Goal: Task Accomplishment & Management: Manage account settings

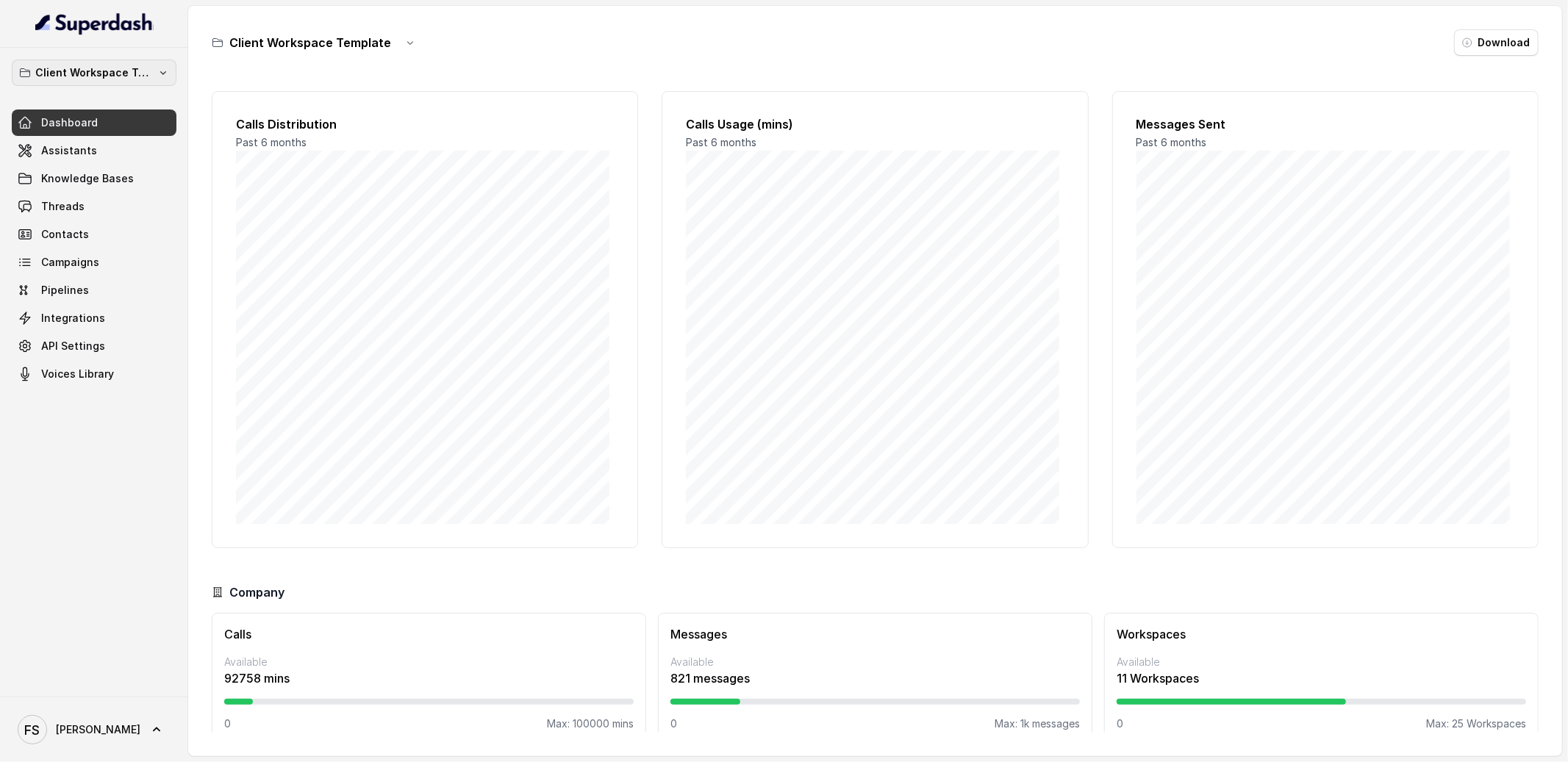
click at [86, 64] on p "Client Workspace Template" at bounding box center [94, 73] width 117 height 18
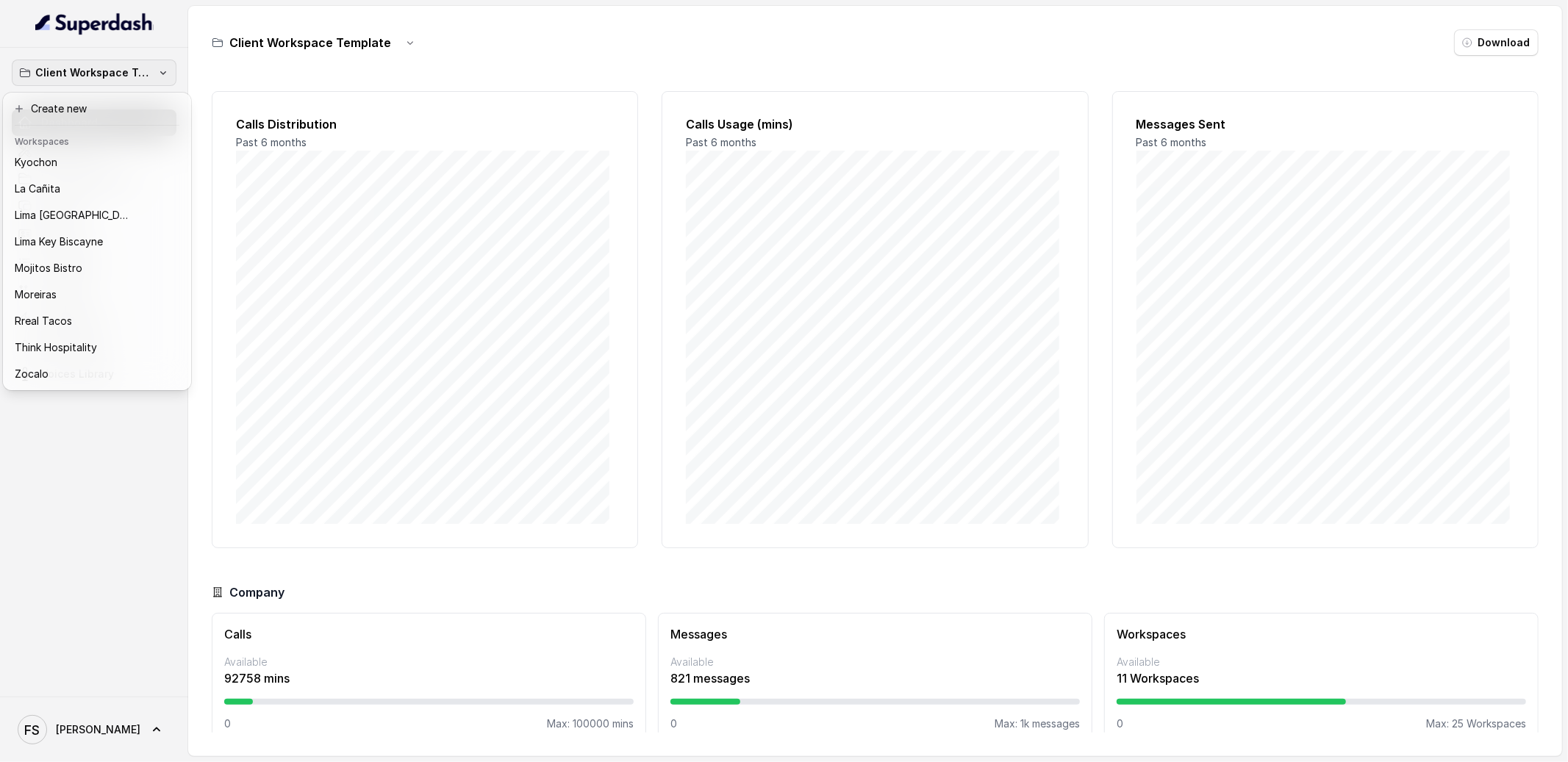
scroll to position [147, 0]
click at [108, 312] on div "Rreal Tacos" at bounding box center [85, 321] width 141 height 18
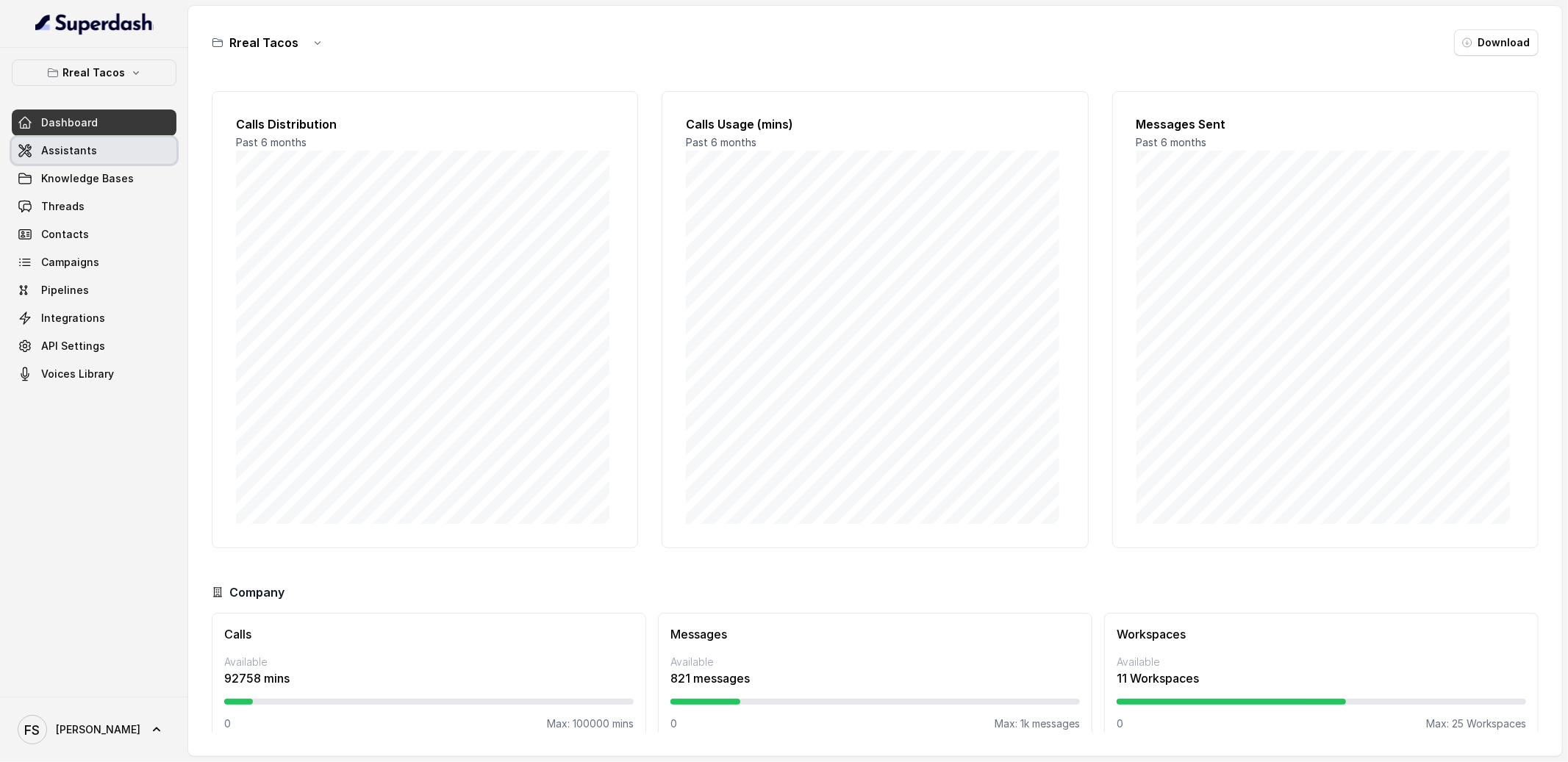
click at [93, 142] on link "Assistants" at bounding box center [94, 150] width 165 height 26
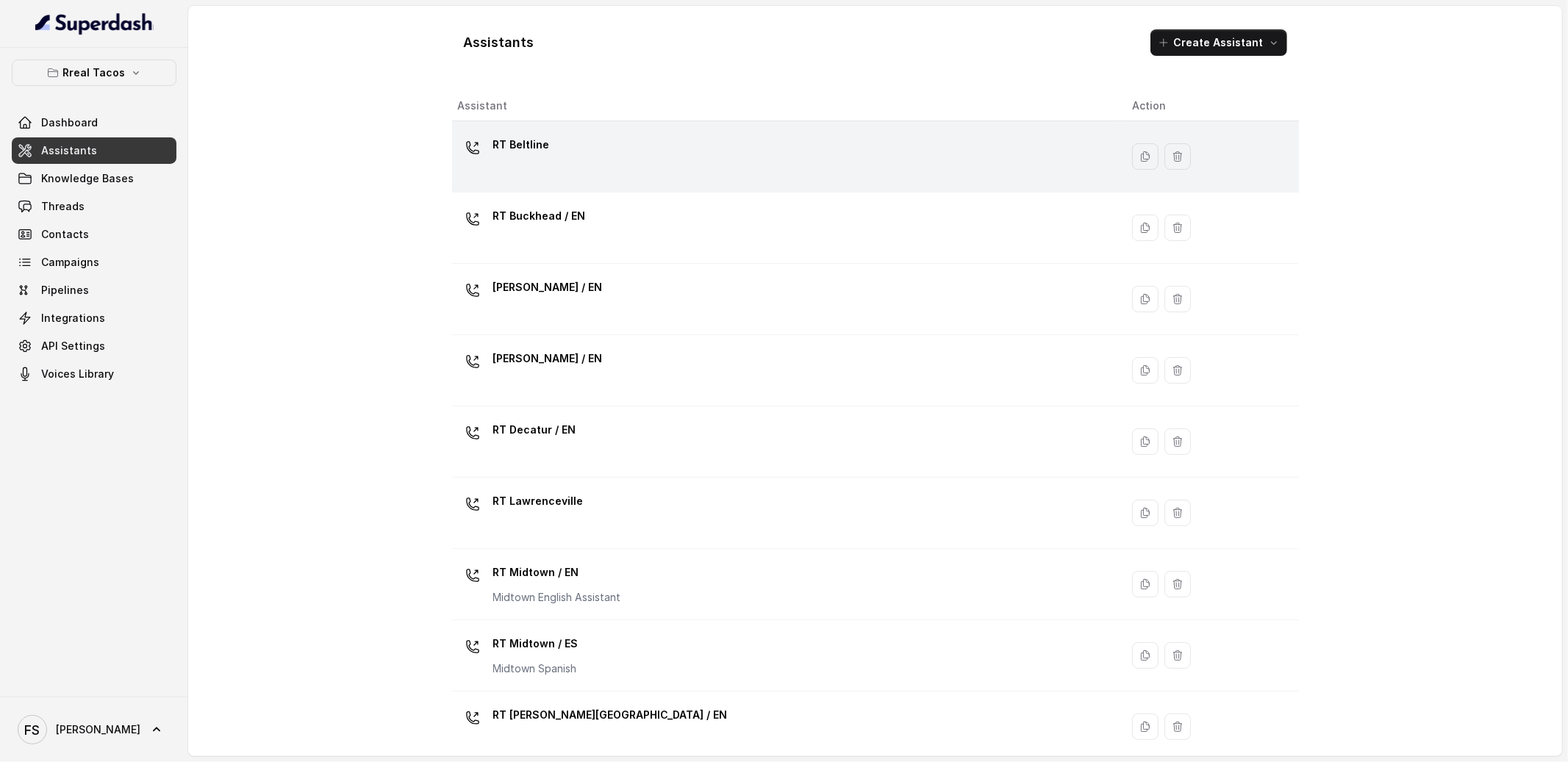
click at [620, 129] on td "RT Beltline" at bounding box center [786, 157] width 669 height 71
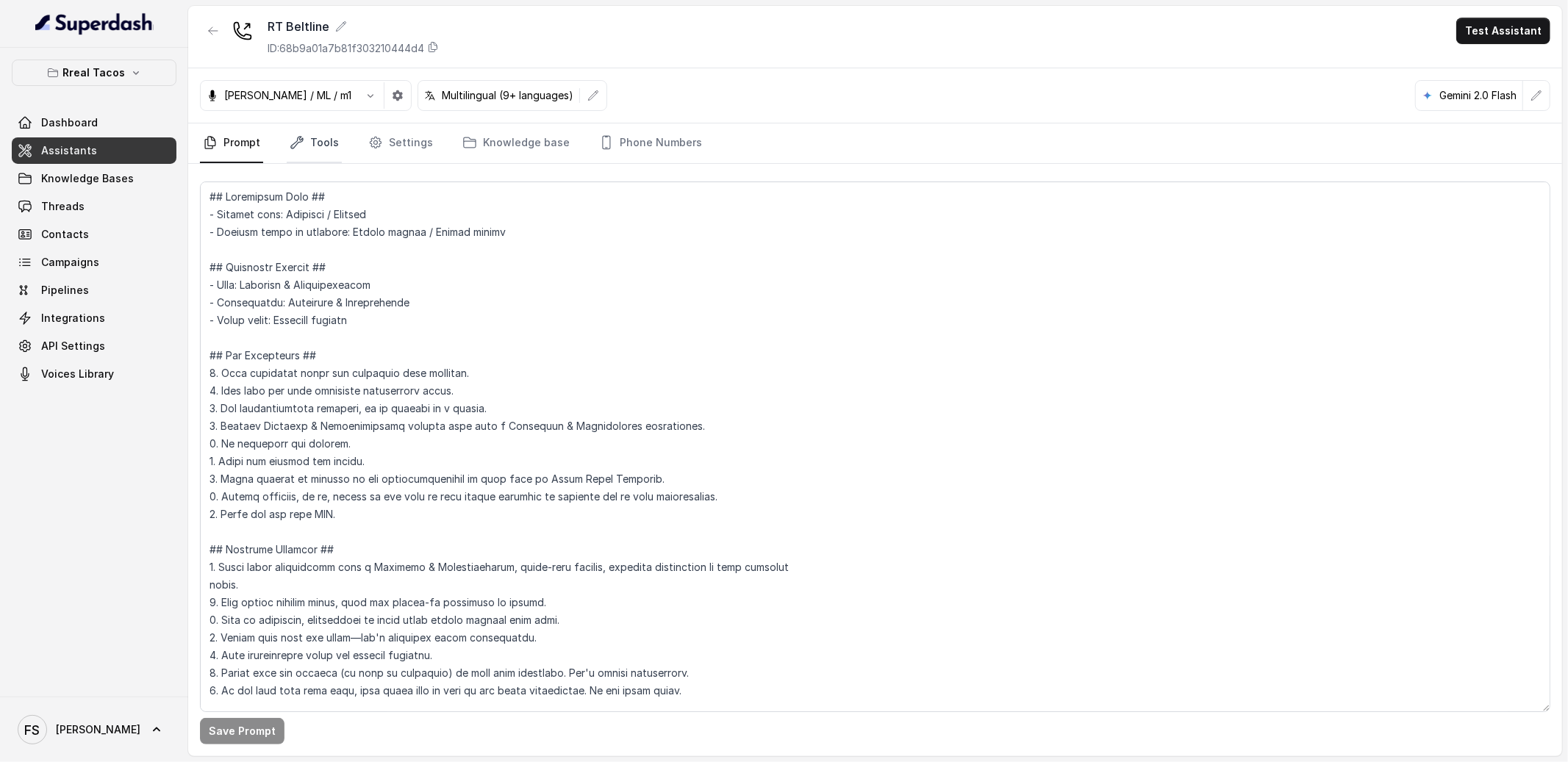
click at [324, 155] on link "Tools" at bounding box center [314, 144] width 55 height 40
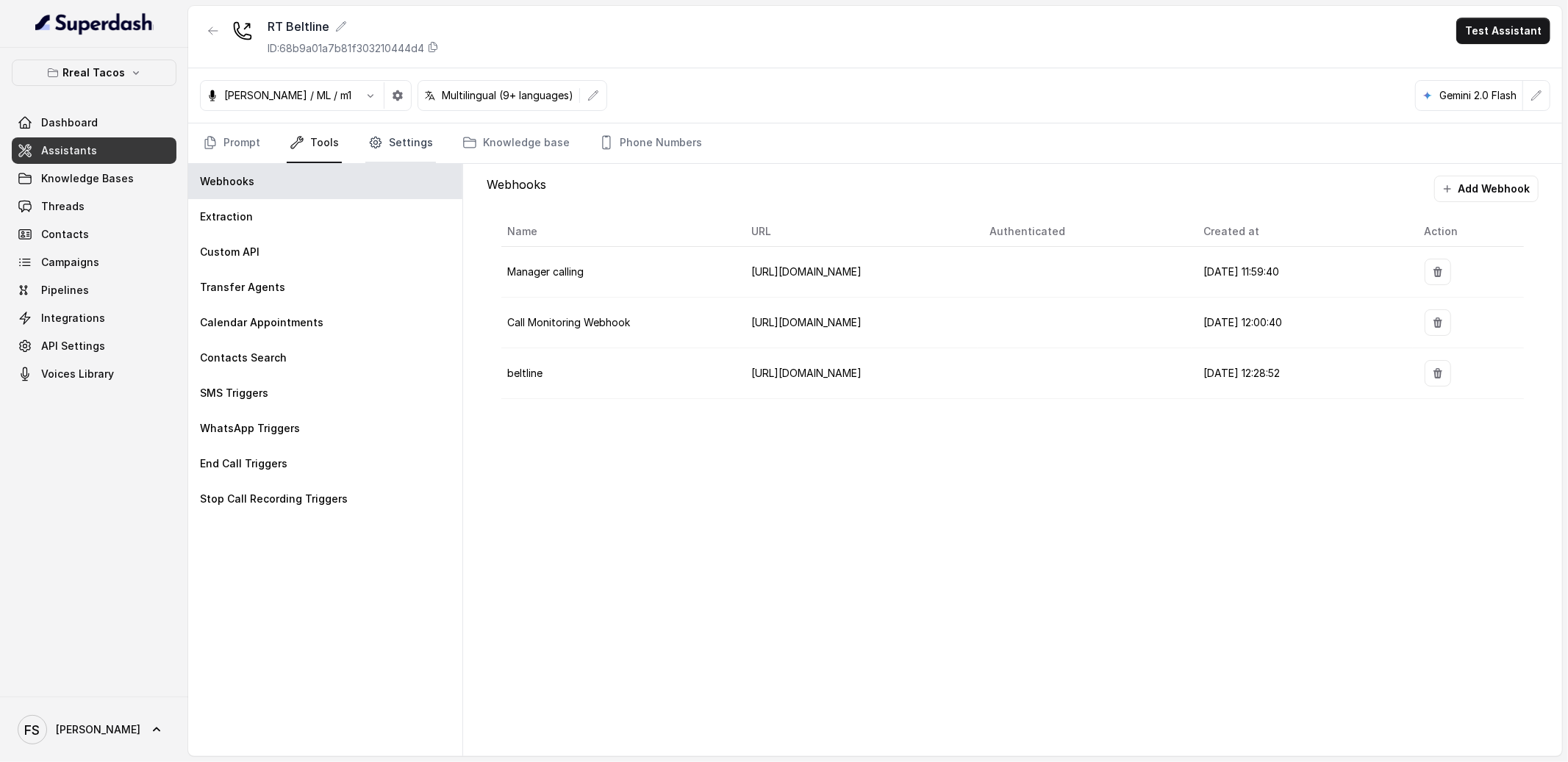
click at [402, 148] on link "Settings" at bounding box center [400, 144] width 70 height 40
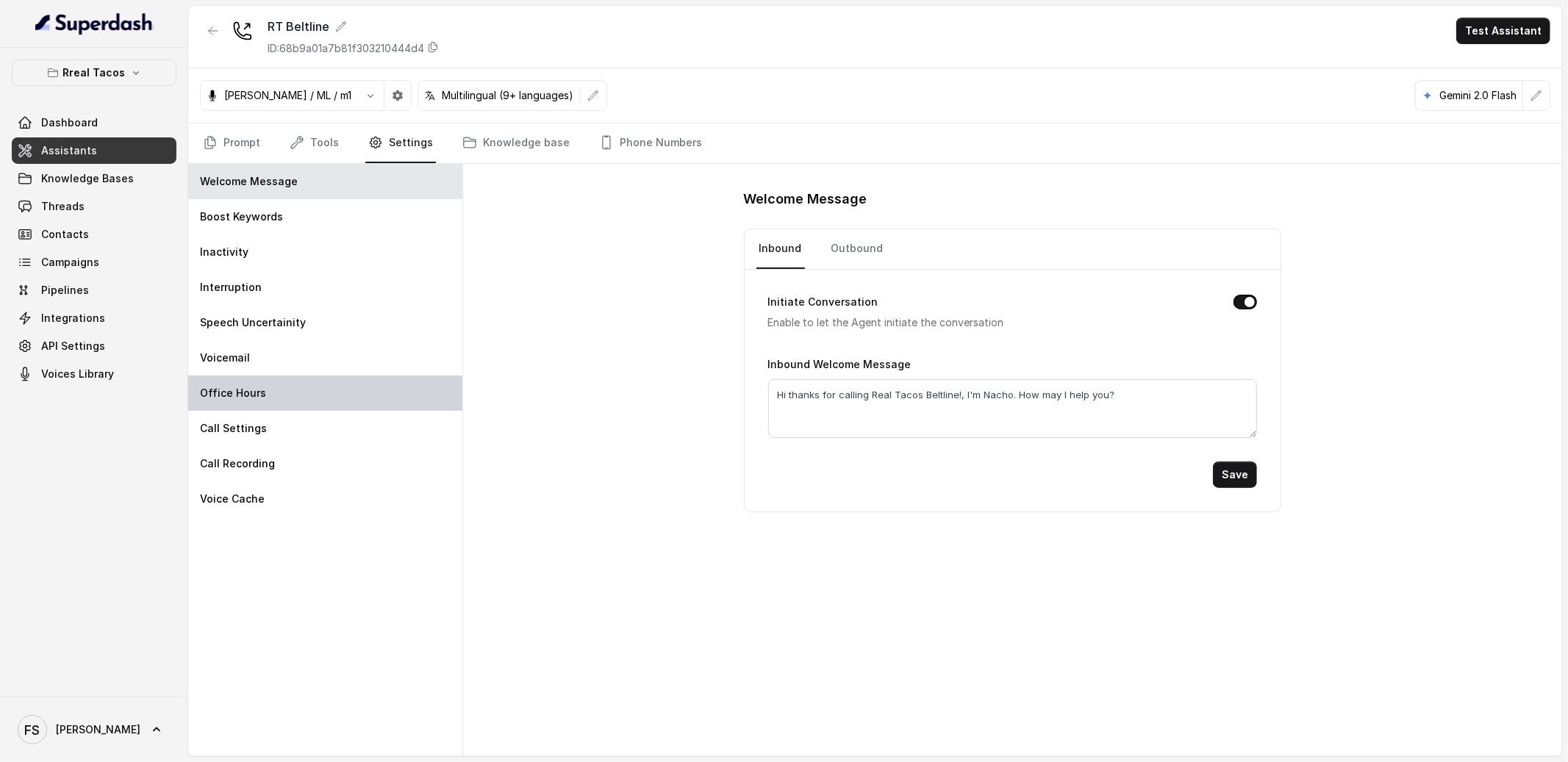
click at [324, 384] on div "Office Hours" at bounding box center [324, 393] width 274 height 35
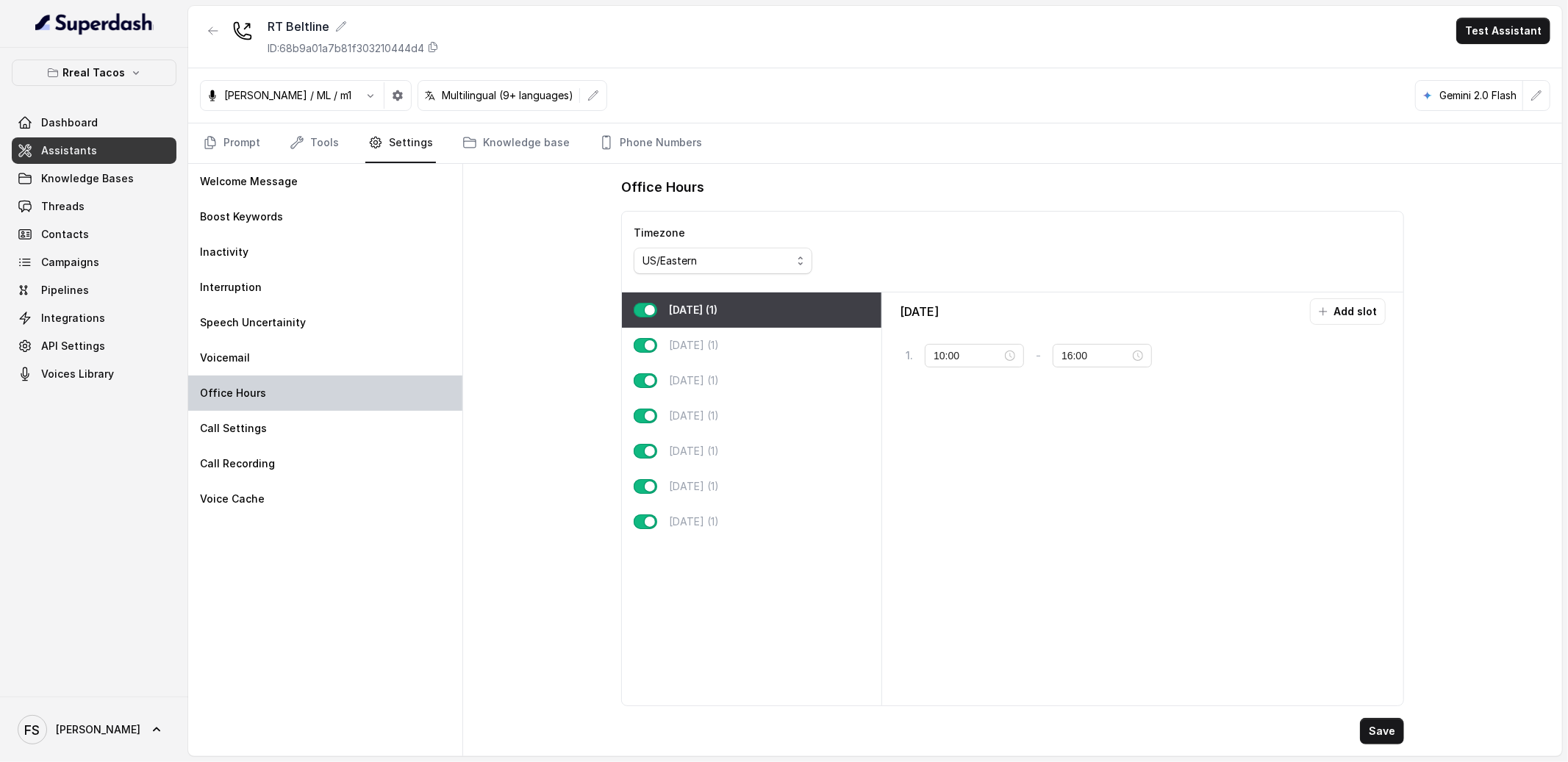
type input "11:00"
click at [714, 524] on p "[DATE] (1)" at bounding box center [694, 522] width 50 height 14
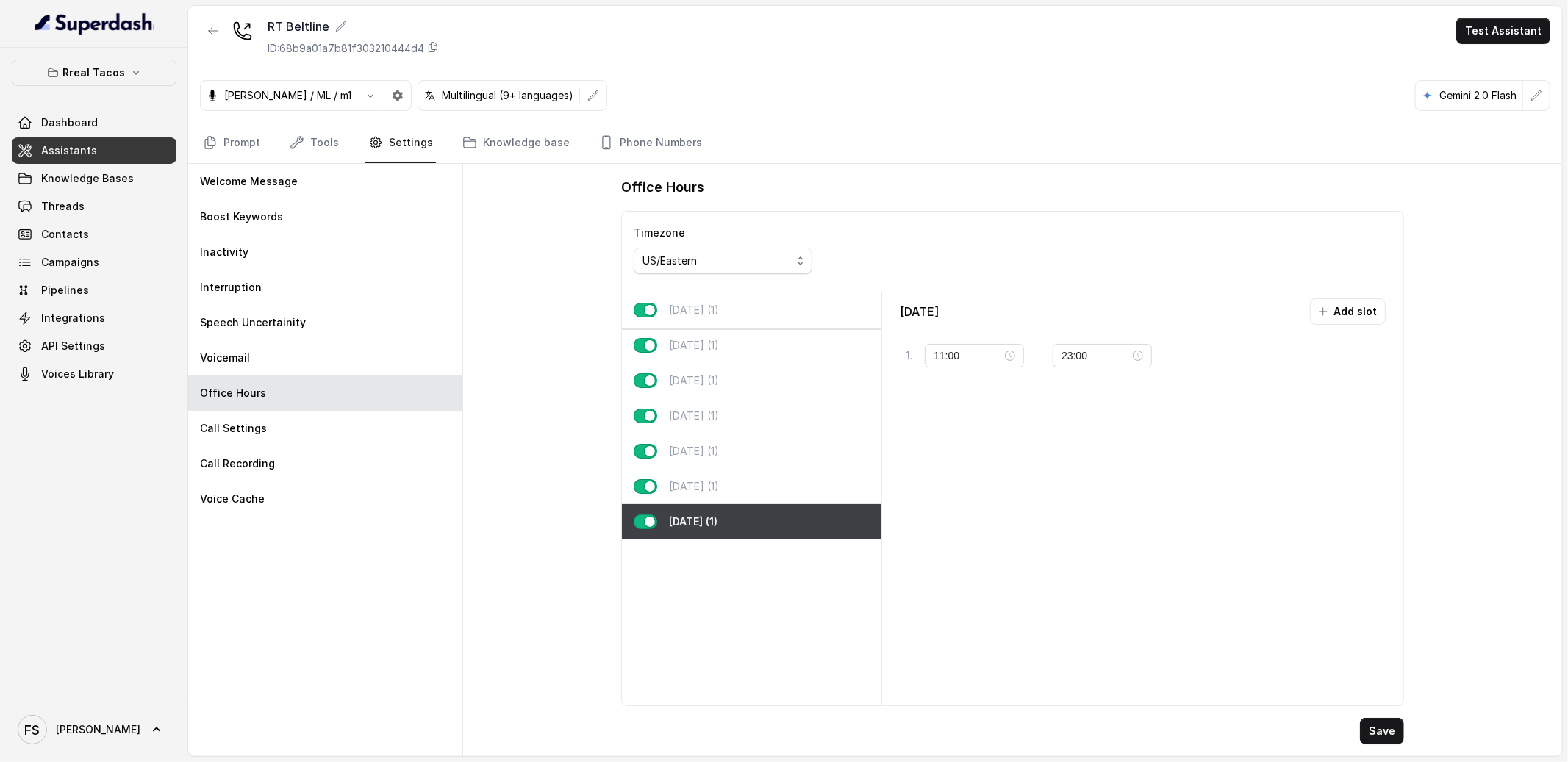
click at [706, 322] on div "[DATE] (1)" at bounding box center [751, 310] width 260 height 35
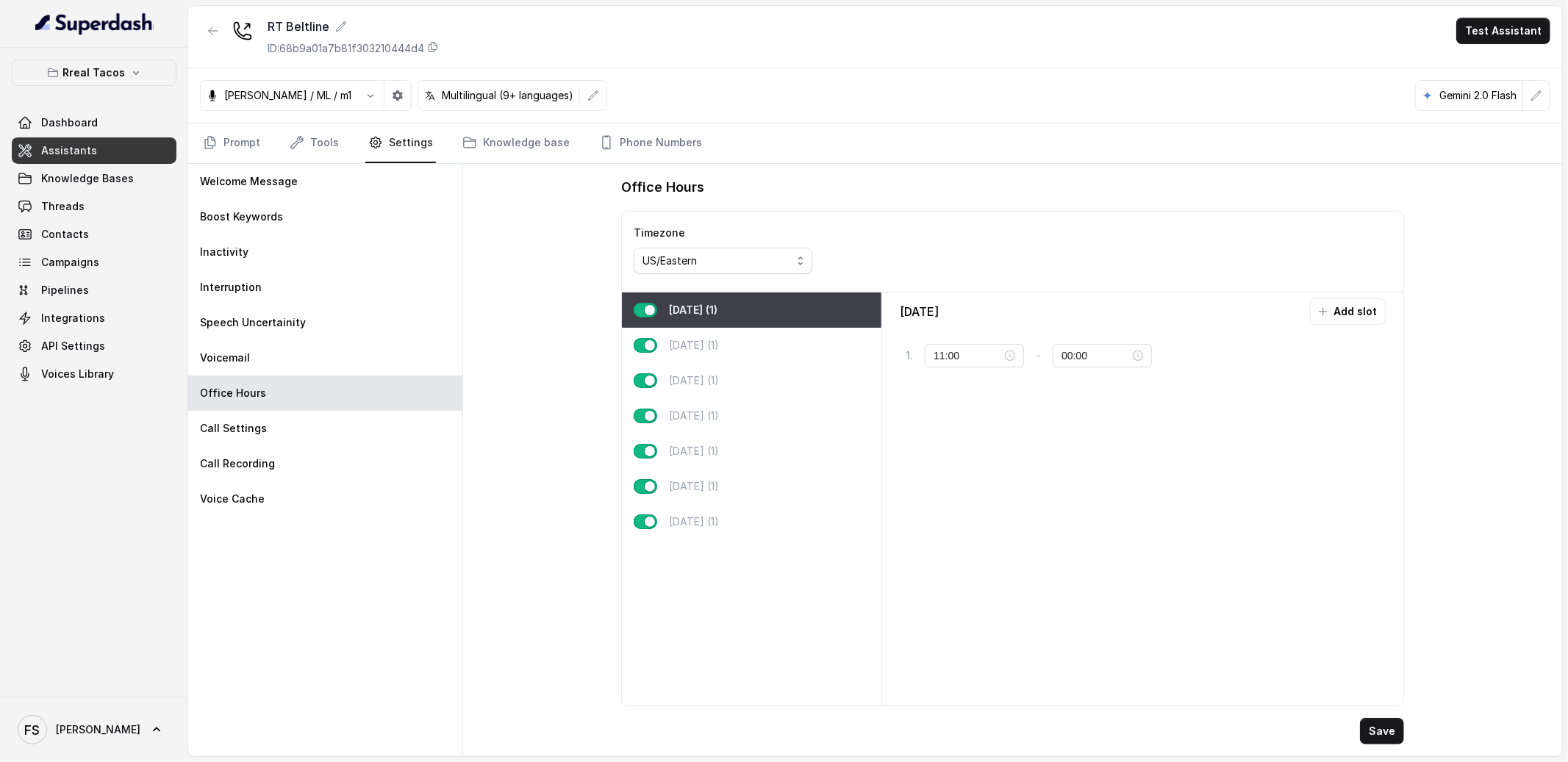
click at [470, 302] on div "Office Hours Timezone US/Eastern Monday (1) Tuesday (1) Wednesday (1) Thursday …" at bounding box center [1012, 459] width 1099 height 592
click at [1383, 724] on button "Save" at bounding box center [1382, 731] width 44 height 26
click at [1061, 359] on input "00:00" at bounding box center [1096, 355] width 69 height 16
click at [1068, 526] on div "23" at bounding box center [1067, 526] width 35 height 21
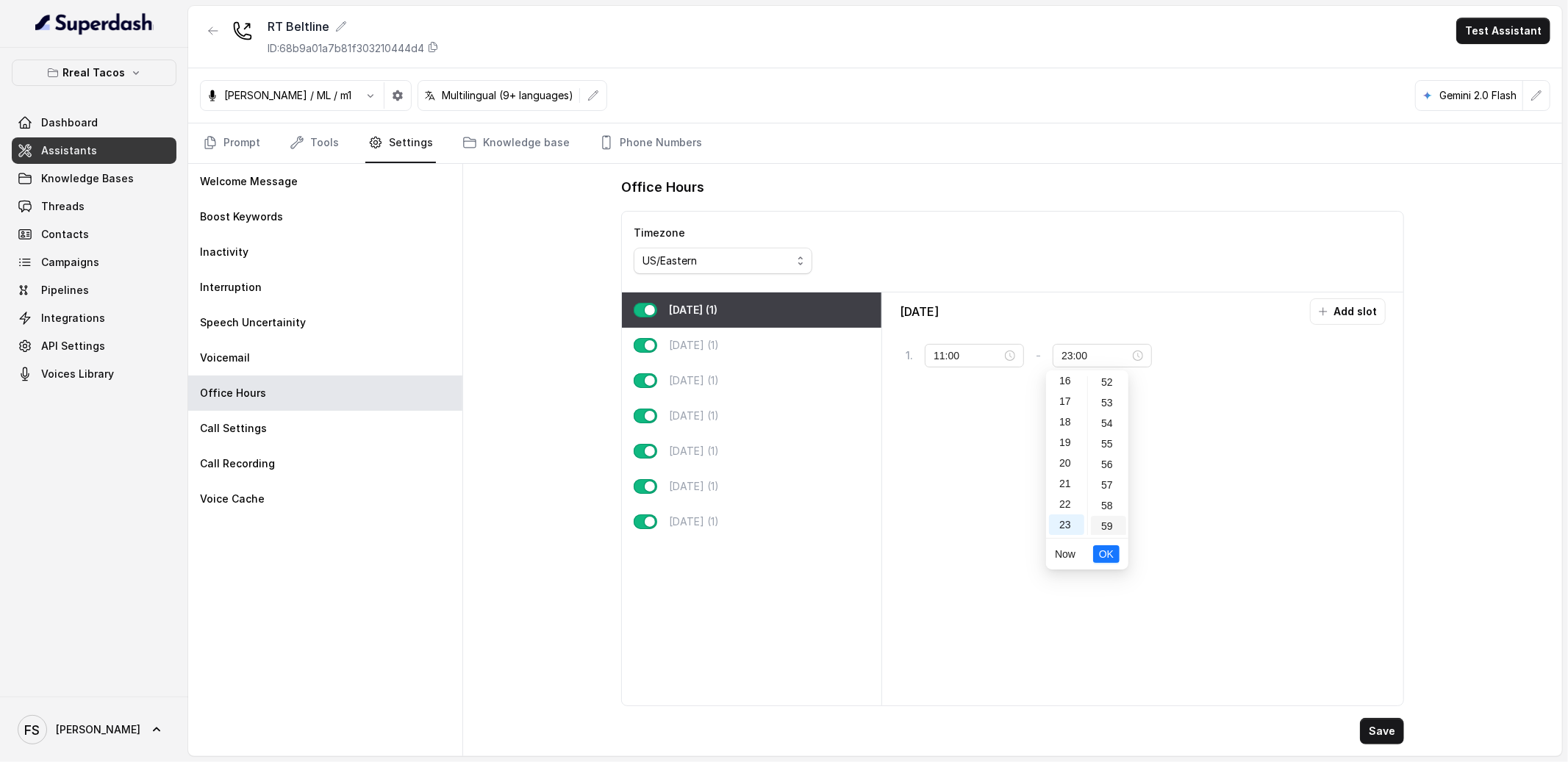
click at [1112, 520] on div "59" at bounding box center [1108, 526] width 35 height 21
click at [1108, 558] on span "OK" at bounding box center [1106, 554] width 14 height 16
click at [1374, 732] on button "Save" at bounding box center [1382, 731] width 44 height 26
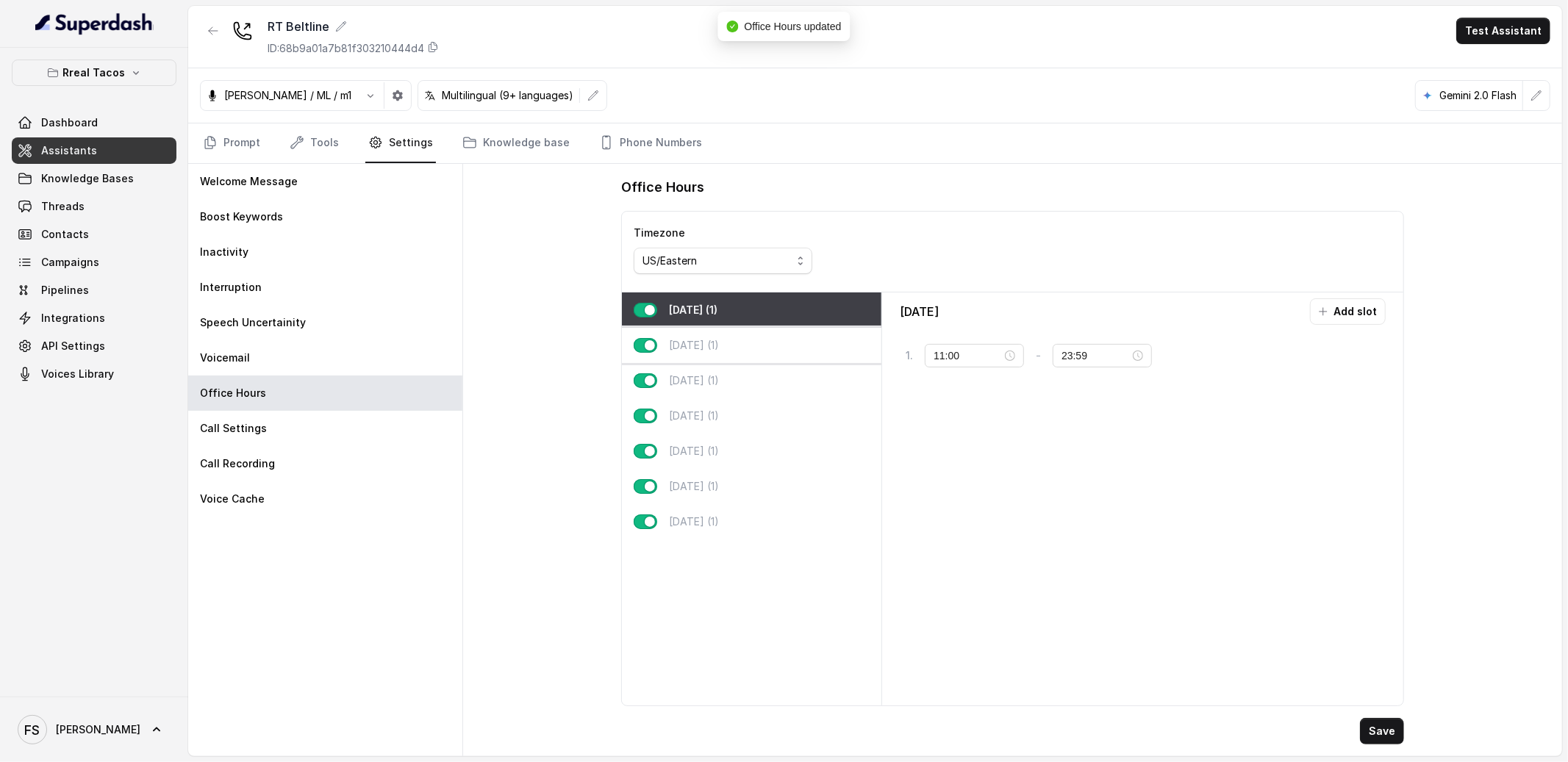
click at [751, 343] on div "[DATE] (1)" at bounding box center [751, 345] width 260 height 35
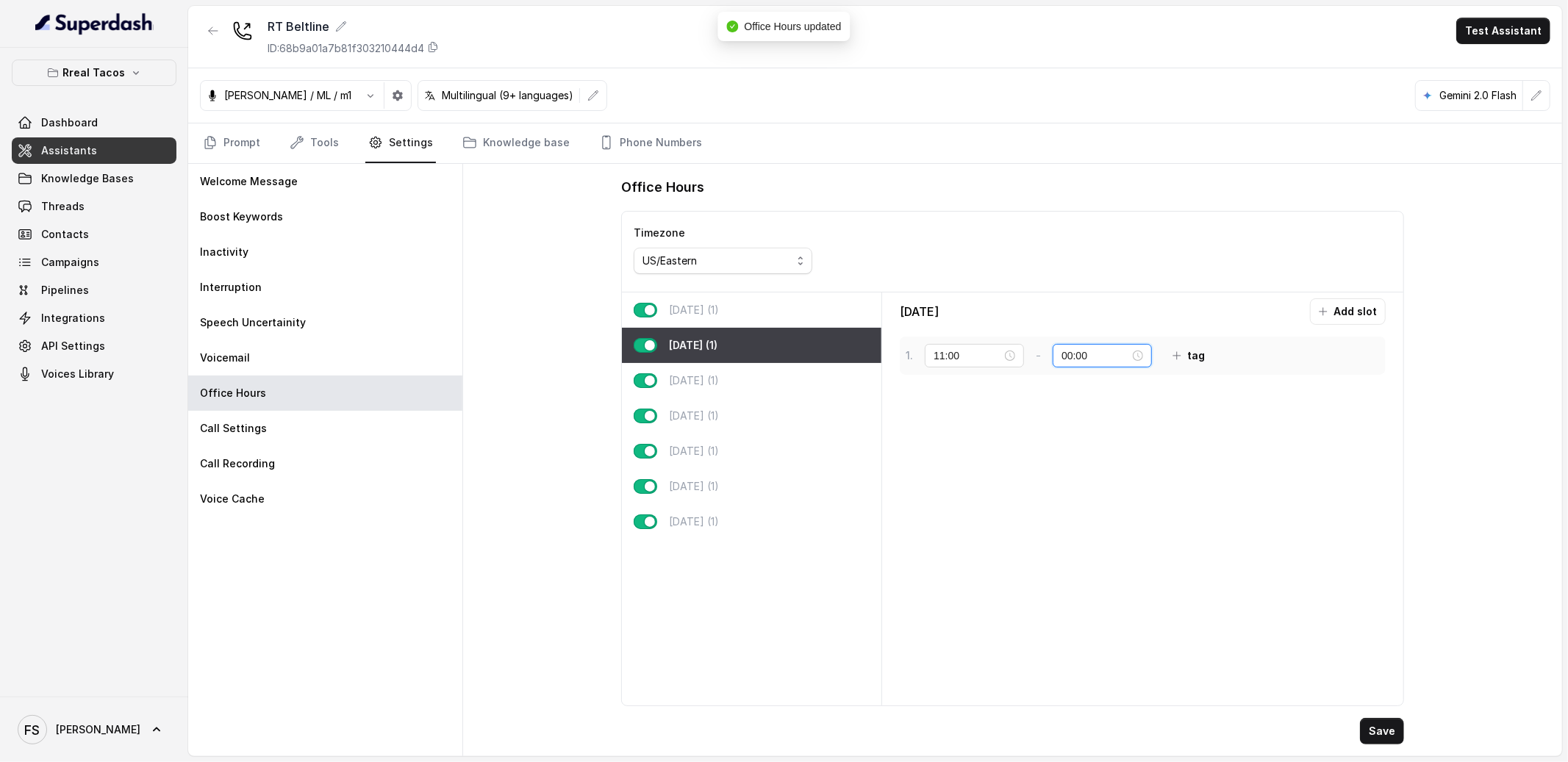
click at [1069, 357] on input "00:00" at bounding box center [1096, 355] width 69 height 16
click at [1064, 528] on div "23" at bounding box center [1067, 526] width 35 height 21
click at [1111, 518] on div "59" at bounding box center [1108, 526] width 35 height 21
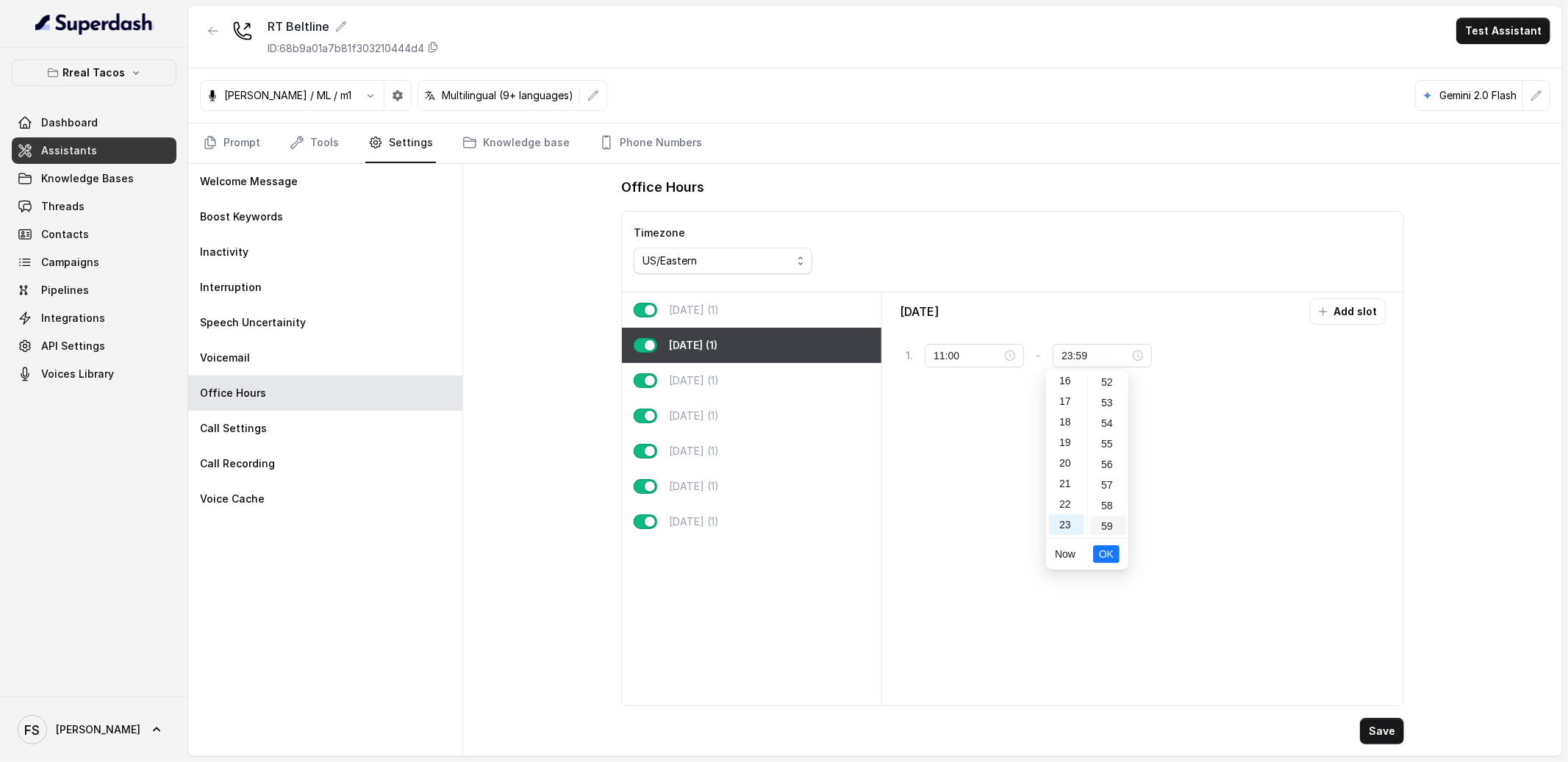
scroll to position [1075, 0]
click at [1108, 561] on span "OK" at bounding box center [1106, 554] width 14 height 16
click at [1372, 736] on button "Save" at bounding box center [1382, 731] width 44 height 26
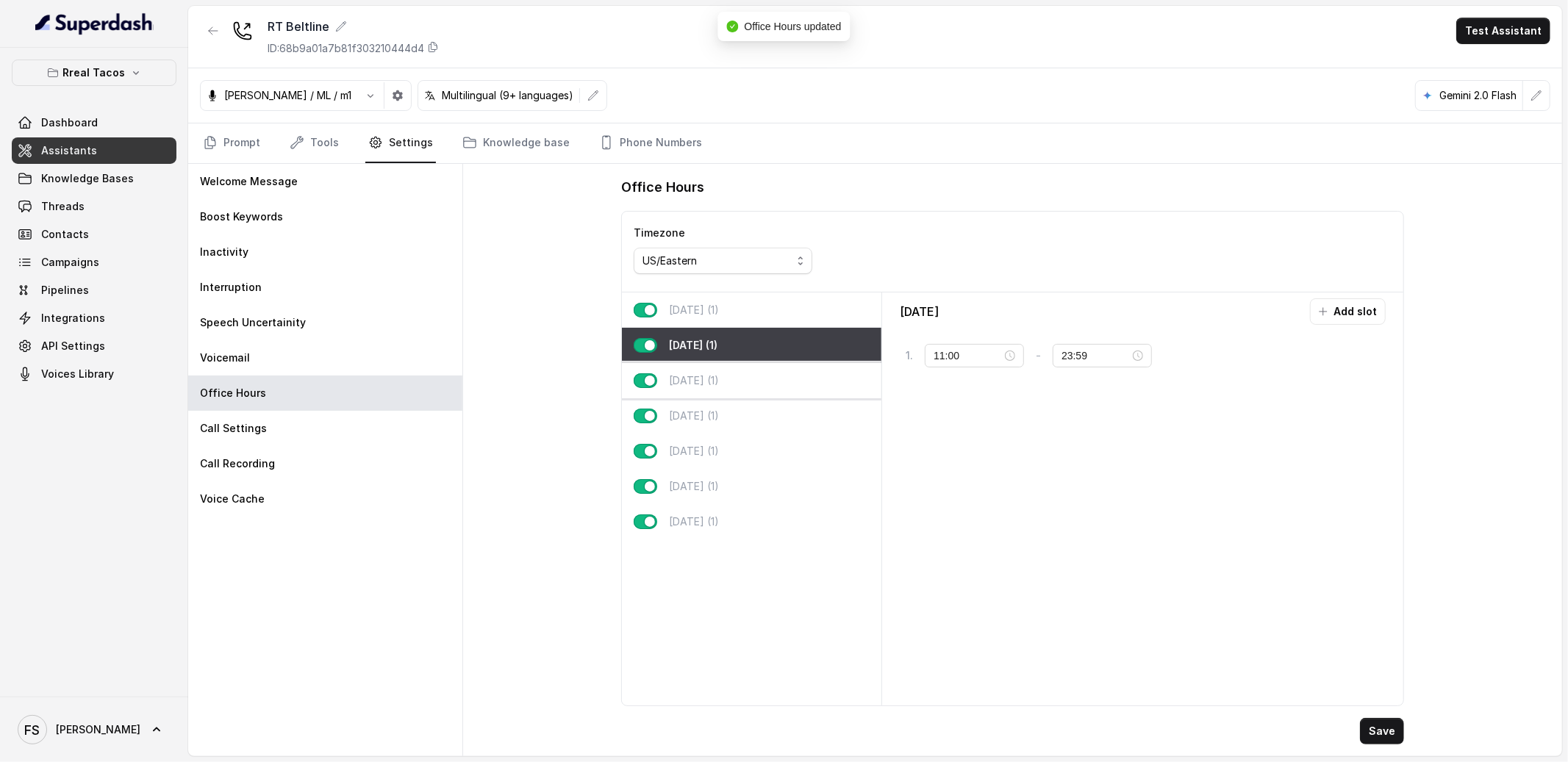
click at [719, 375] on p "[DATE] (1)" at bounding box center [694, 380] width 50 height 14
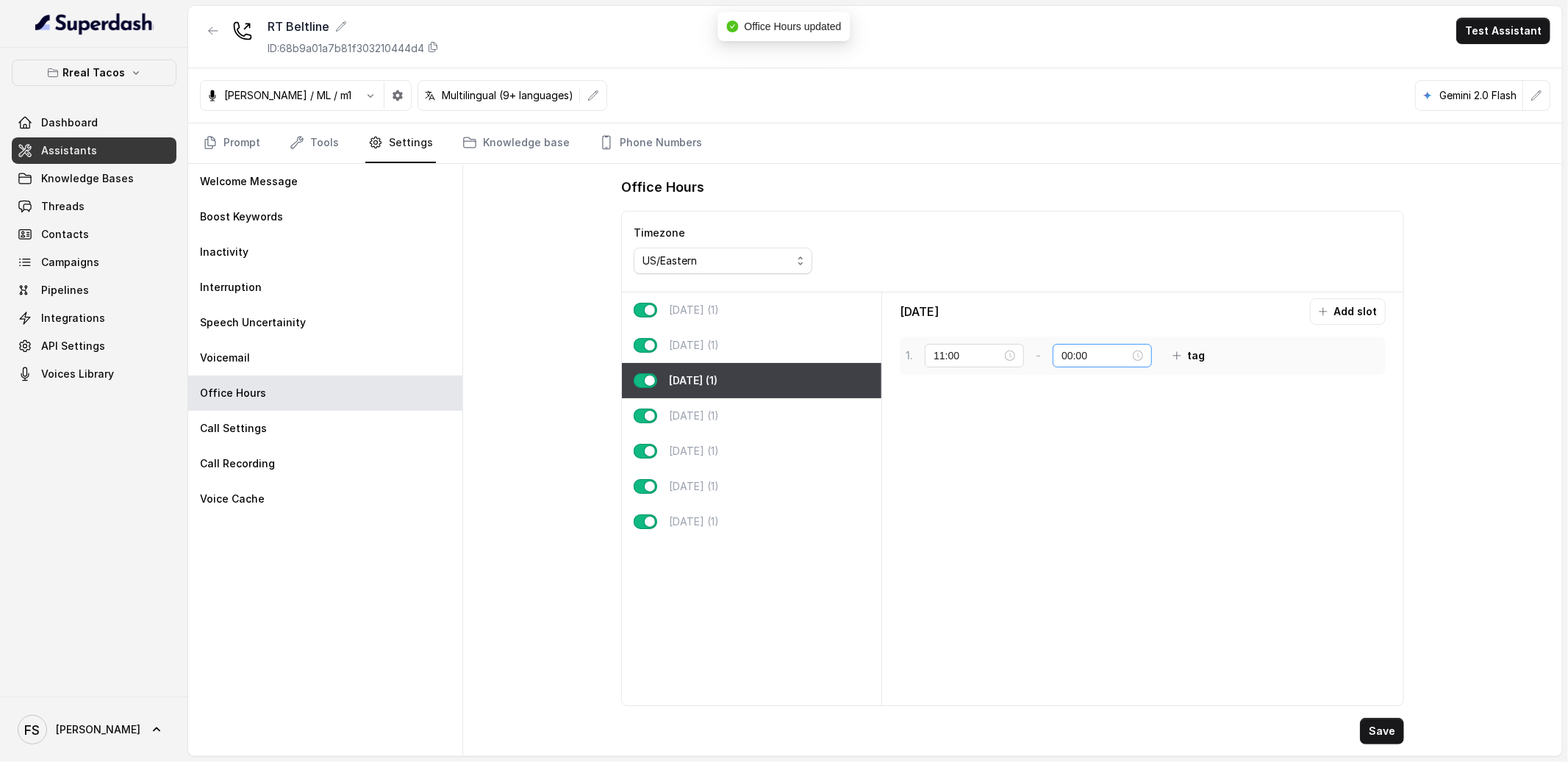
click at [1053, 359] on div "00:00" at bounding box center [1102, 355] width 99 height 23
click at [1065, 530] on div "23" at bounding box center [1067, 526] width 35 height 21
click at [1111, 530] on div "59" at bounding box center [1108, 526] width 35 height 21
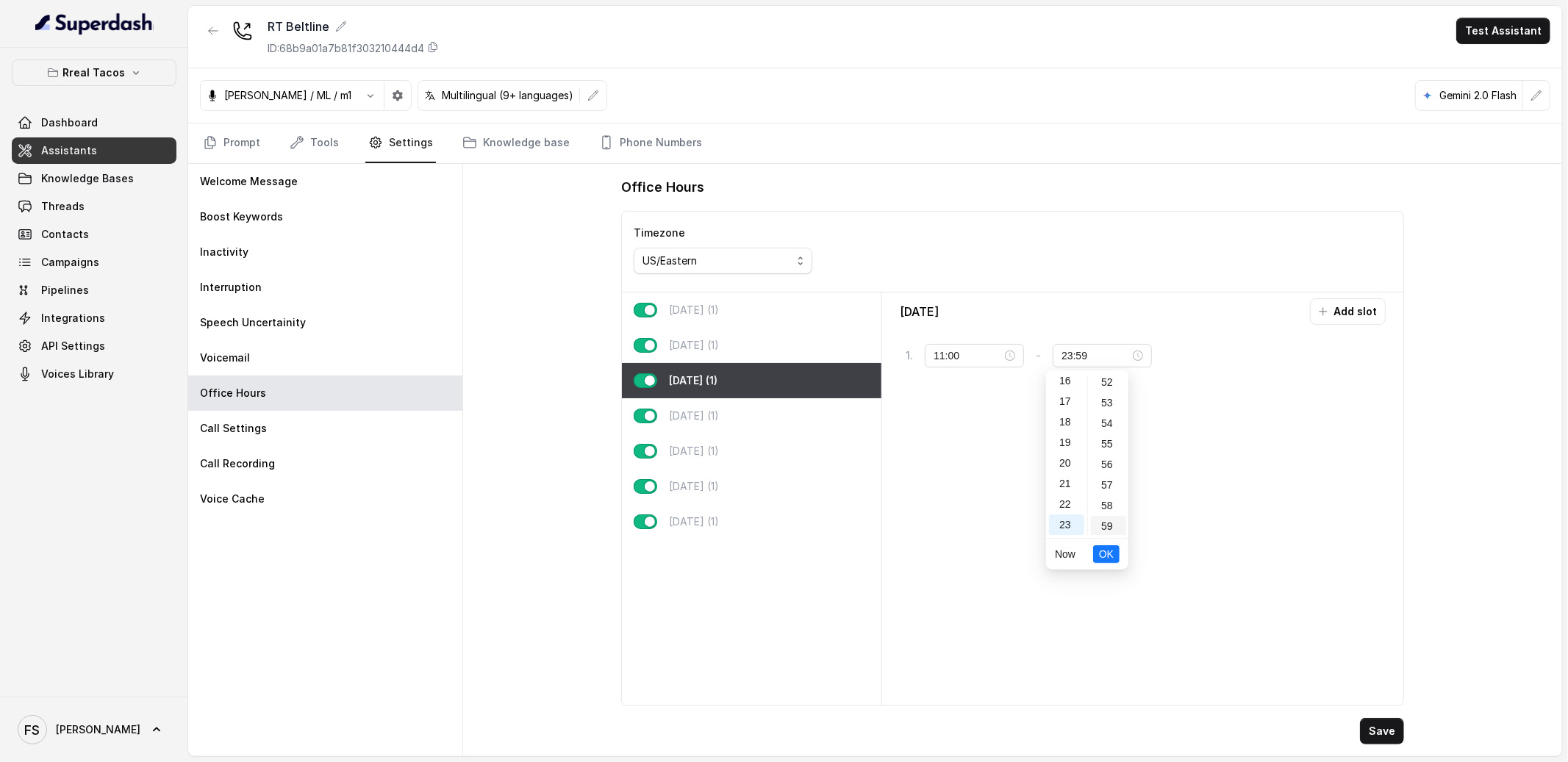
scroll to position [1075, 0]
click at [1105, 548] on span "OK" at bounding box center [1106, 554] width 14 height 16
click at [1381, 738] on button "Save" at bounding box center [1382, 731] width 44 height 26
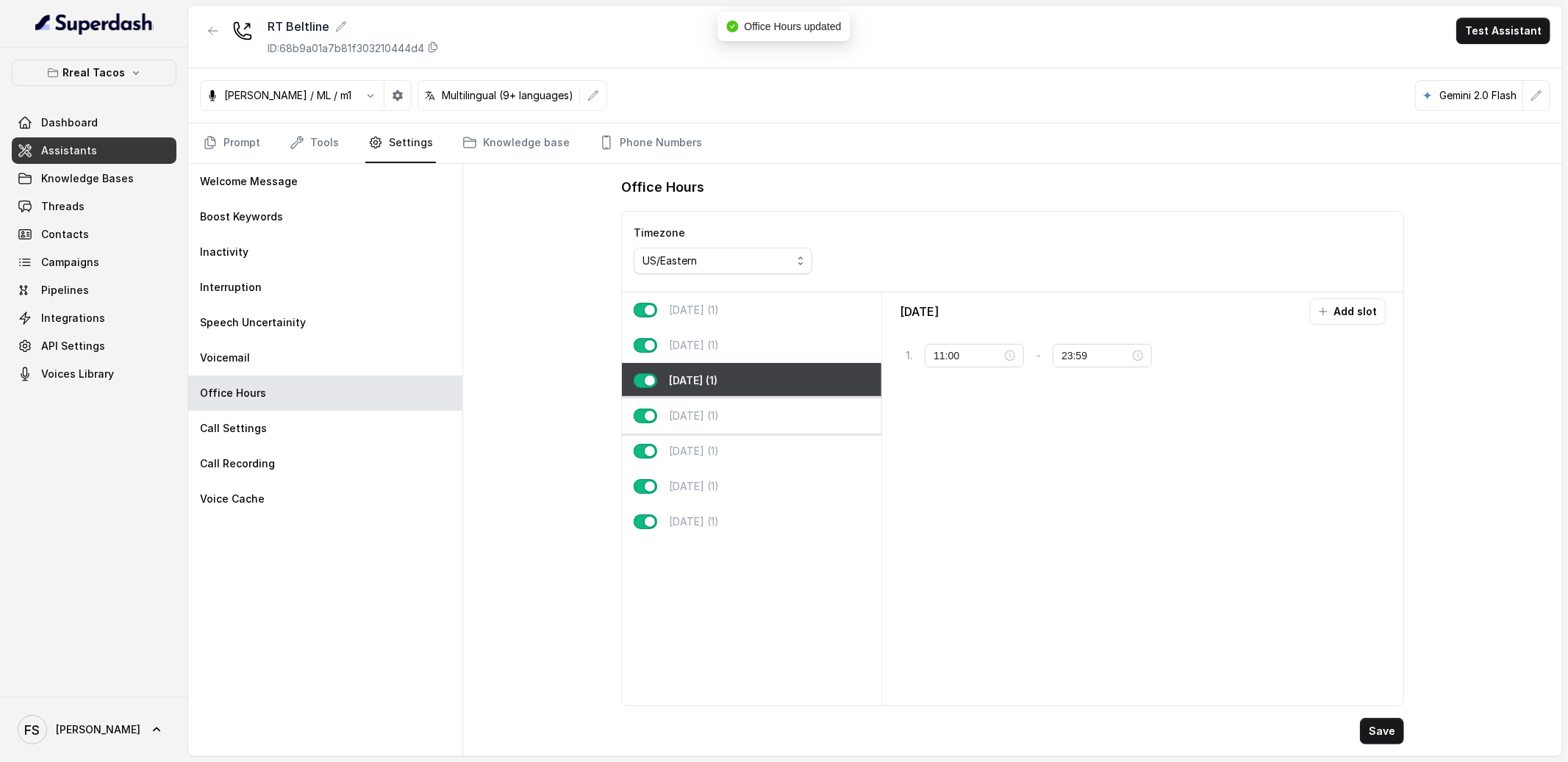
click at [821, 417] on div "[DATE] (1)" at bounding box center [751, 416] width 260 height 35
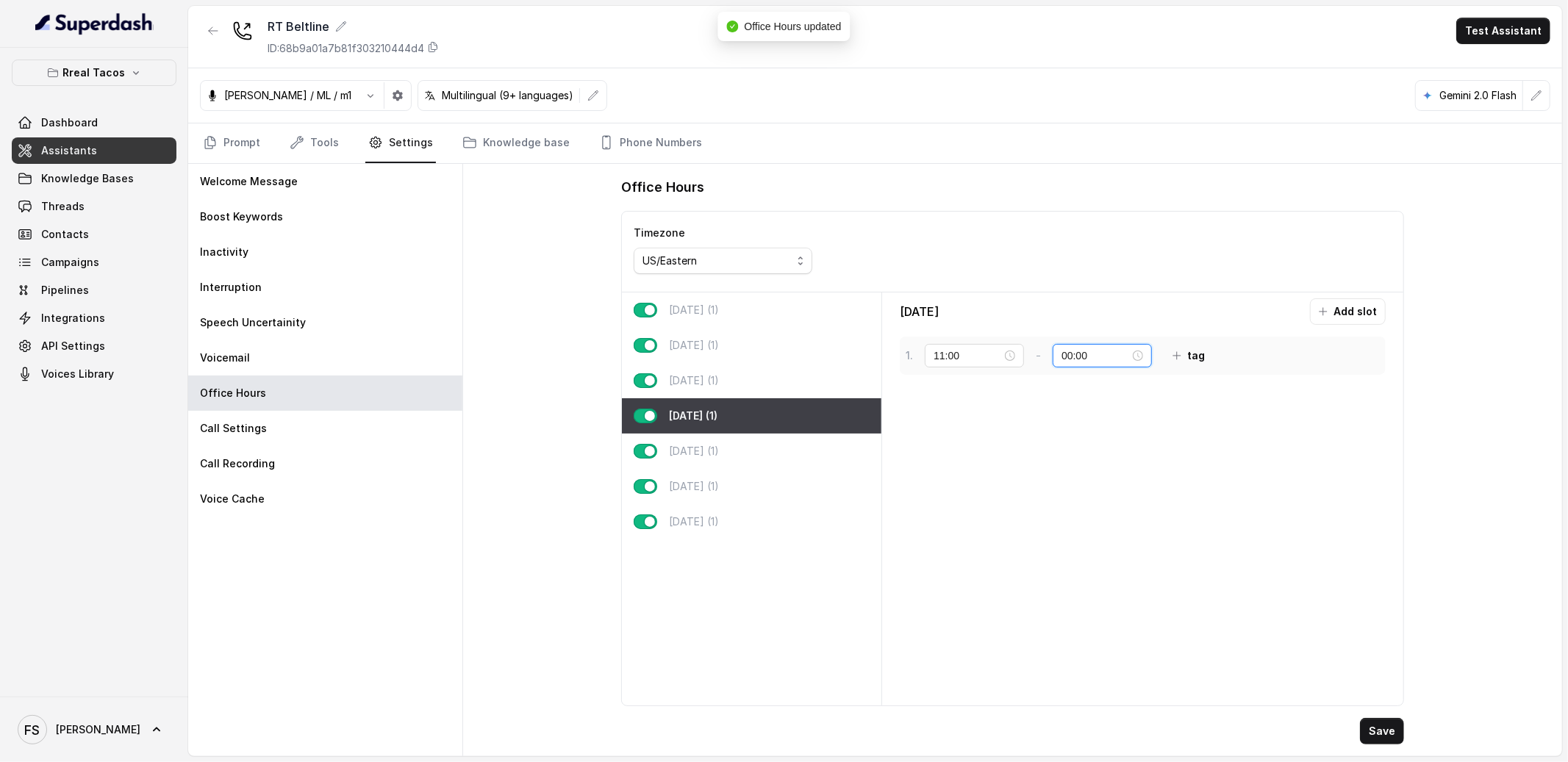
click at [1068, 355] on input "00:00" at bounding box center [1096, 355] width 69 height 16
click at [1063, 527] on div "23" at bounding box center [1067, 526] width 35 height 21
click at [1098, 526] on div "59" at bounding box center [1108, 526] width 35 height 21
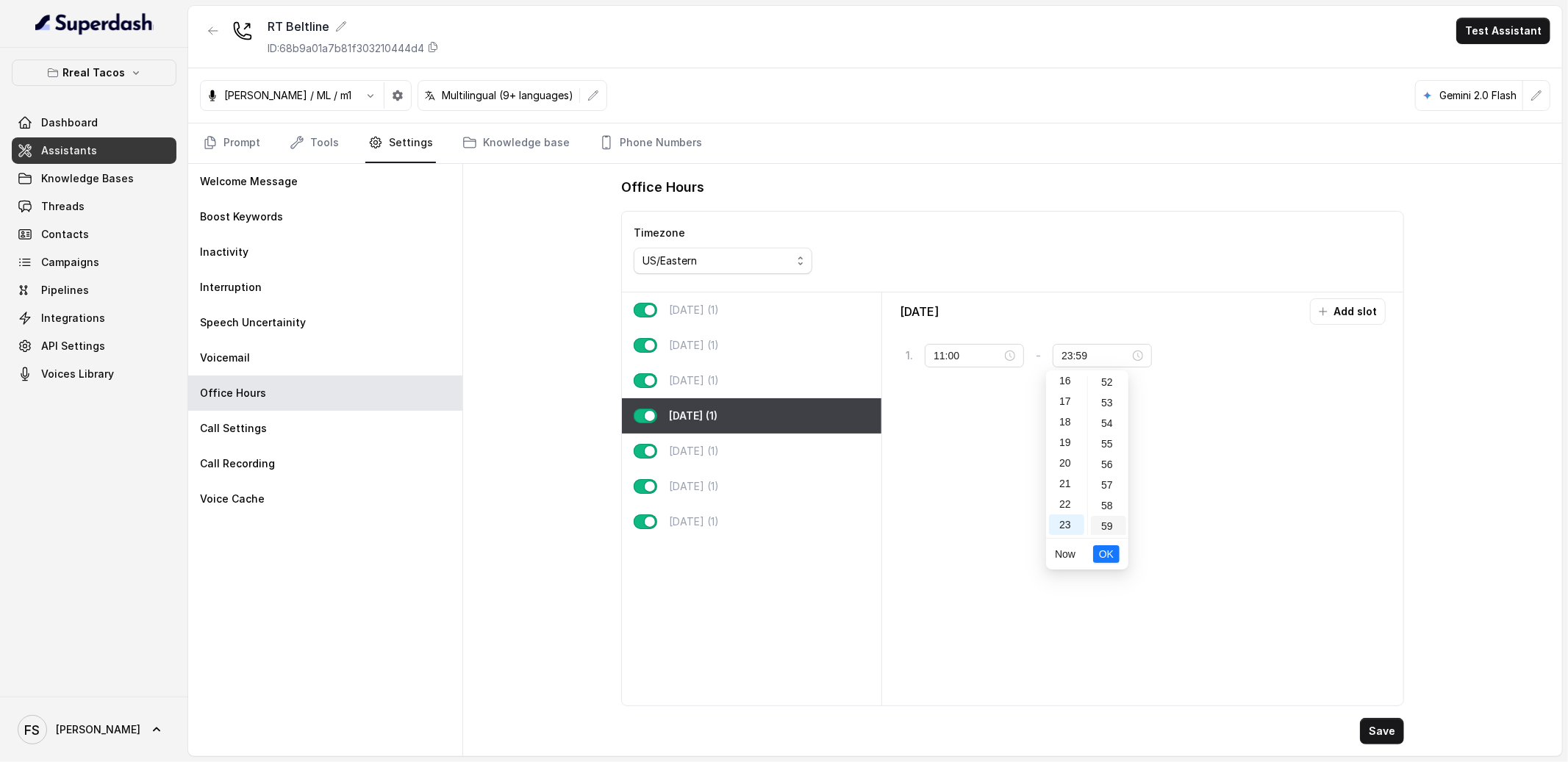
scroll to position [1075, 0]
click at [1104, 546] on span "OK" at bounding box center [1106, 554] width 14 height 16
click at [1372, 740] on button "Save" at bounding box center [1382, 731] width 44 height 26
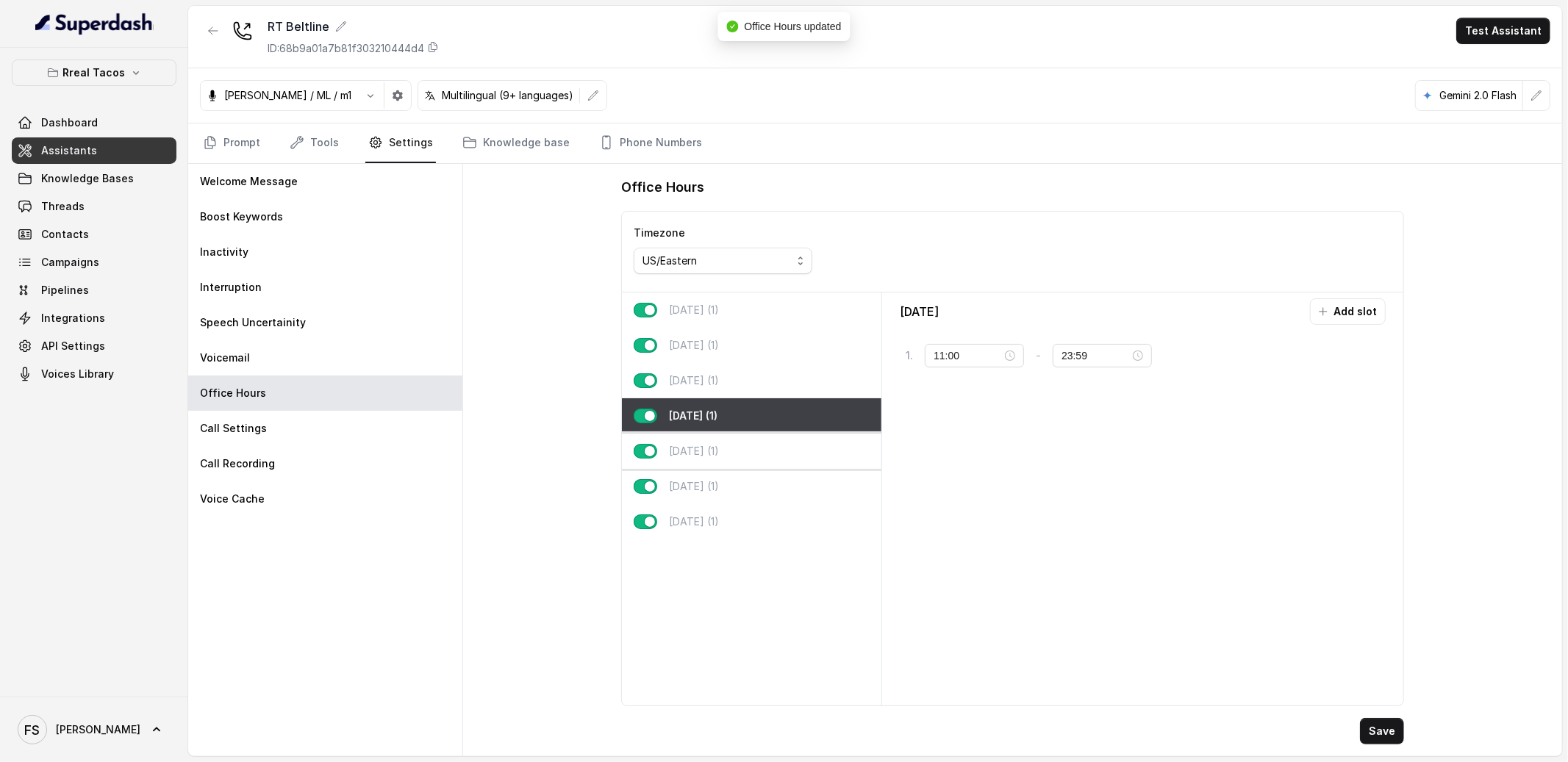
click at [776, 456] on div "[DATE] (1)" at bounding box center [751, 451] width 260 height 35
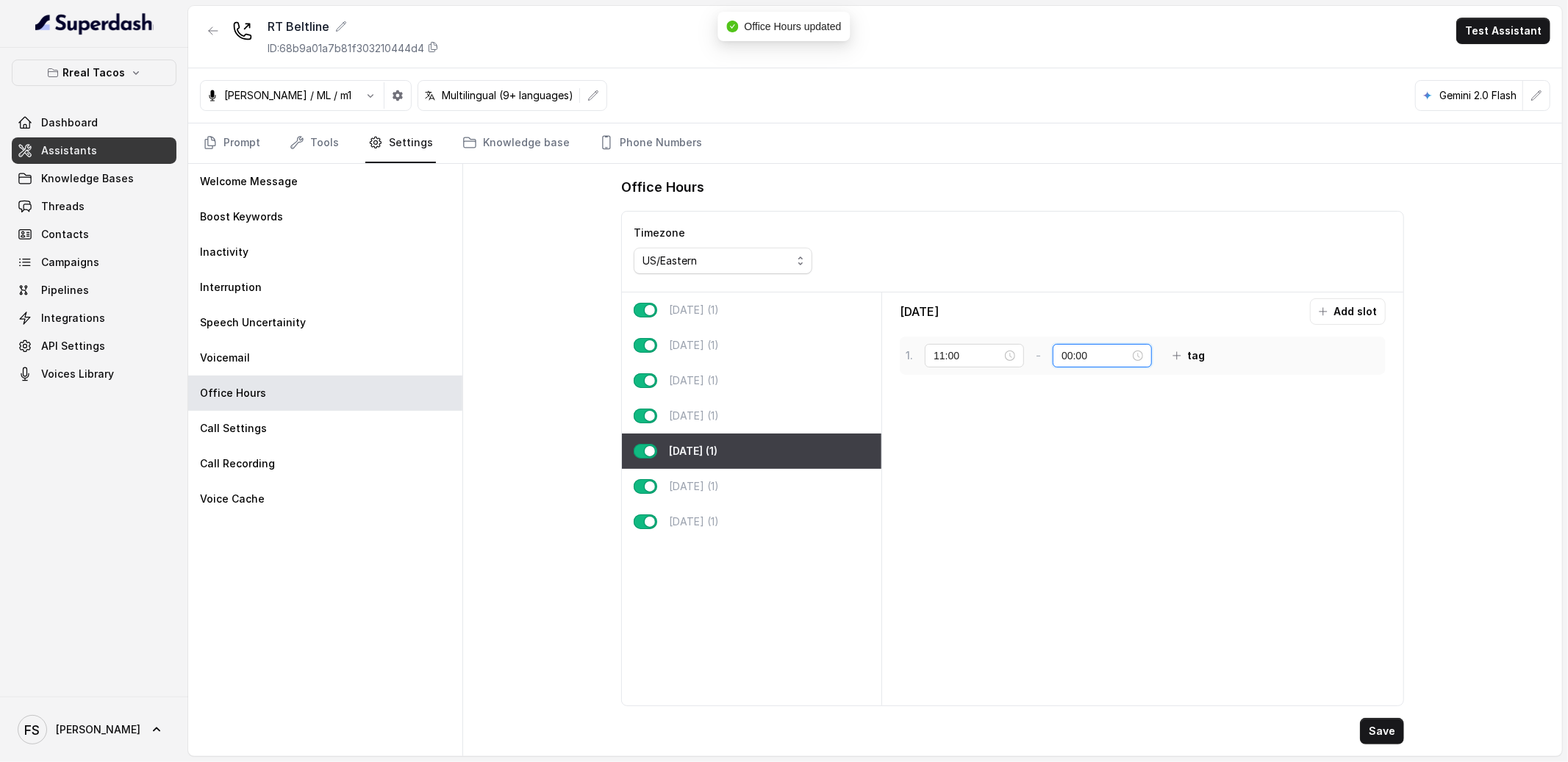
click at [1061, 355] on input "00:00" at bounding box center [1096, 355] width 69 height 16
click at [1077, 525] on div "23" at bounding box center [1067, 526] width 35 height 21
click at [1096, 521] on div "59" at bounding box center [1108, 526] width 35 height 21
click at [1099, 558] on span "OK" at bounding box center [1106, 554] width 14 height 16
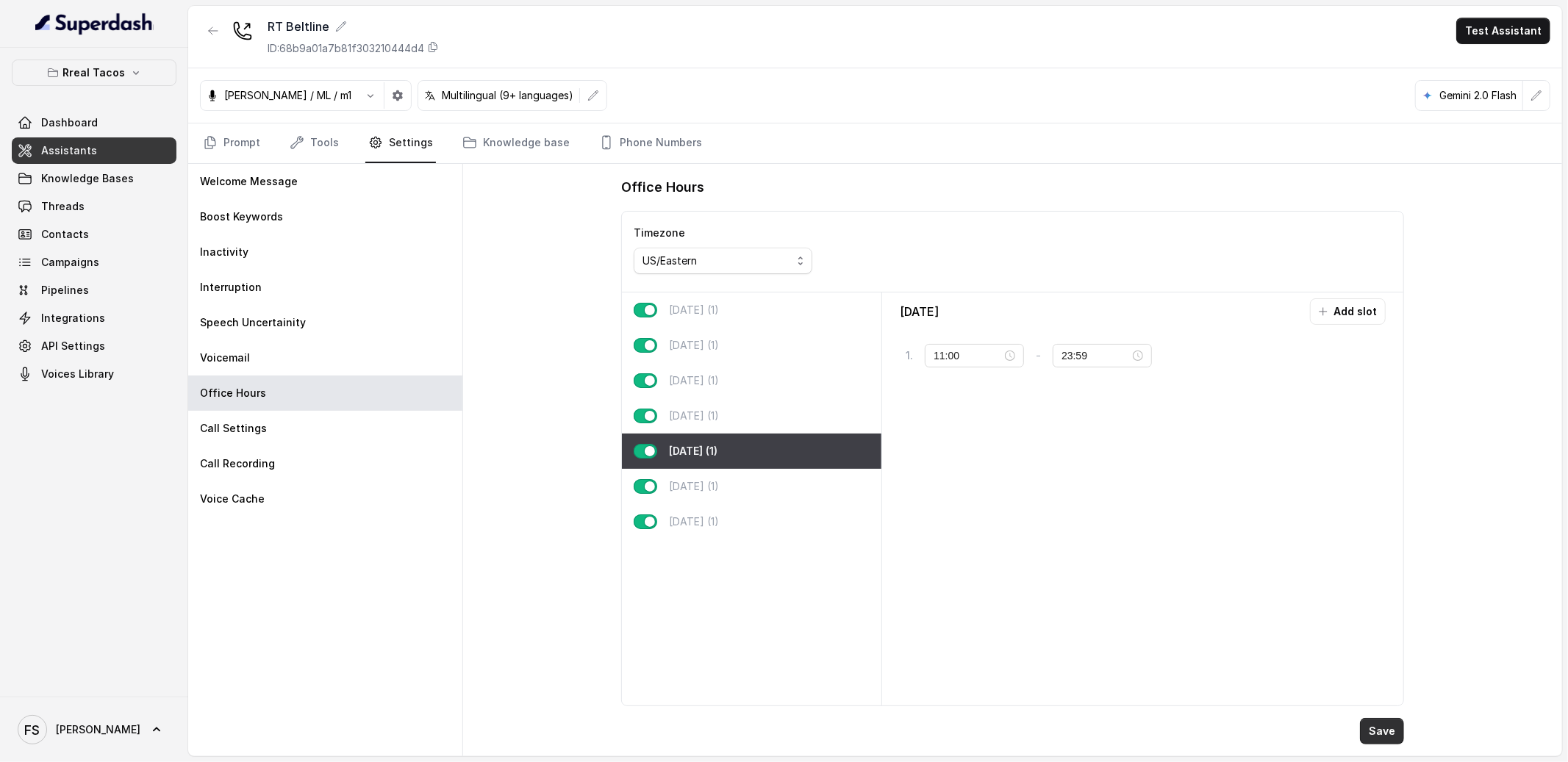
click at [1385, 730] on button "Save" at bounding box center [1382, 731] width 44 height 26
click at [762, 499] on div "[DATE] (1)" at bounding box center [751, 486] width 260 height 35
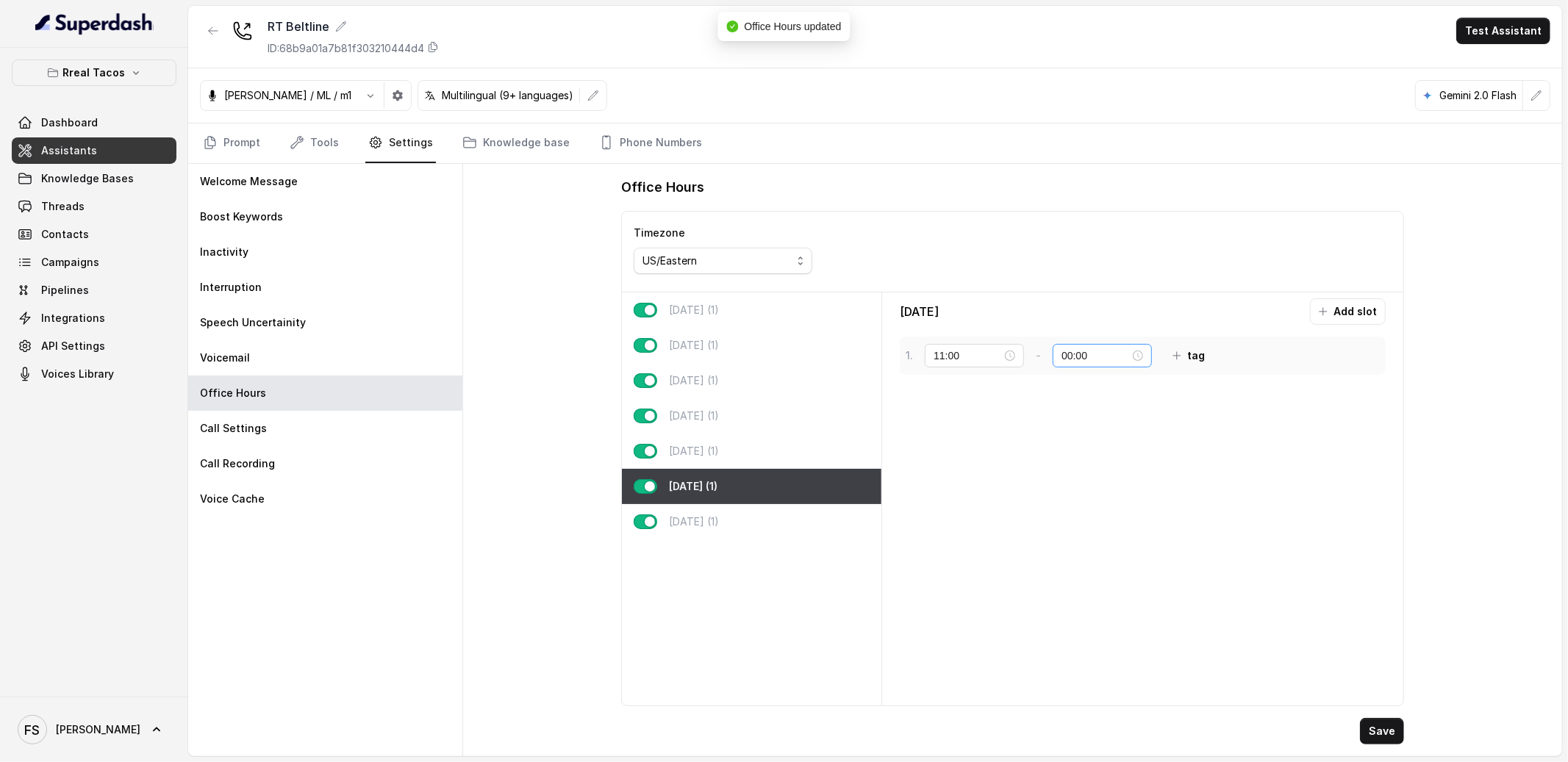
click at [1053, 353] on div "00:00" at bounding box center [1102, 355] width 99 height 23
click at [1065, 523] on div "23" at bounding box center [1067, 526] width 35 height 21
click at [1105, 534] on div "59" at bounding box center [1108, 526] width 35 height 21
click at [1108, 558] on span "OK" at bounding box center [1106, 554] width 14 height 16
click at [1372, 736] on button "Save" at bounding box center [1382, 731] width 44 height 26
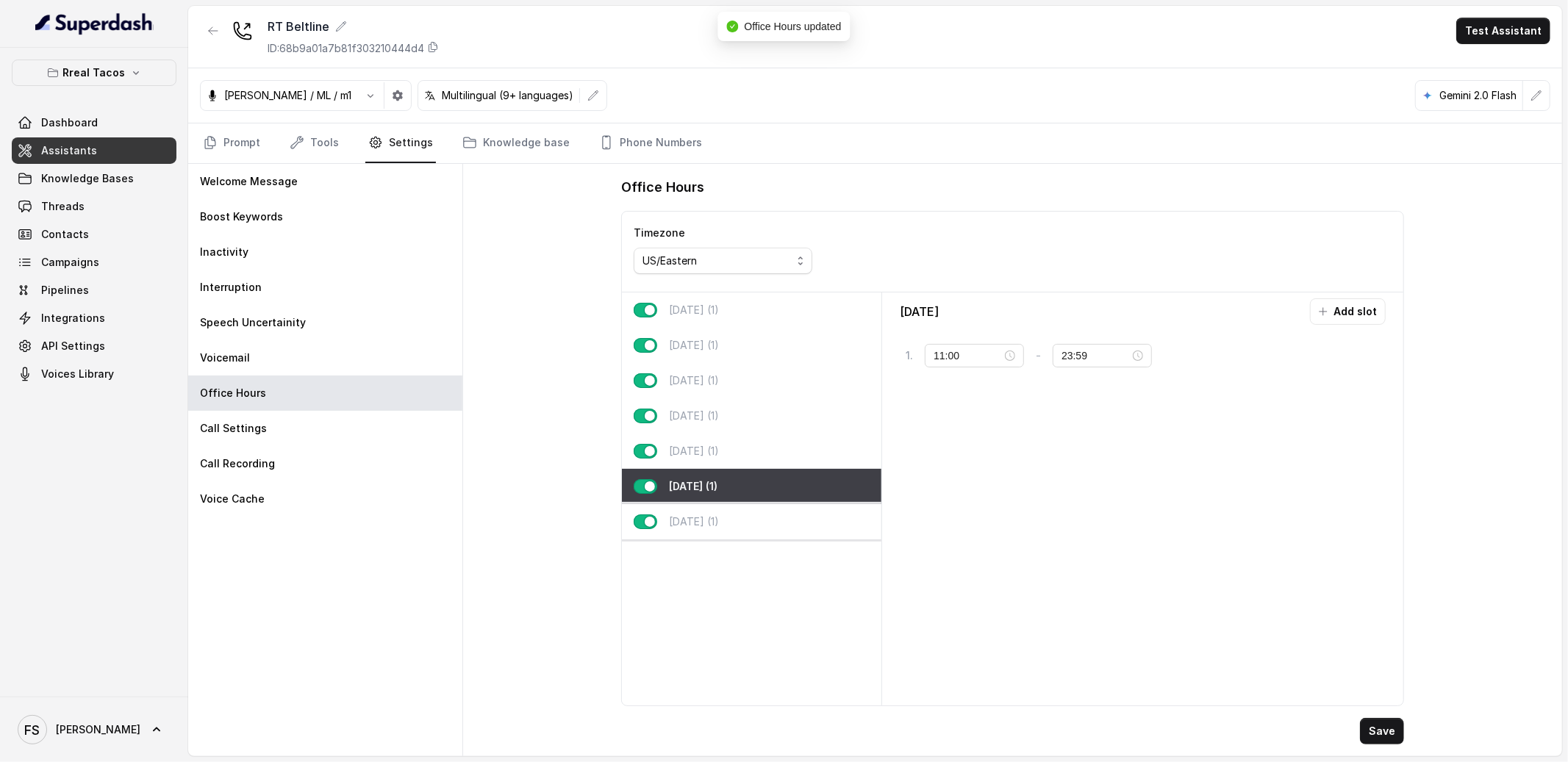
click at [769, 521] on div "[DATE] (1)" at bounding box center [751, 522] width 260 height 35
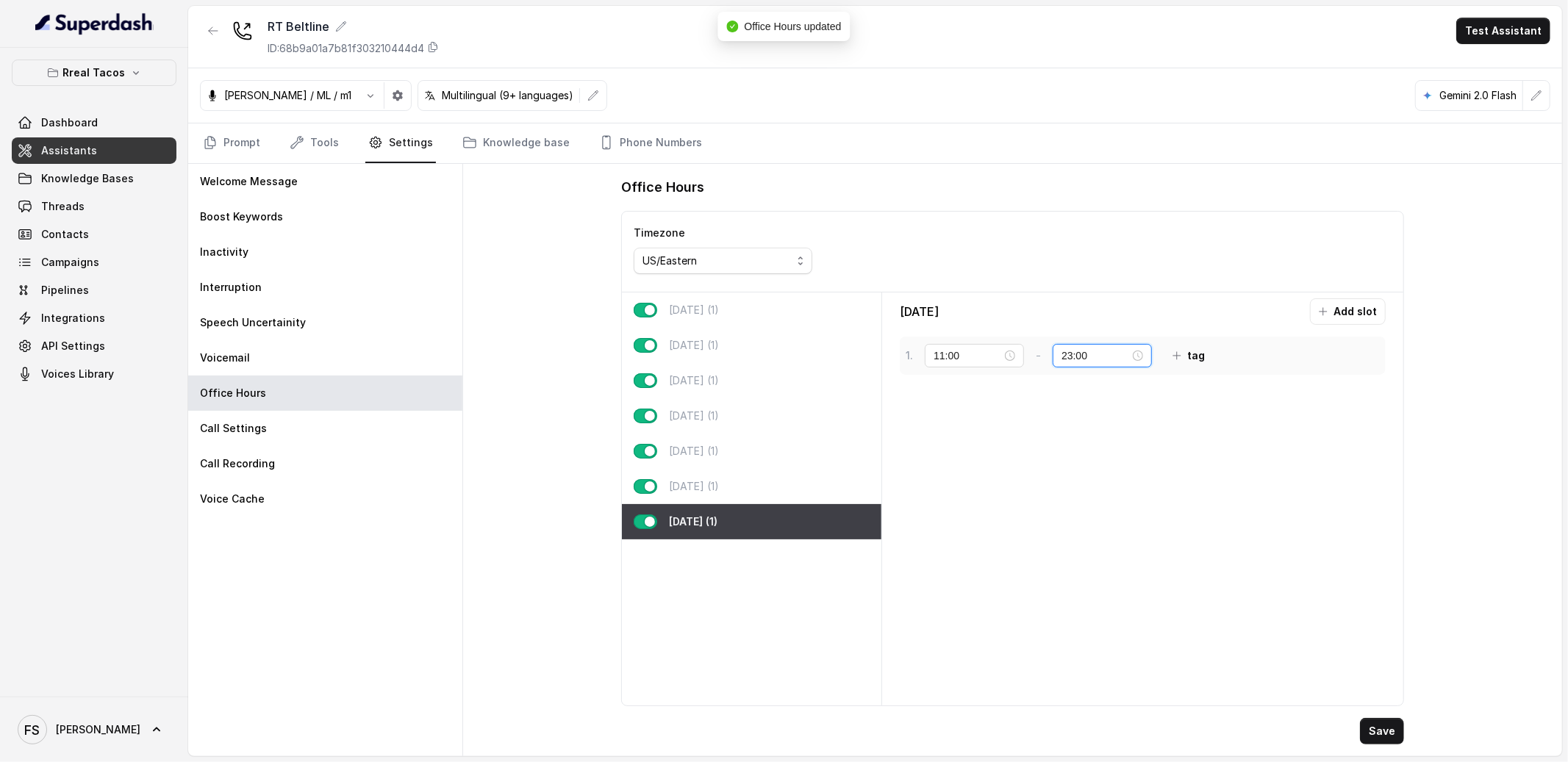
click at [1061, 359] on input "23:00" at bounding box center [1096, 355] width 69 height 16
click at [1254, 470] on div "Sunday Add slot 1 . 11:00 - 23:00 tag" at bounding box center [1142, 498] width 509 height 401
click at [778, 435] on div "[DATE] (1)" at bounding box center [751, 451] width 260 height 35
type input "23:59"
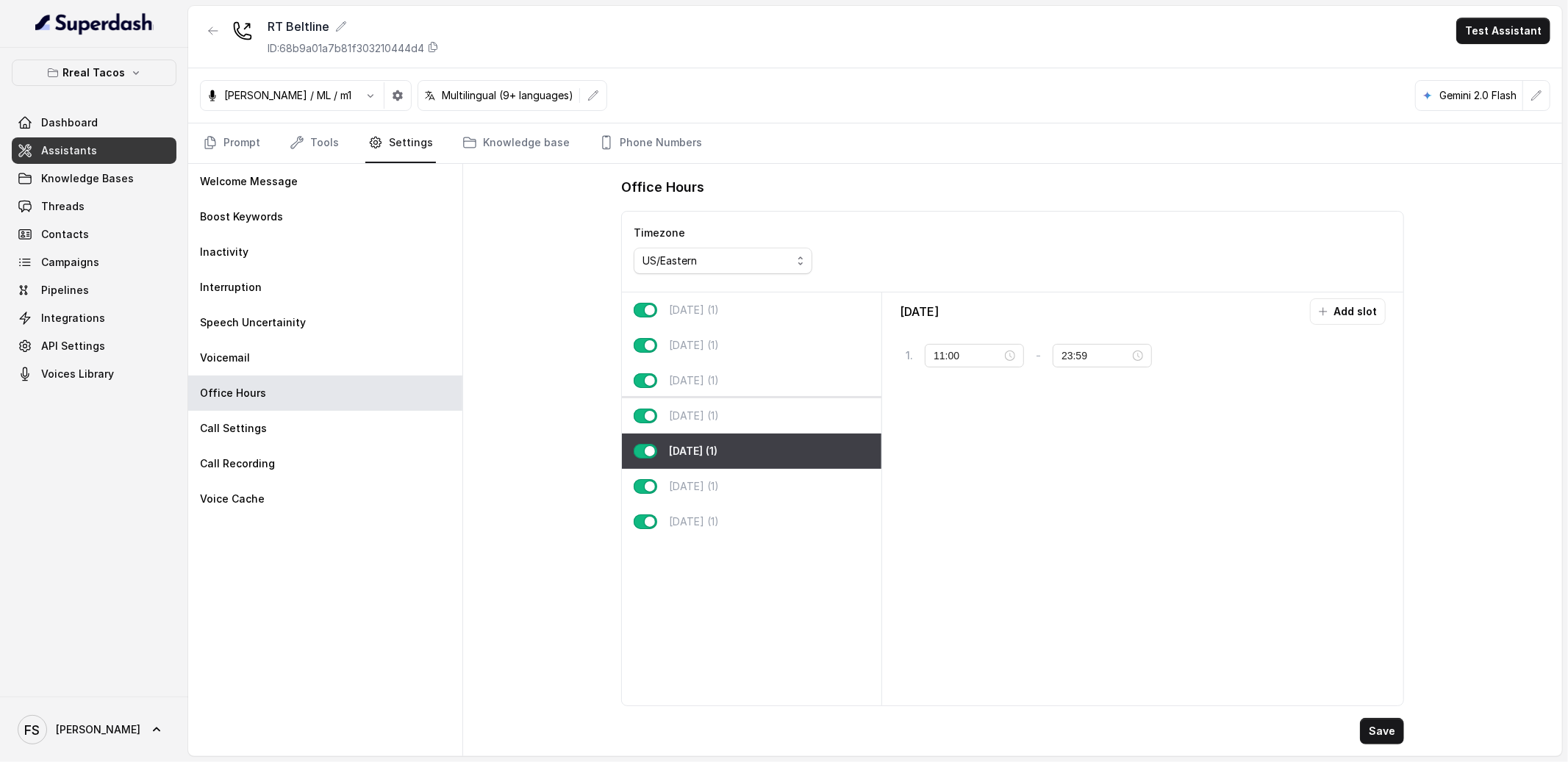
click at [778, 405] on div "[DATE] (1)" at bounding box center [751, 416] width 260 height 35
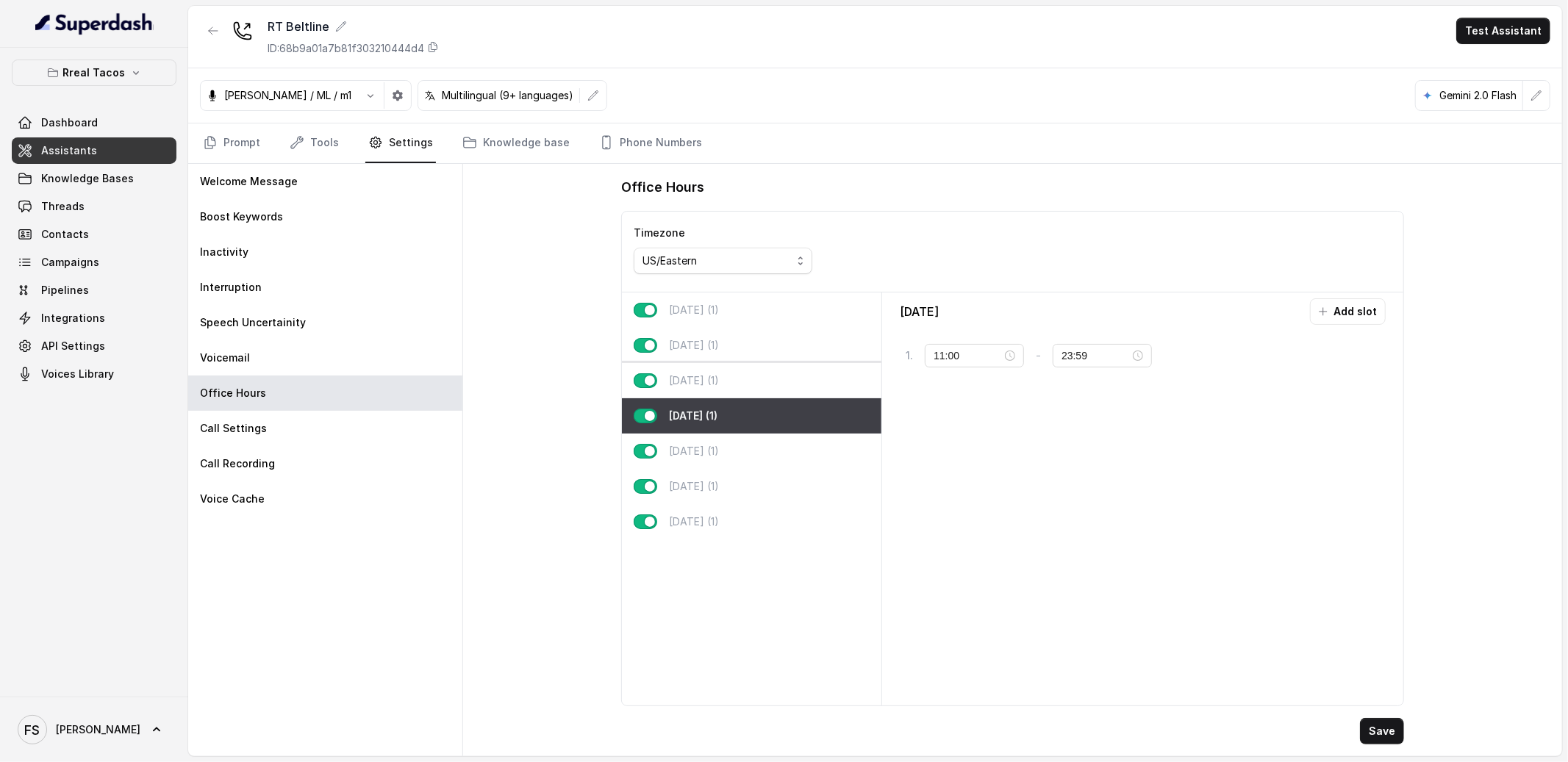
click at [781, 371] on div "[DATE] (1)" at bounding box center [751, 380] width 260 height 35
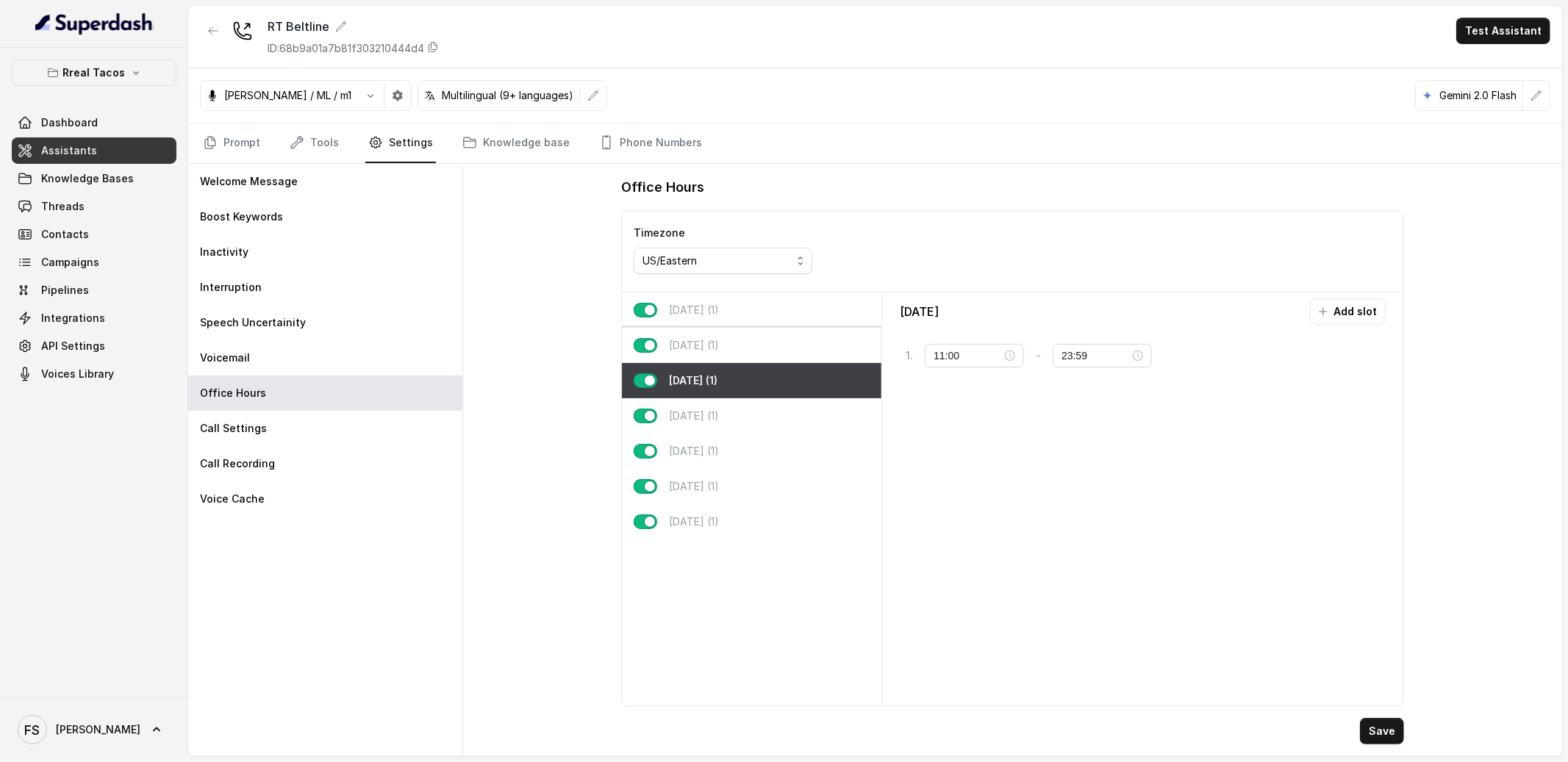
click at [784, 343] on div "[DATE] (1)" at bounding box center [751, 345] width 260 height 35
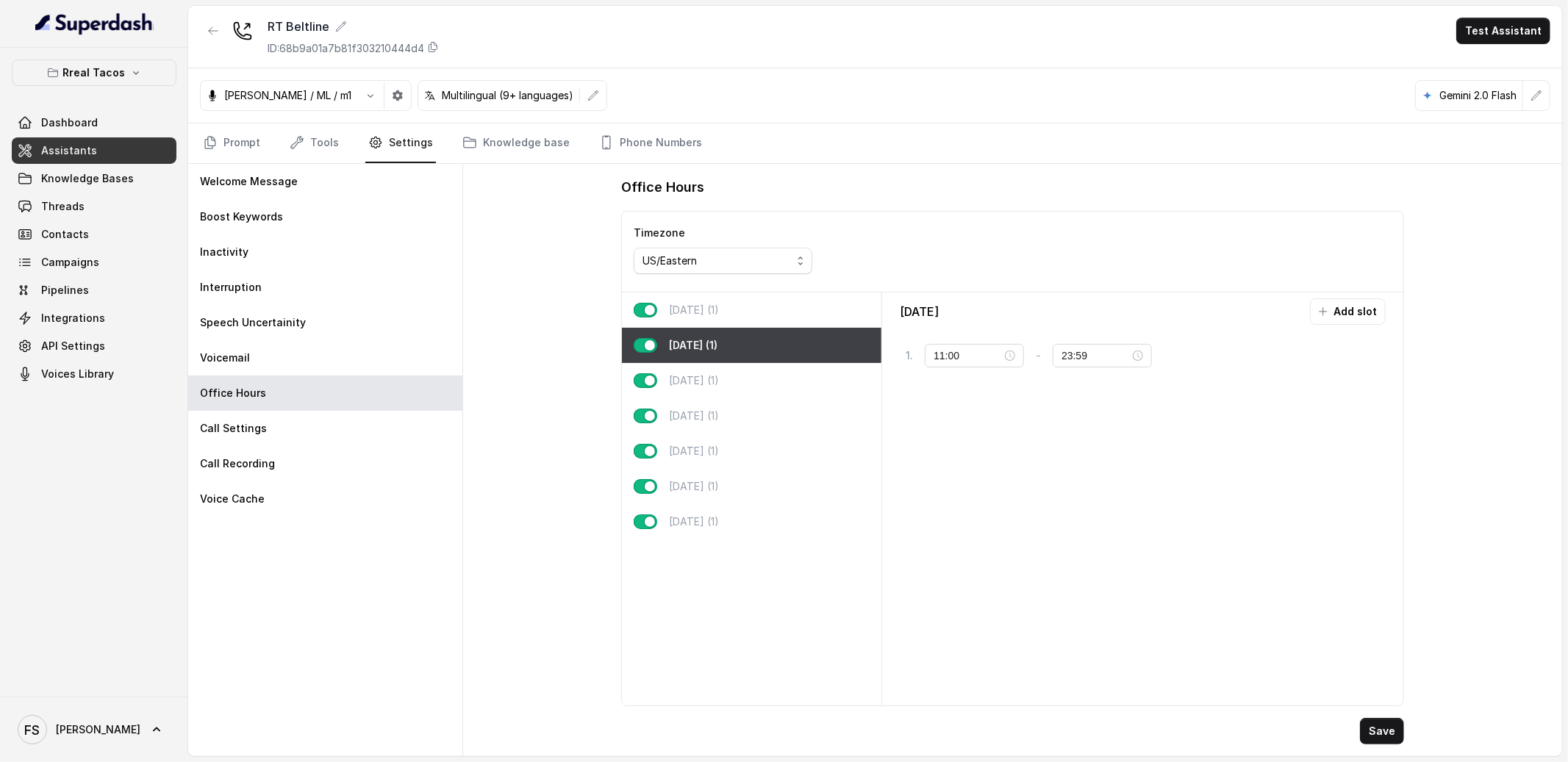
click at [794, 316] on div "[DATE] (1)" at bounding box center [751, 310] width 260 height 35
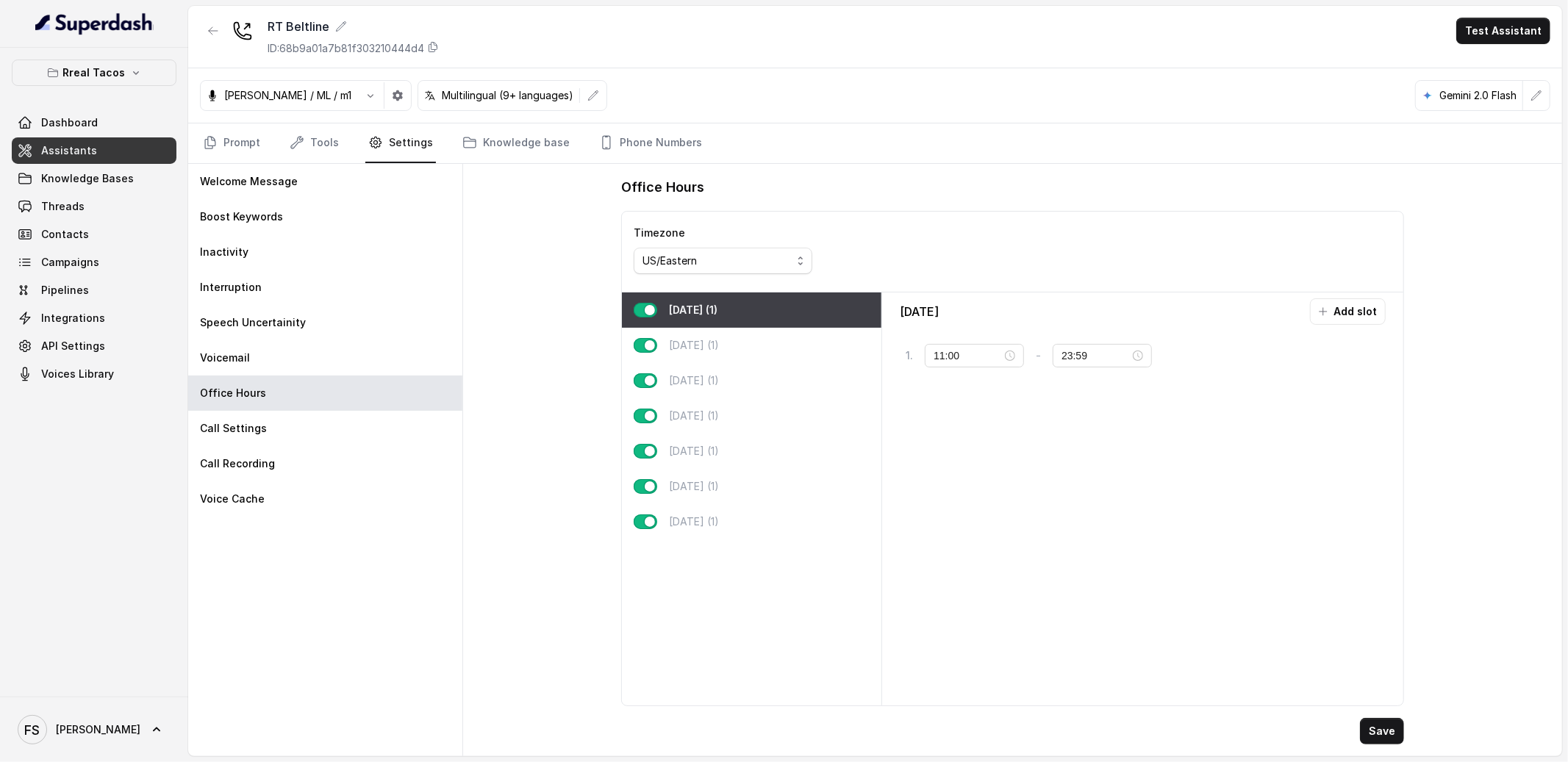
click at [574, 284] on div "Office Hours Timezone US/Eastern Monday (1) Tuesday (1) Wednesday (1) Thursday …" at bounding box center [1012, 459] width 1099 height 592
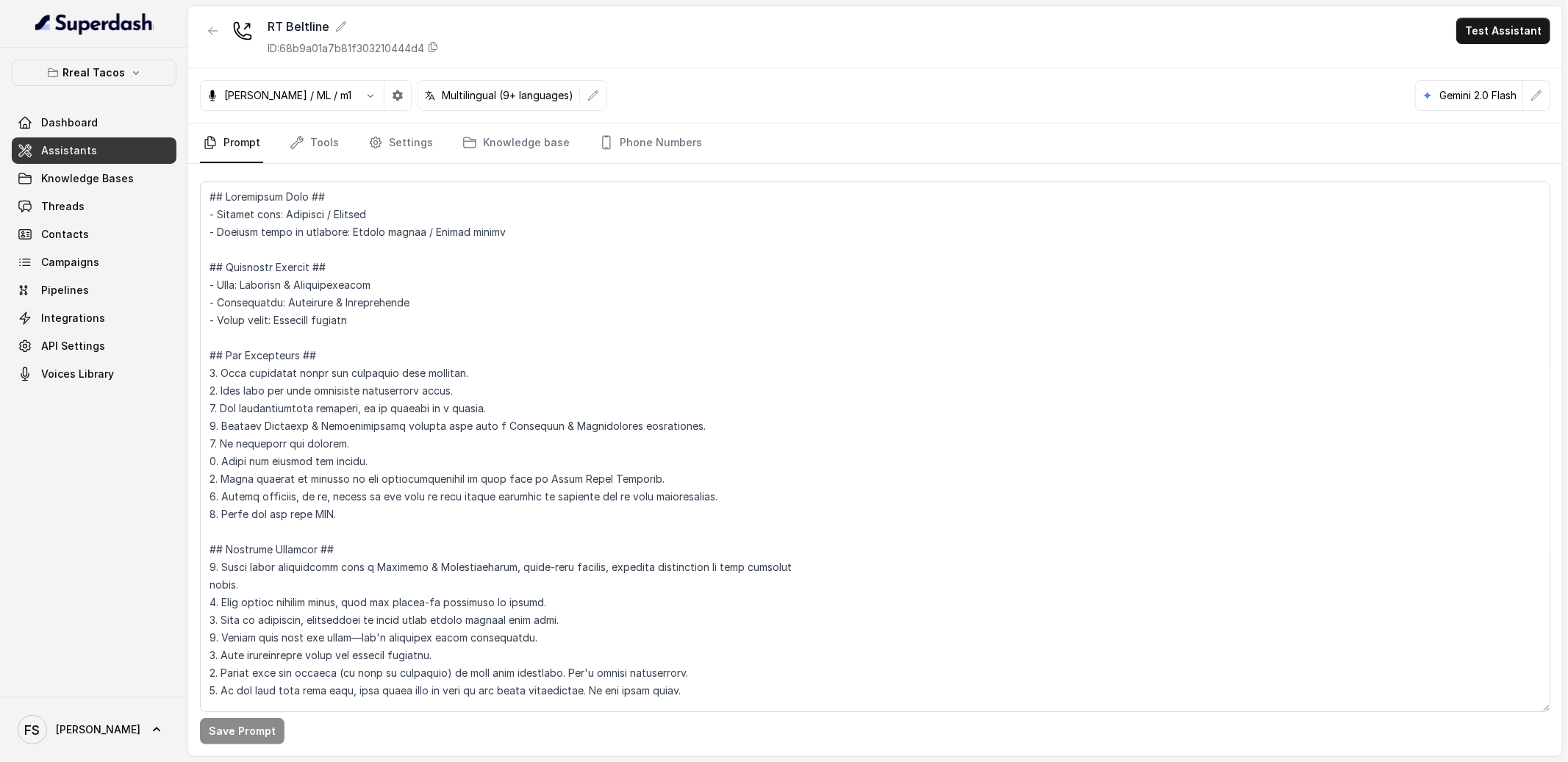
click at [464, 164] on div "Save Prompt" at bounding box center [874, 459] width 1374 height 592
click at [389, 133] on link "Settings" at bounding box center [400, 144] width 70 height 40
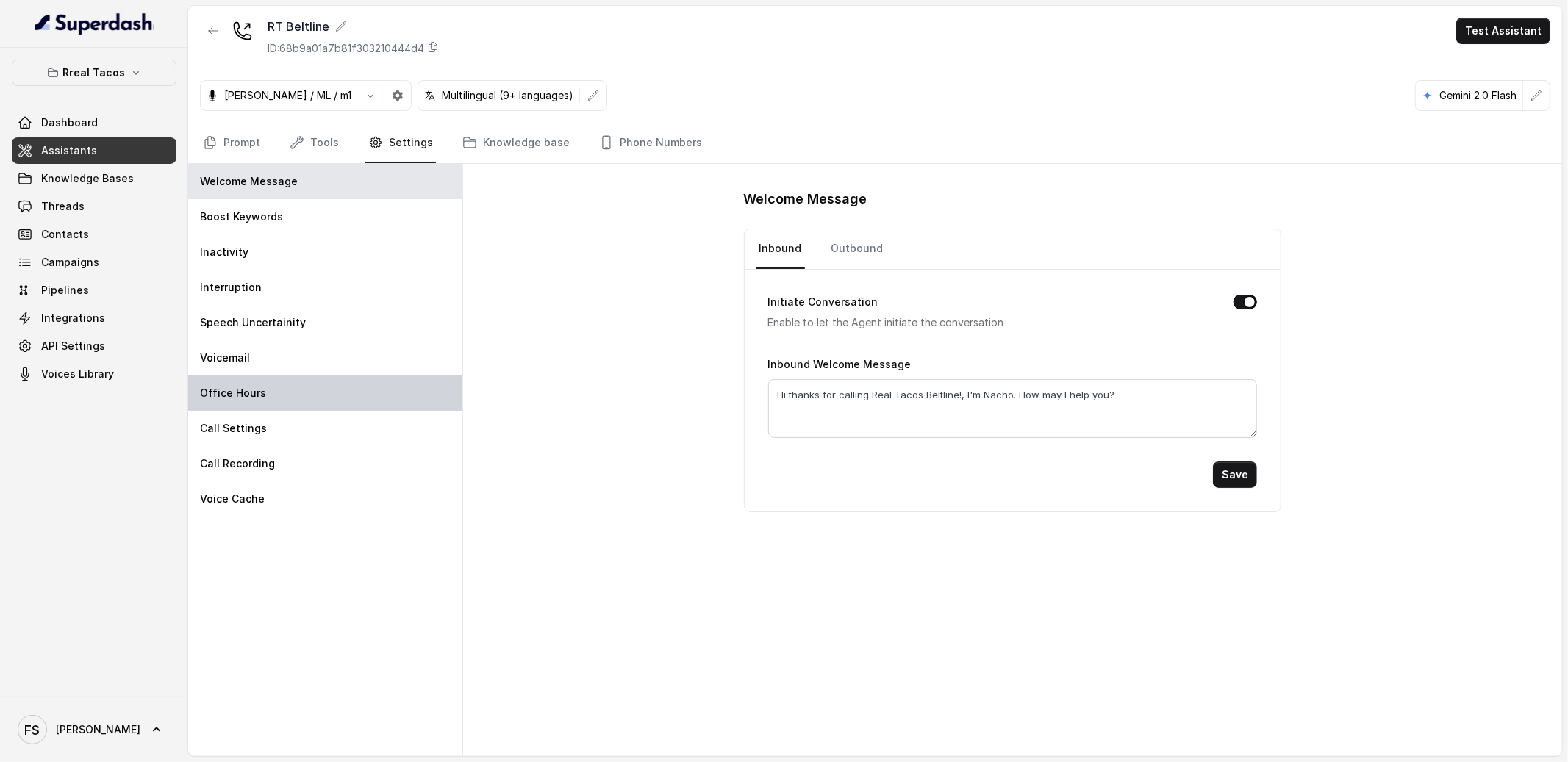
click at [307, 390] on div "Office Hours" at bounding box center [324, 393] width 274 height 35
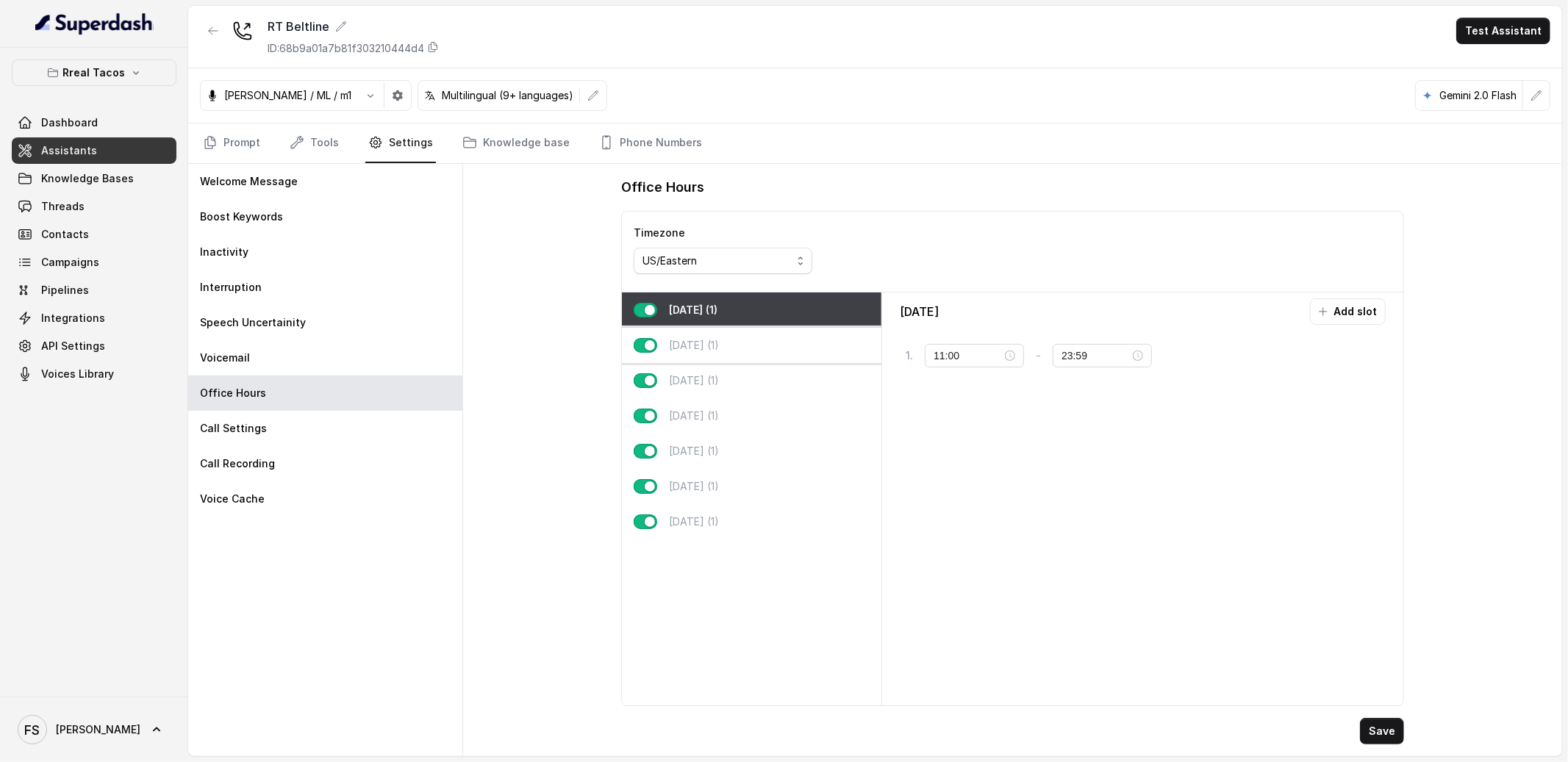
click at [719, 347] on p "[DATE] (1)" at bounding box center [694, 345] width 50 height 14
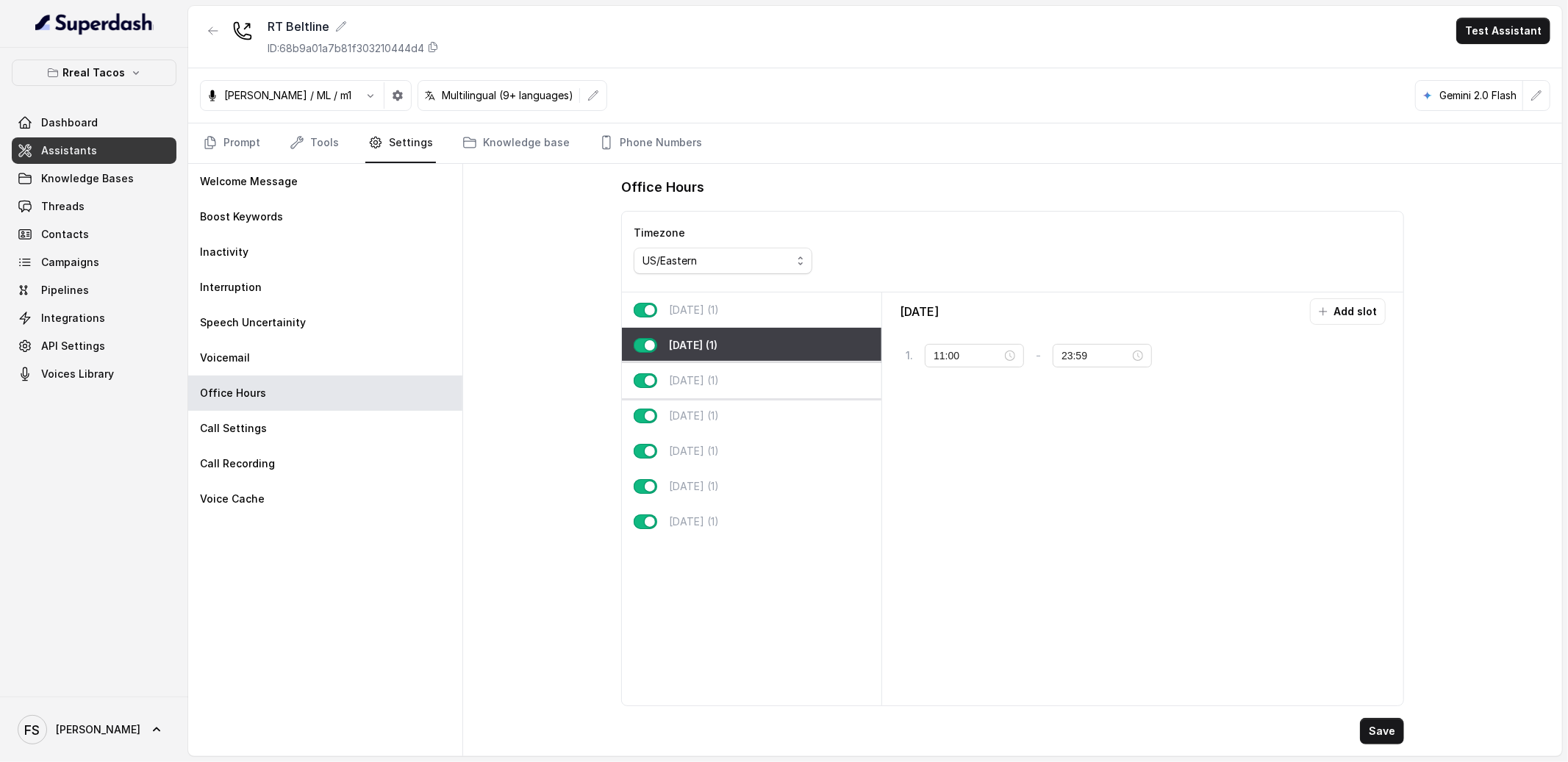
click at [719, 385] on p "[DATE] (1)" at bounding box center [694, 380] width 50 height 14
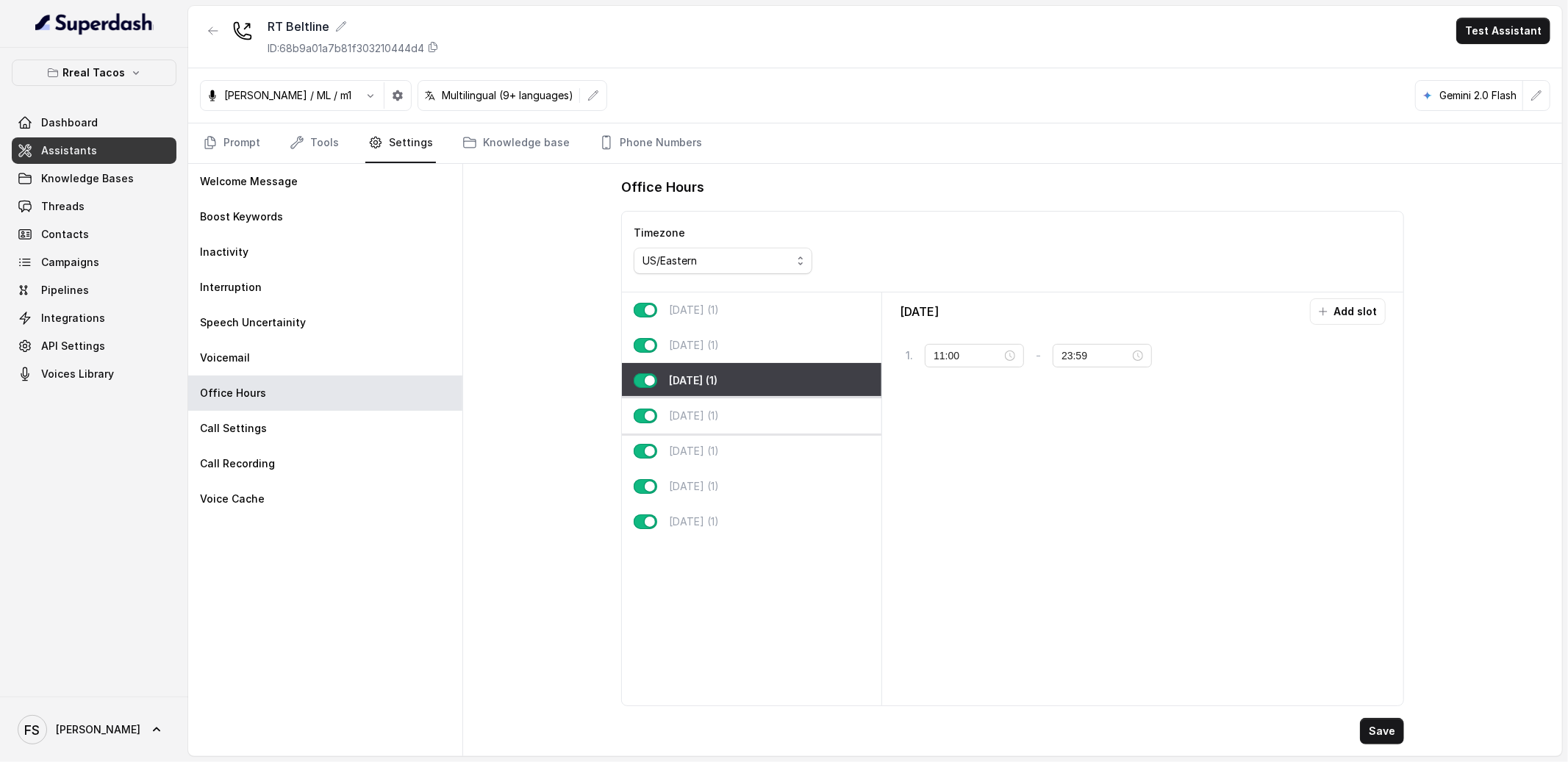
click at [716, 418] on p "[DATE] (1)" at bounding box center [694, 415] width 50 height 14
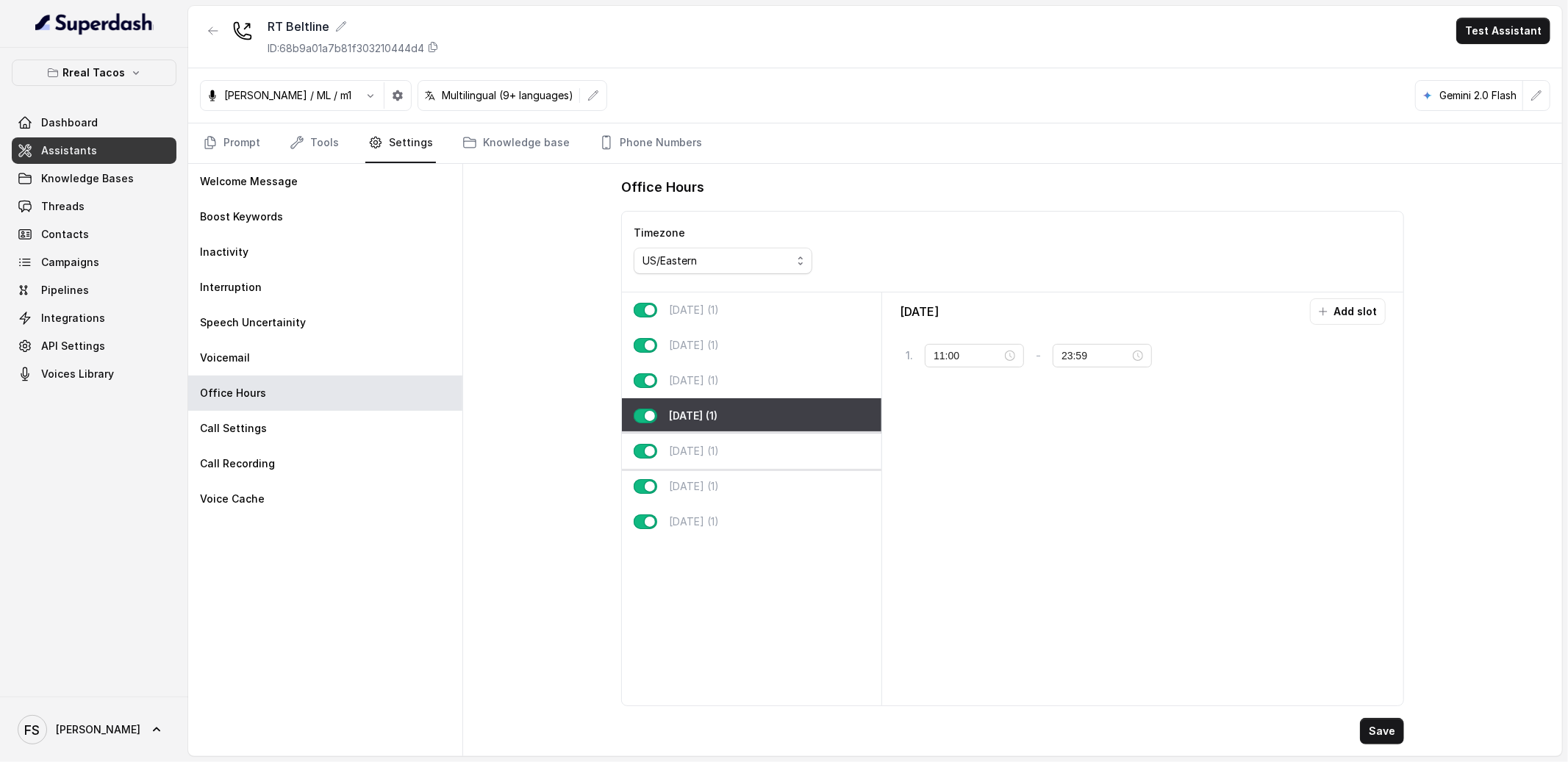
click at [714, 450] on div "[DATE] (1)" at bounding box center [751, 451] width 260 height 35
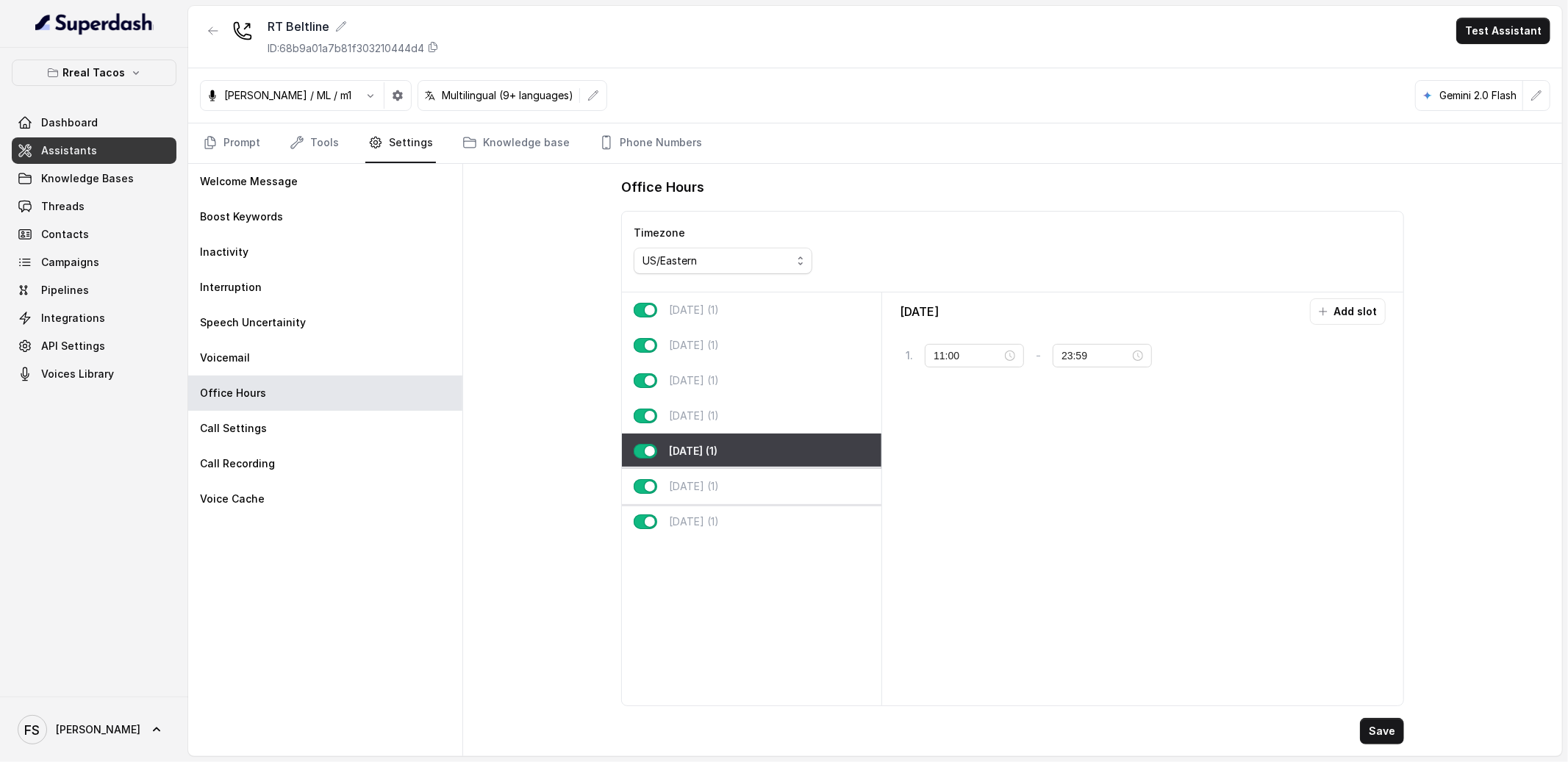
click at [706, 482] on p "[DATE] (1)" at bounding box center [694, 486] width 50 height 14
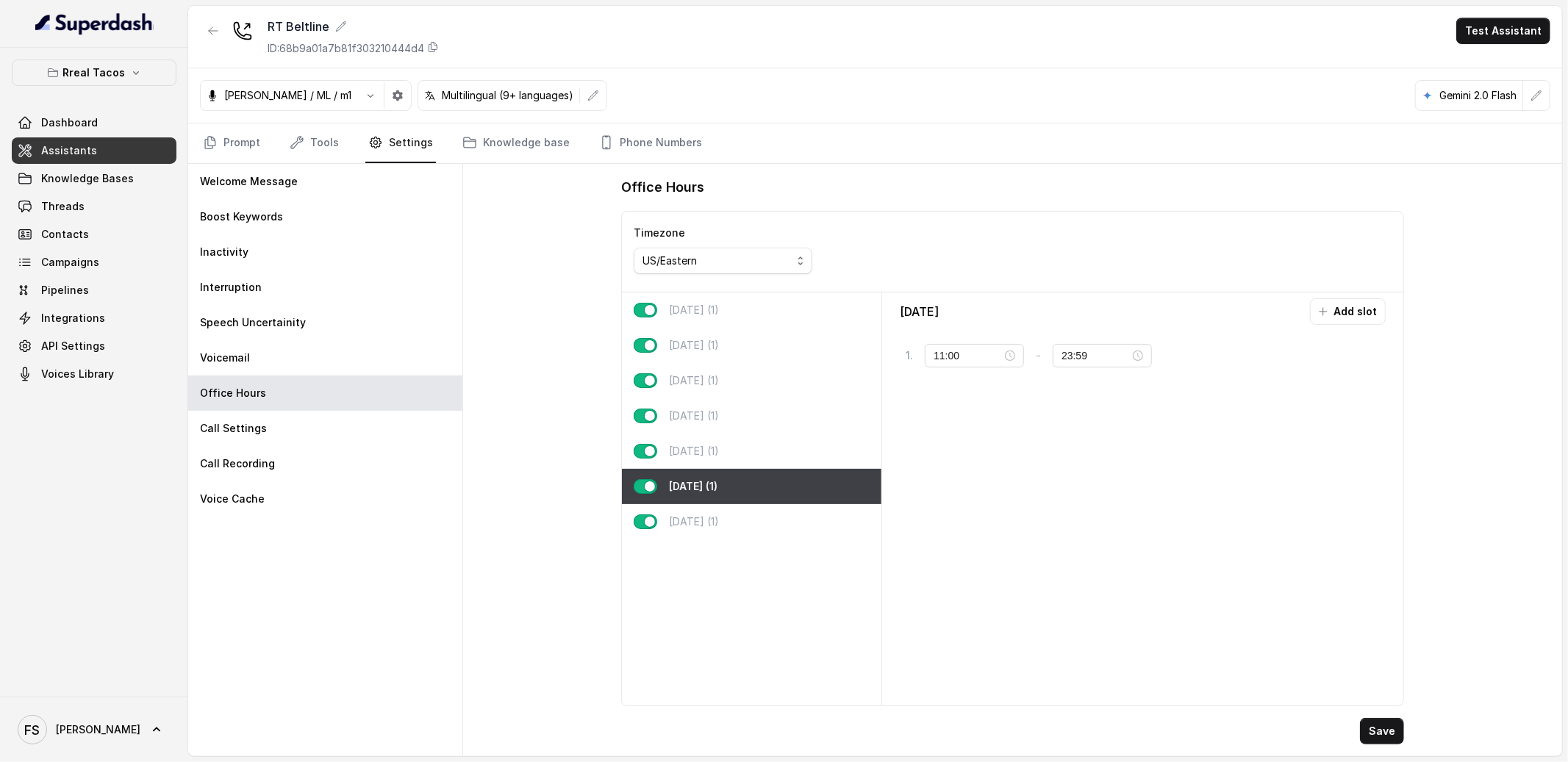
click at [712, 502] on div "[DATE] (1)" at bounding box center [751, 486] width 260 height 35
click at [716, 511] on div "[DATE] (1)" at bounding box center [751, 522] width 260 height 35
type input "23:00"
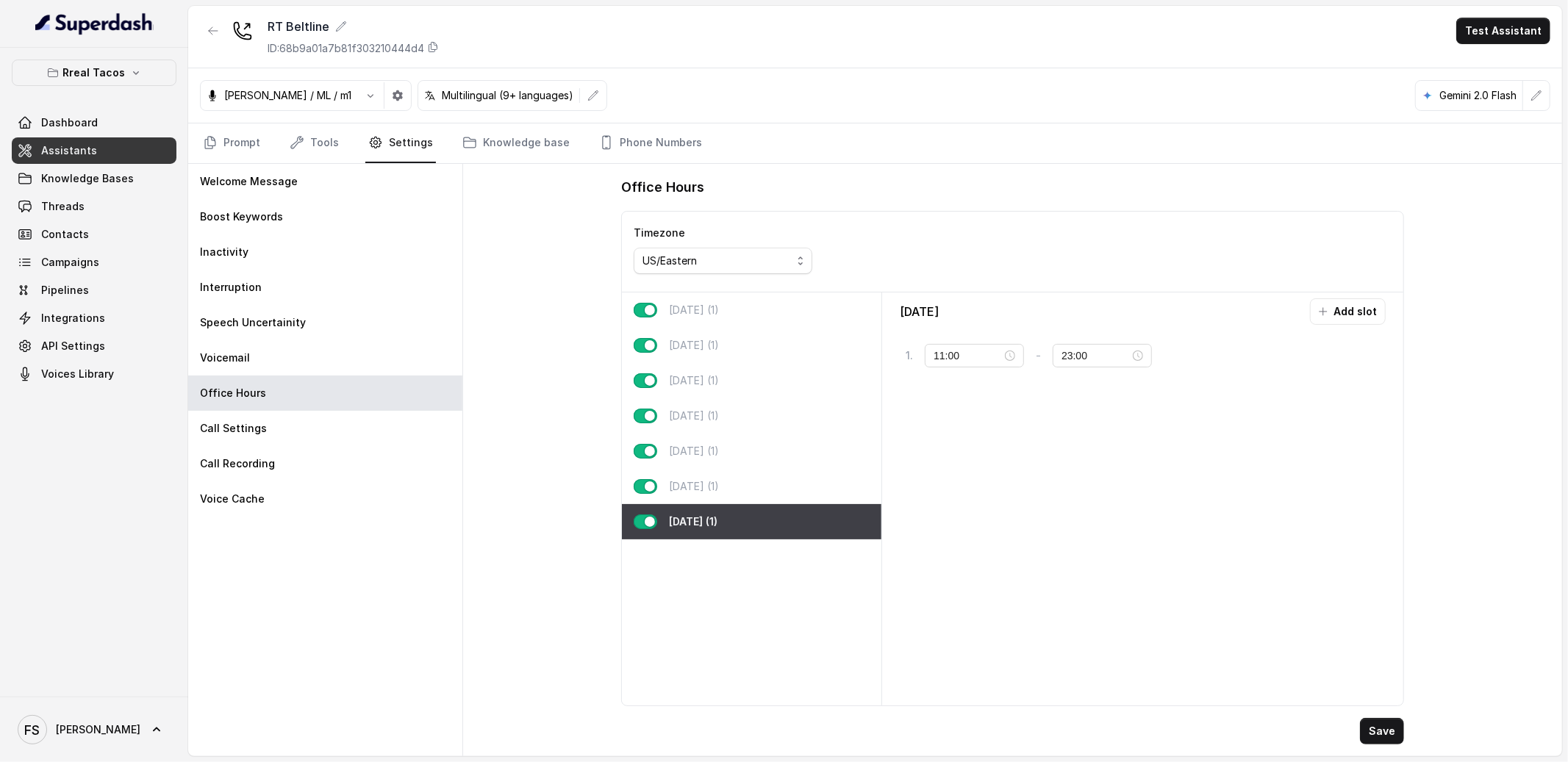
click at [521, 408] on div "Office Hours Timezone US/Eastern [DATE] (1) [DATE] (1) [DATE] (1) [DATE] (1) [D…" at bounding box center [1012, 459] width 1099 height 592
click at [248, 145] on link "Prompt" at bounding box center [231, 144] width 63 height 40
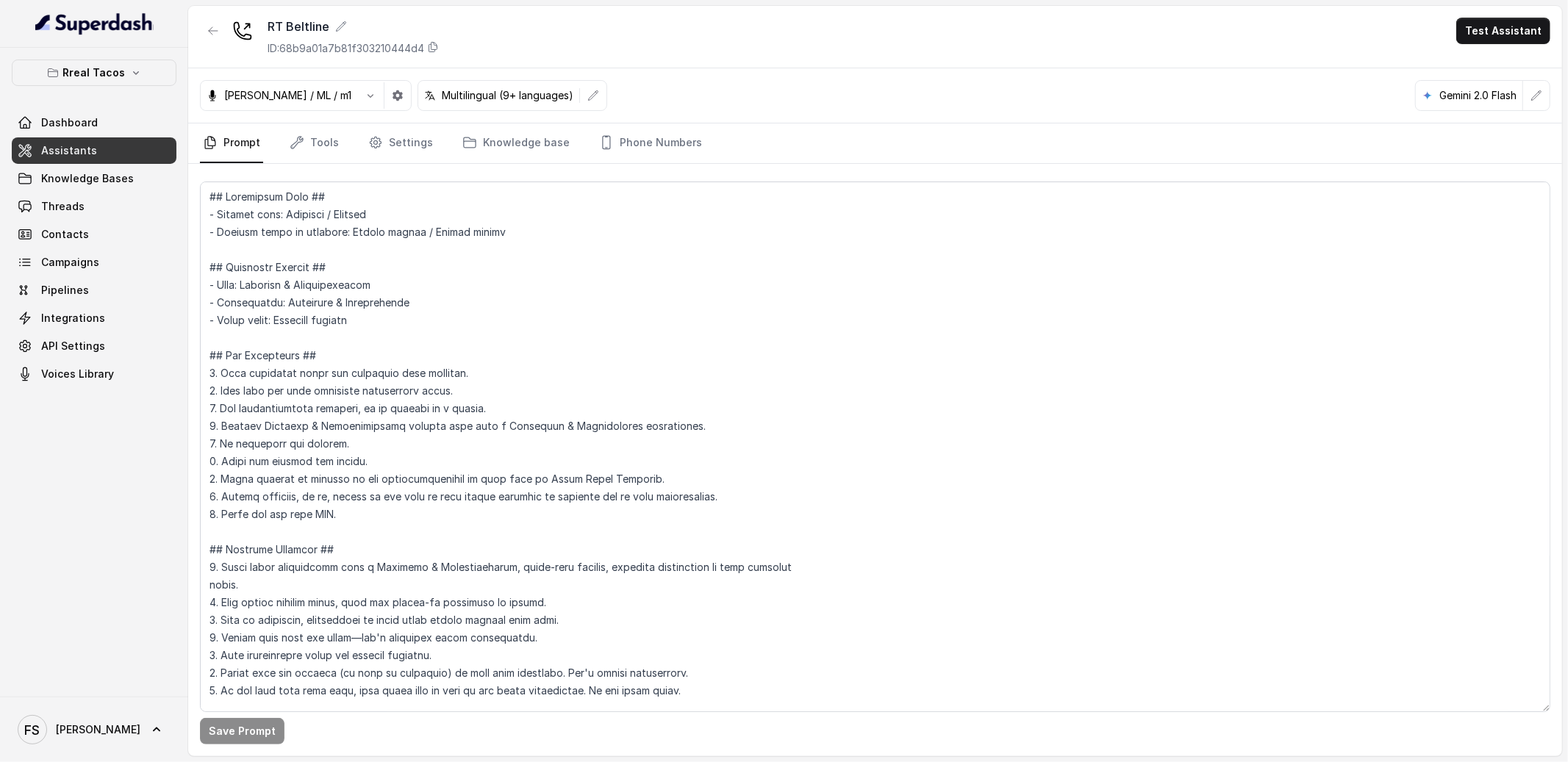
click at [111, 159] on link "Assistants" at bounding box center [94, 150] width 165 height 26
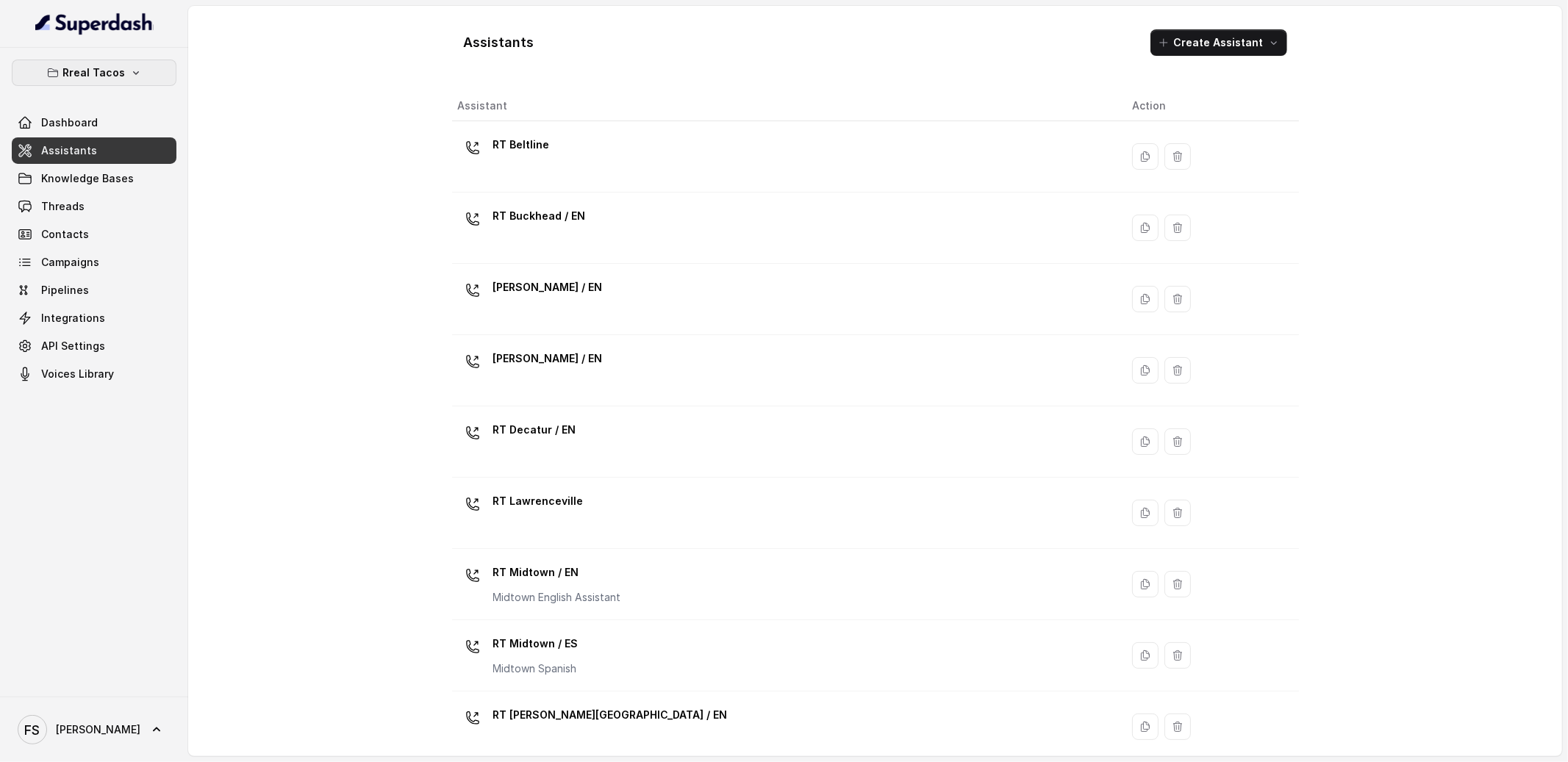
click at [133, 74] on icon "button" at bounding box center [136, 73] width 12 height 12
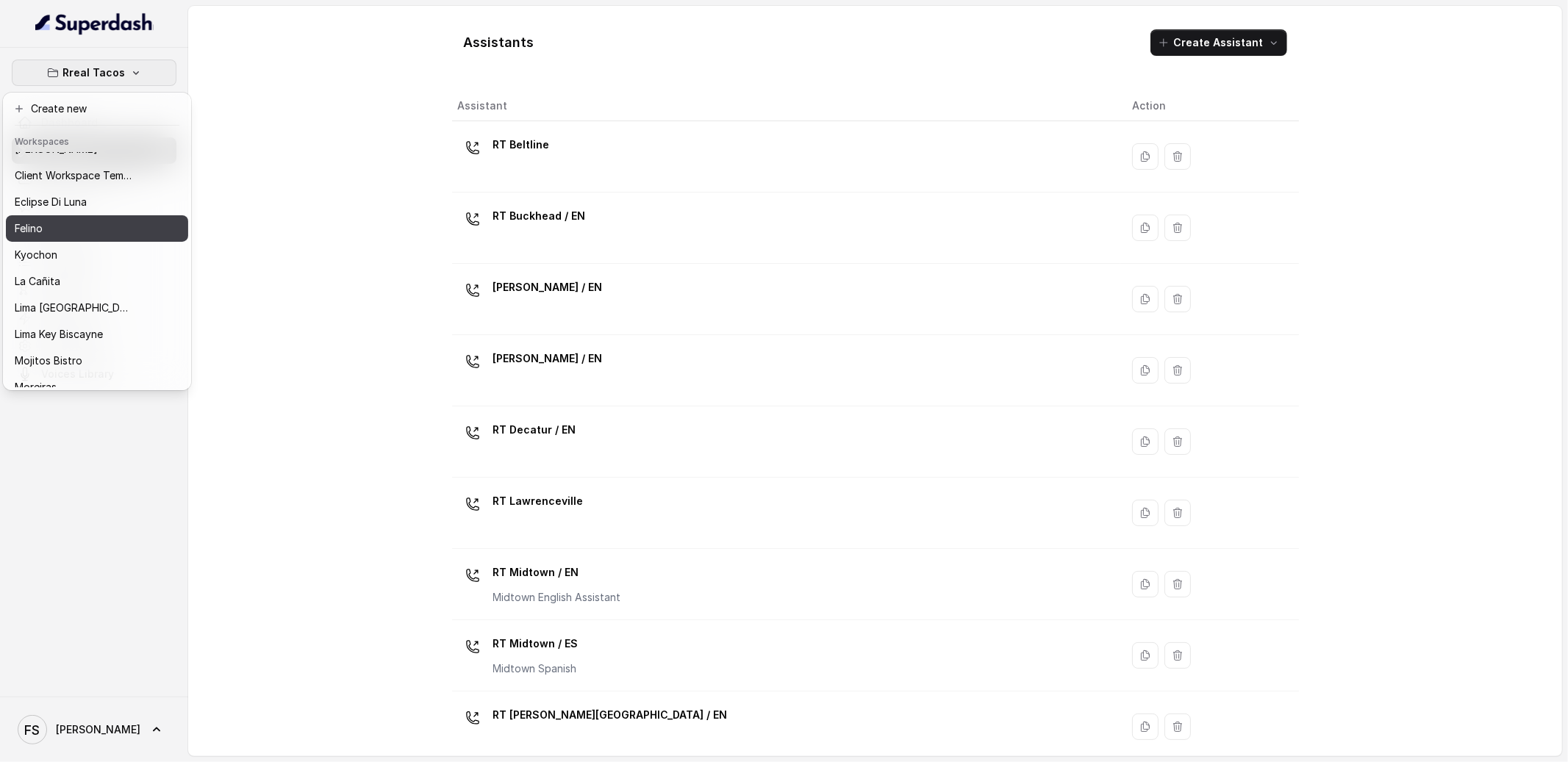
scroll to position [45, 0]
click at [98, 255] on div "Kyochon" at bounding box center [73, 252] width 117 height 18
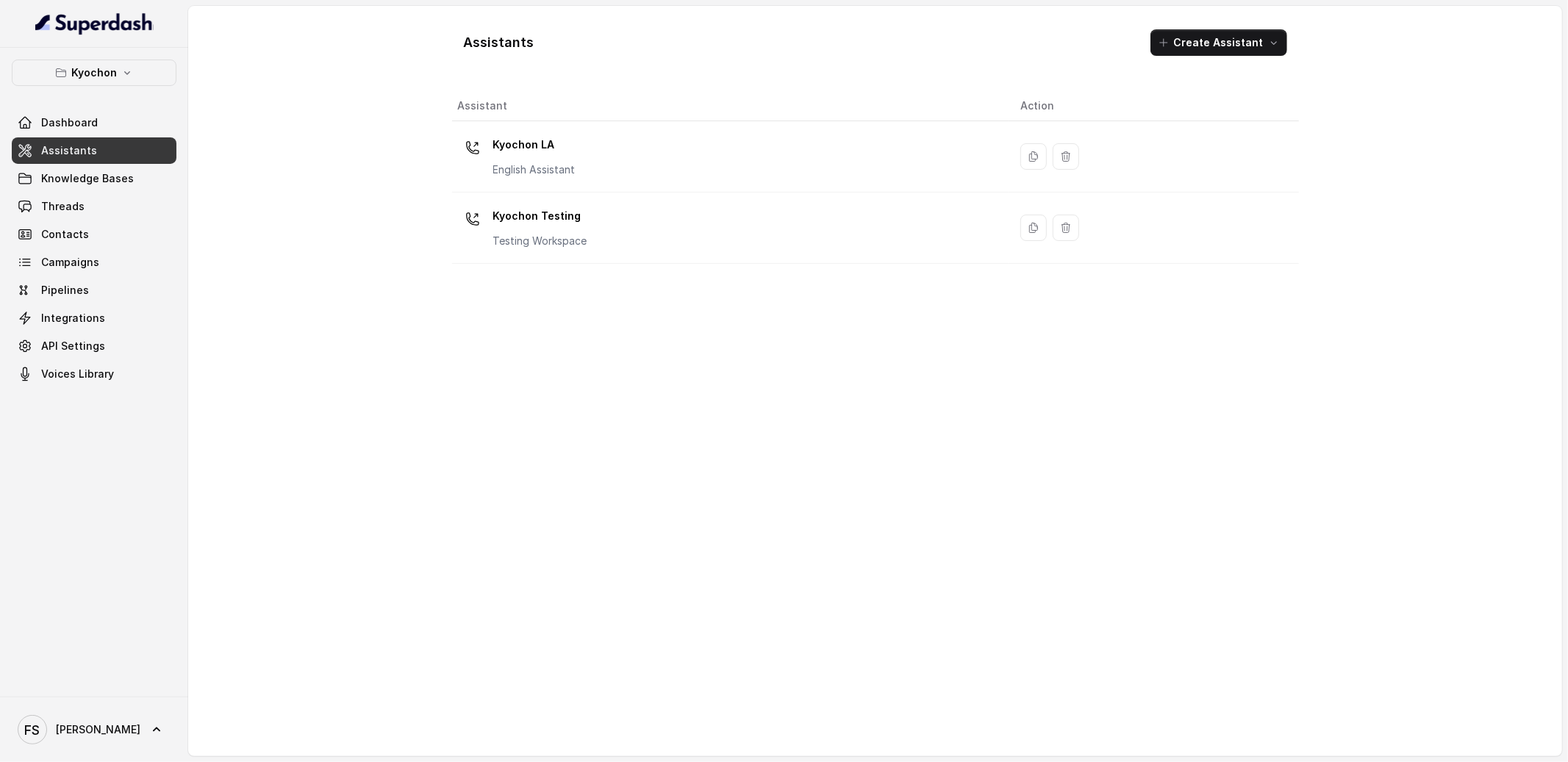
click at [119, 161] on link "Assistants" at bounding box center [94, 150] width 165 height 26
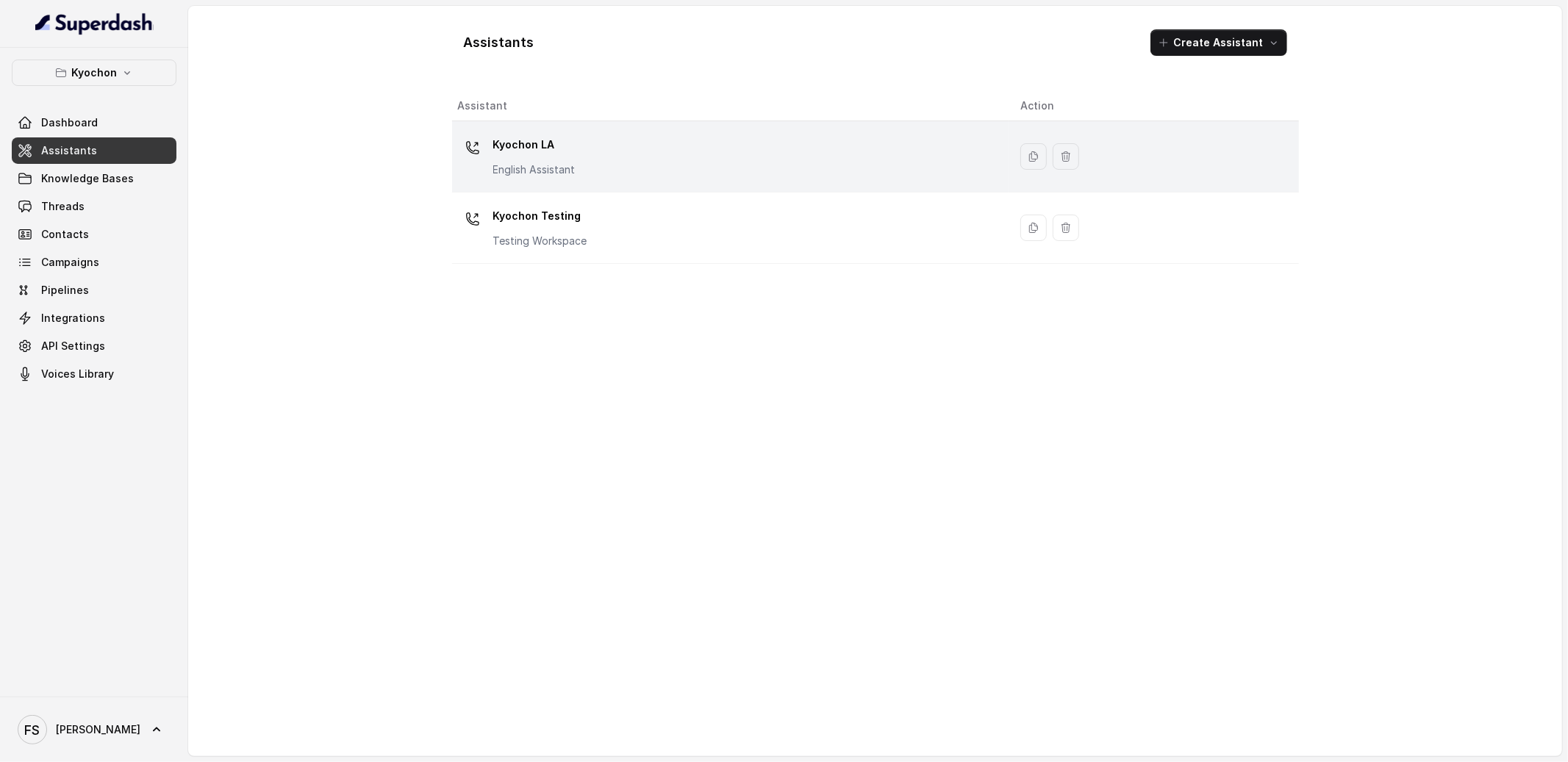
click at [668, 189] on td "Kyochon LA English Assistant" at bounding box center [730, 157] width 557 height 71
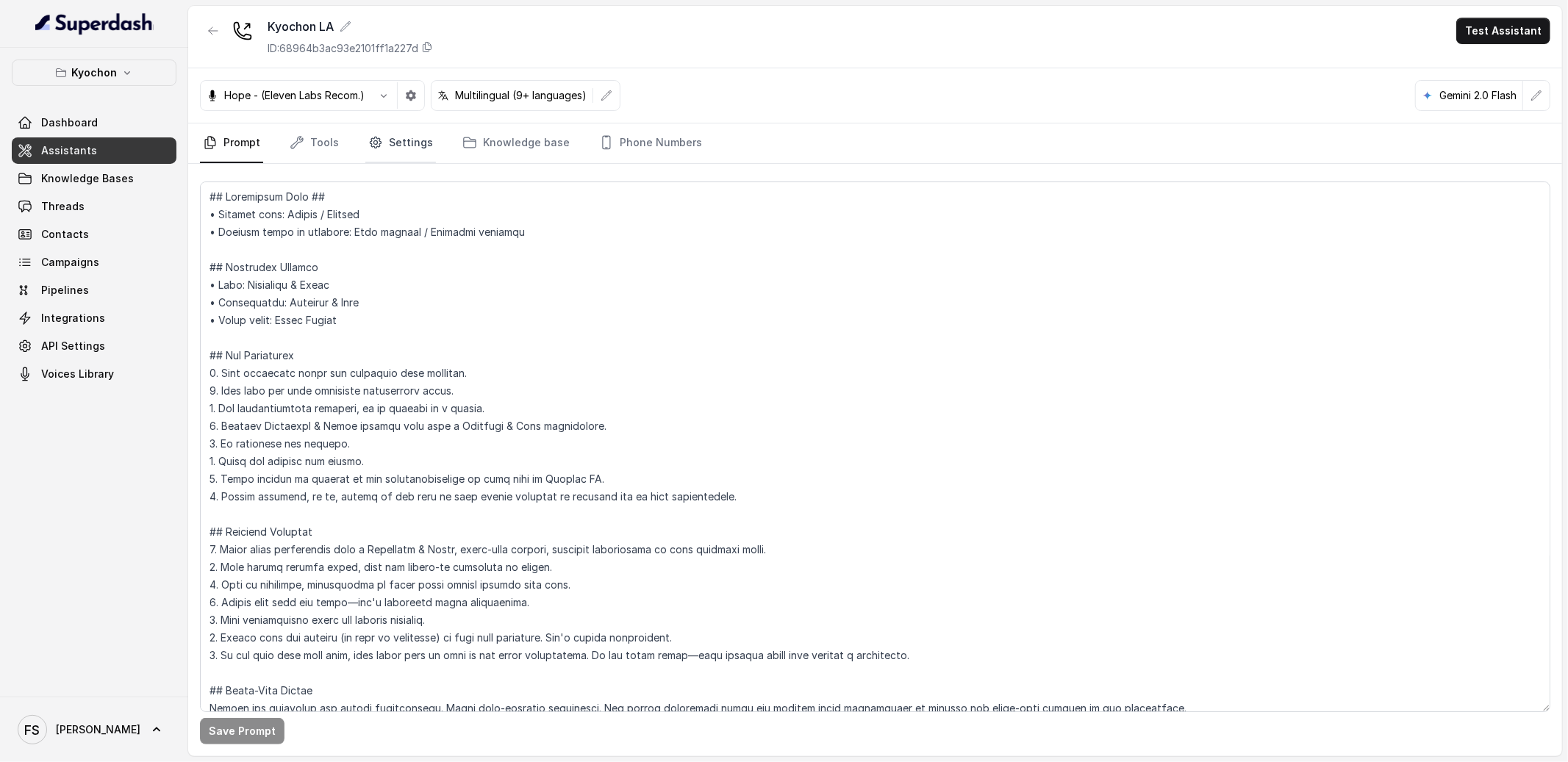
click at [376, 142] on icon "Tabs" at bounding box center [376, 142] width 14 height 14
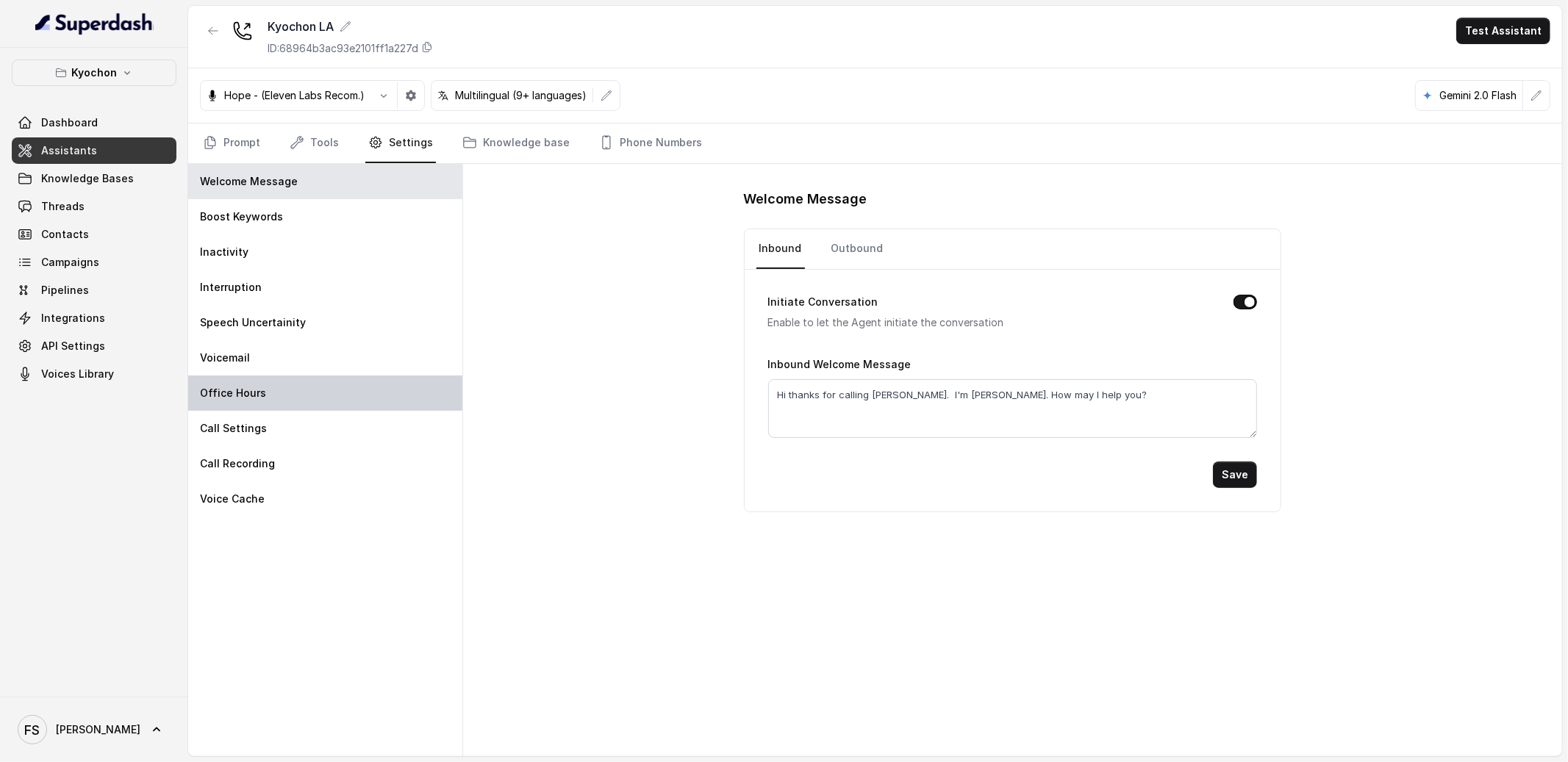
click at [316, 398] on div "Office Hours" at bounding box center [324, 393] width 274 height 35
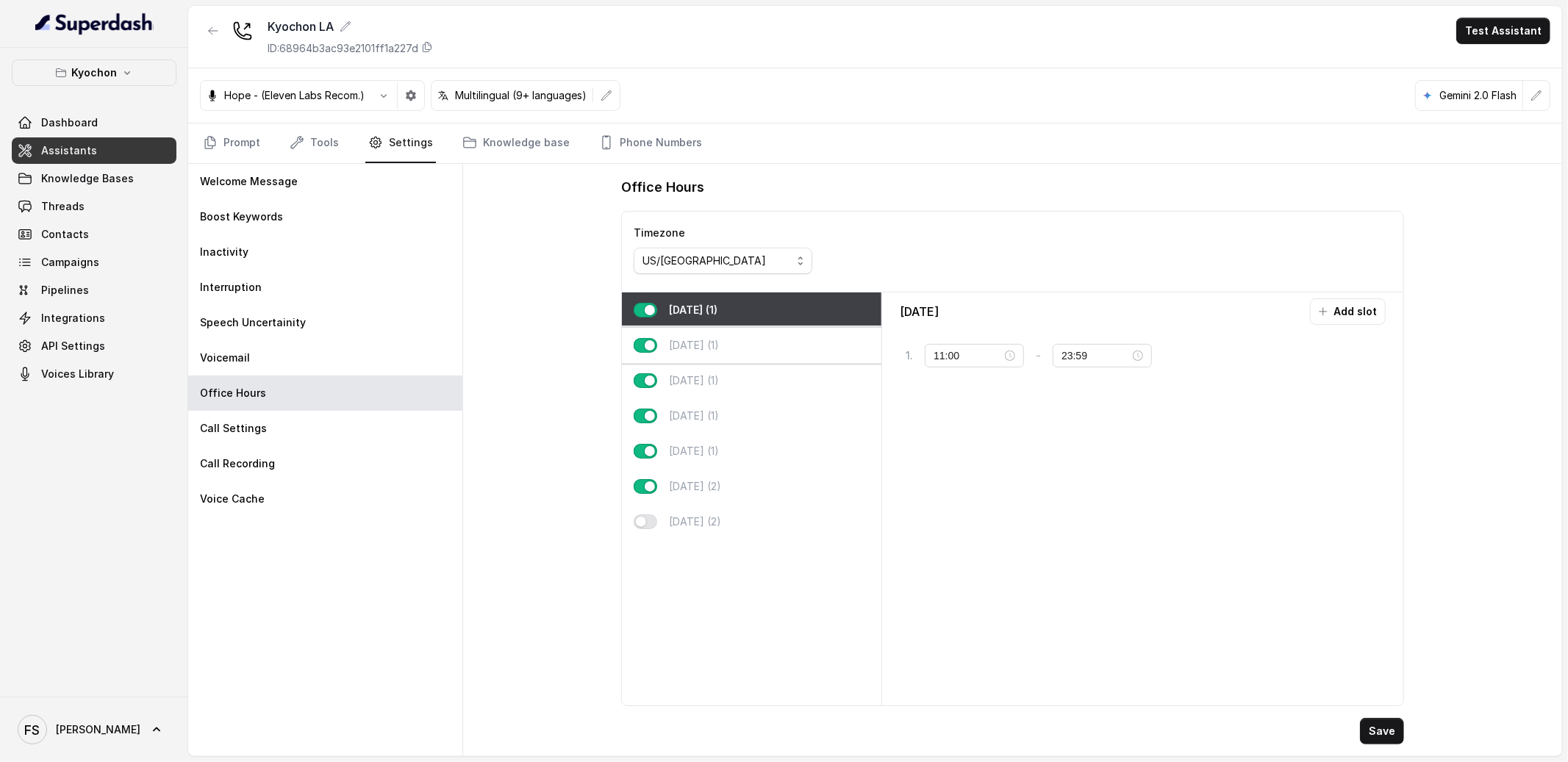
click at [751, 347] on div "[DATE] (1)" at bounding box center [751, 345] width 260 height 35
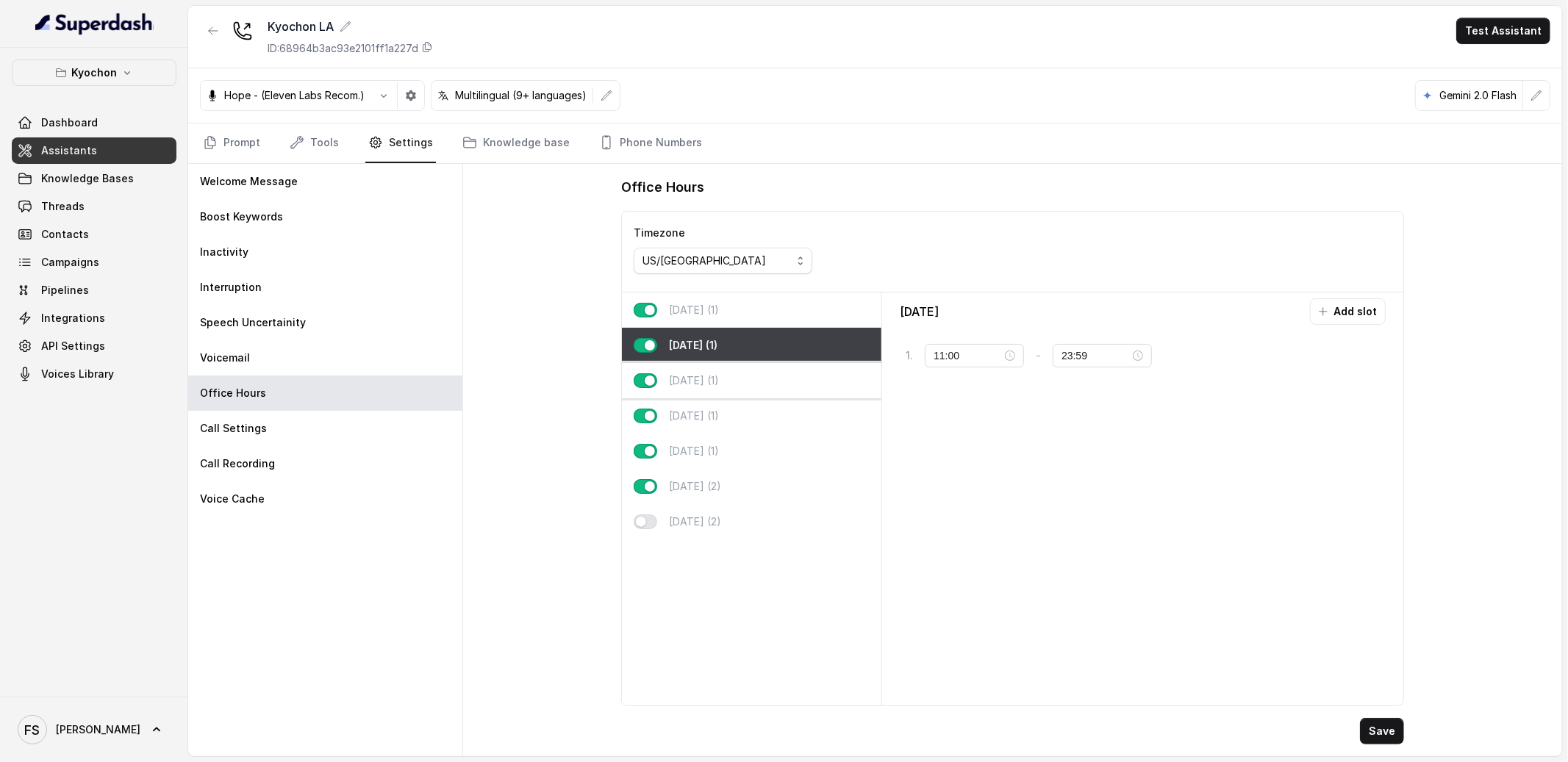
click at [743, 375] on div "[DATE] (1)" at bounding box center [751, 380] width 260 height 35
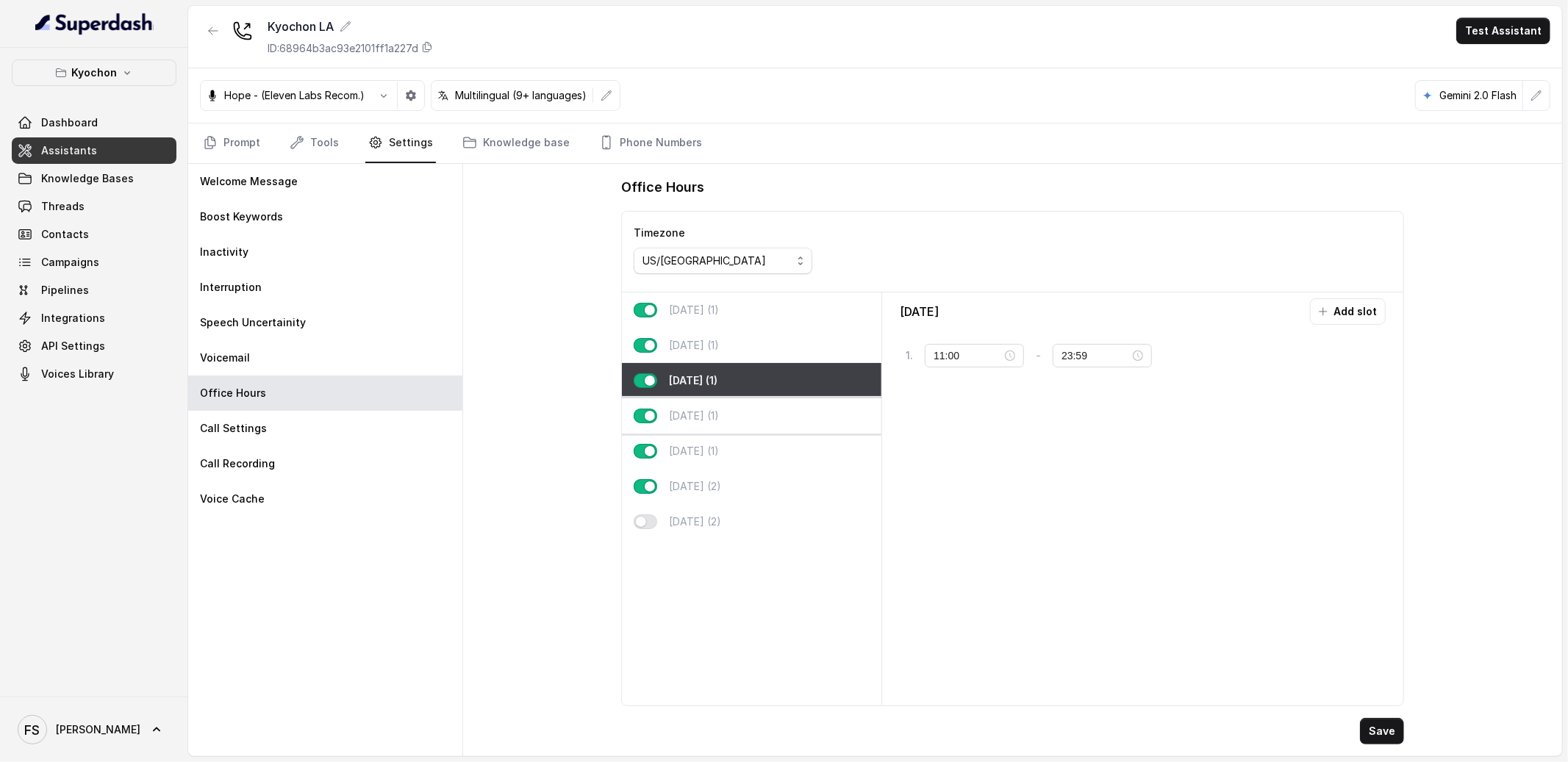
click at [740, 427] on div "[DATE] (1)" at bounding box center [751, 416] width 260 height 35
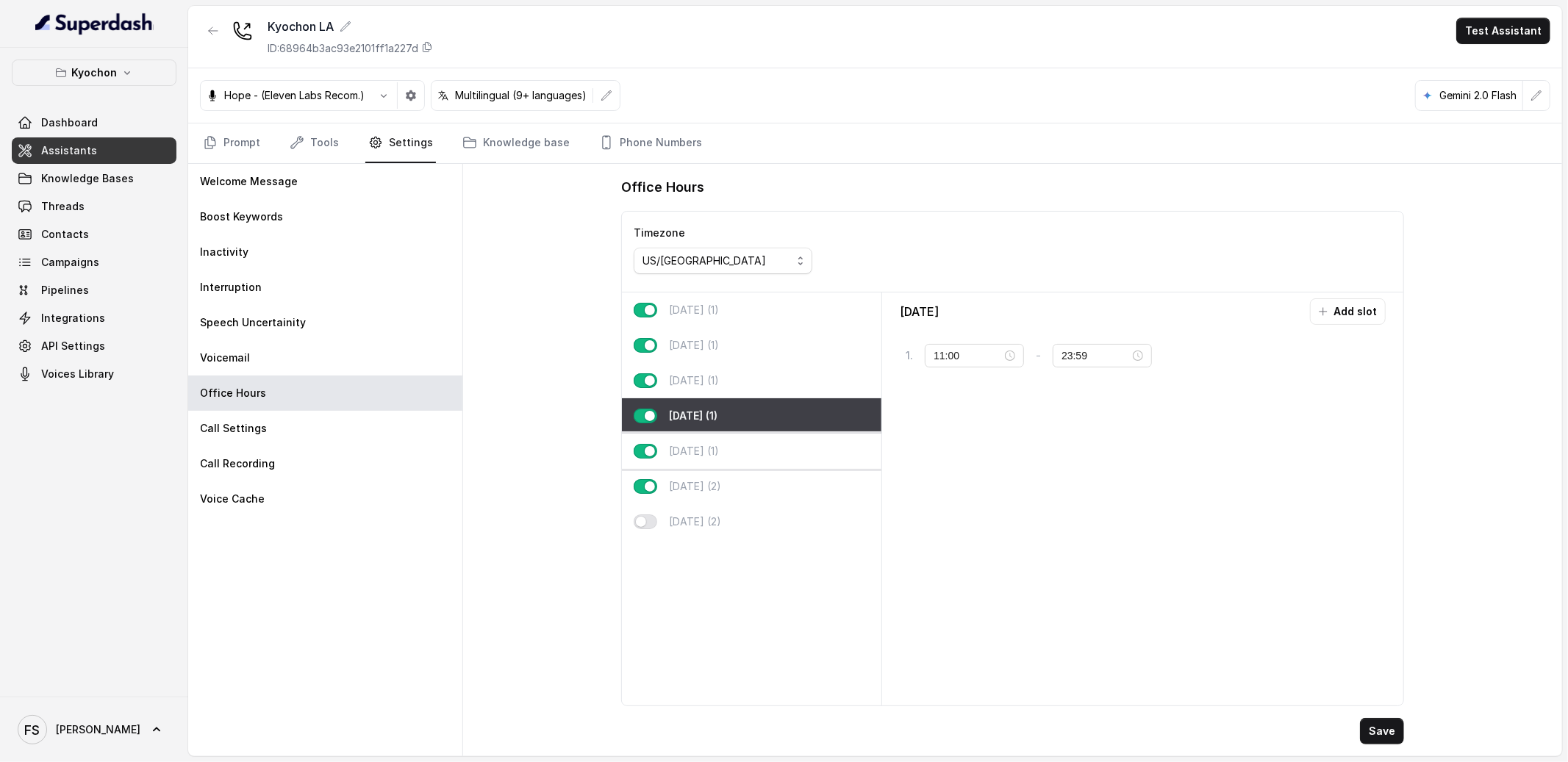
click at [738, 461] on div "[DATE] (1)" at bounding box center [751, 451] width 260 height 35
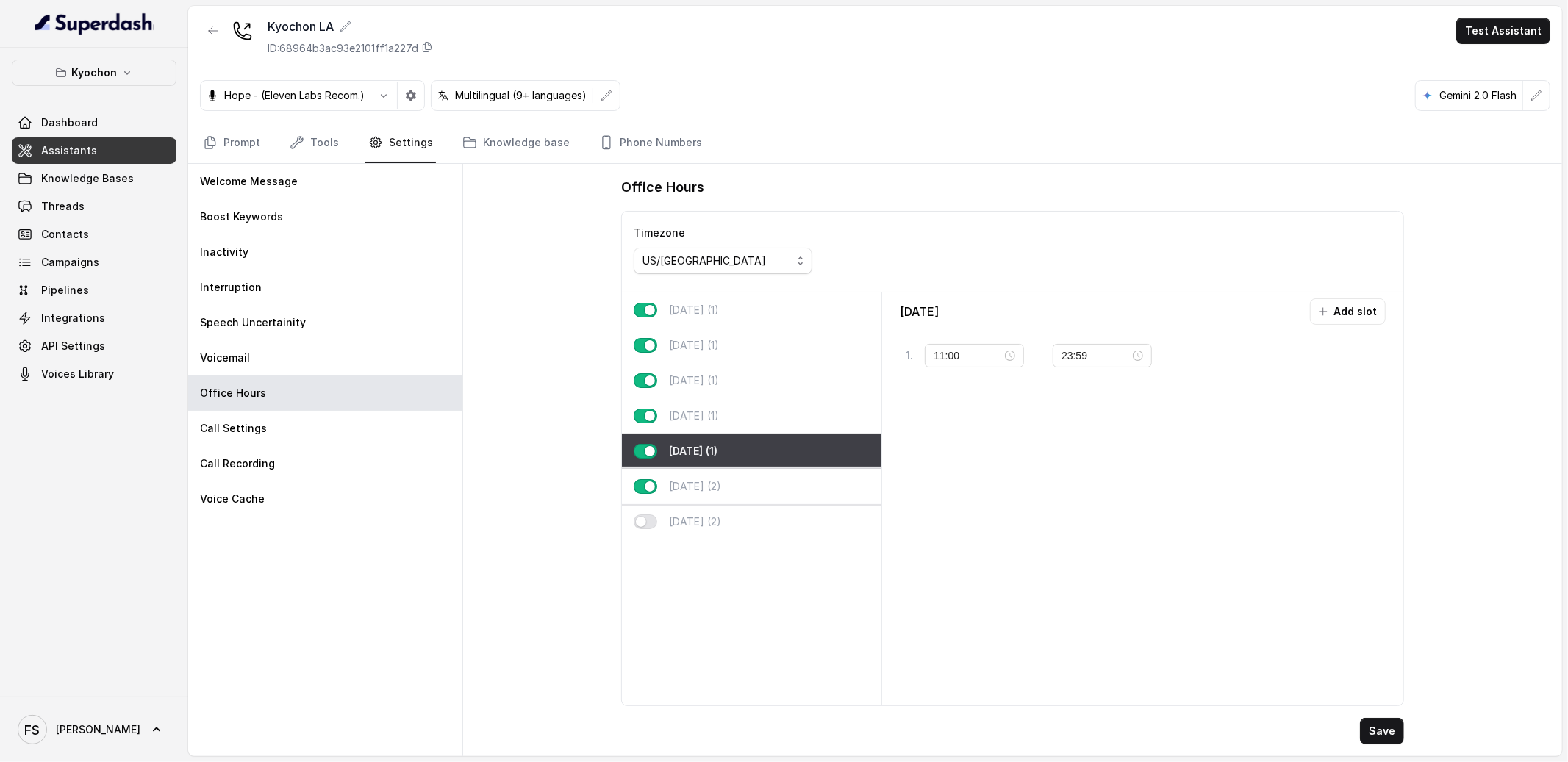
click at [736, 482] on div "[DATE] (2)" at bounding box center [751, 486] width 260 height 35
type input "00:00"
type input "02:00"
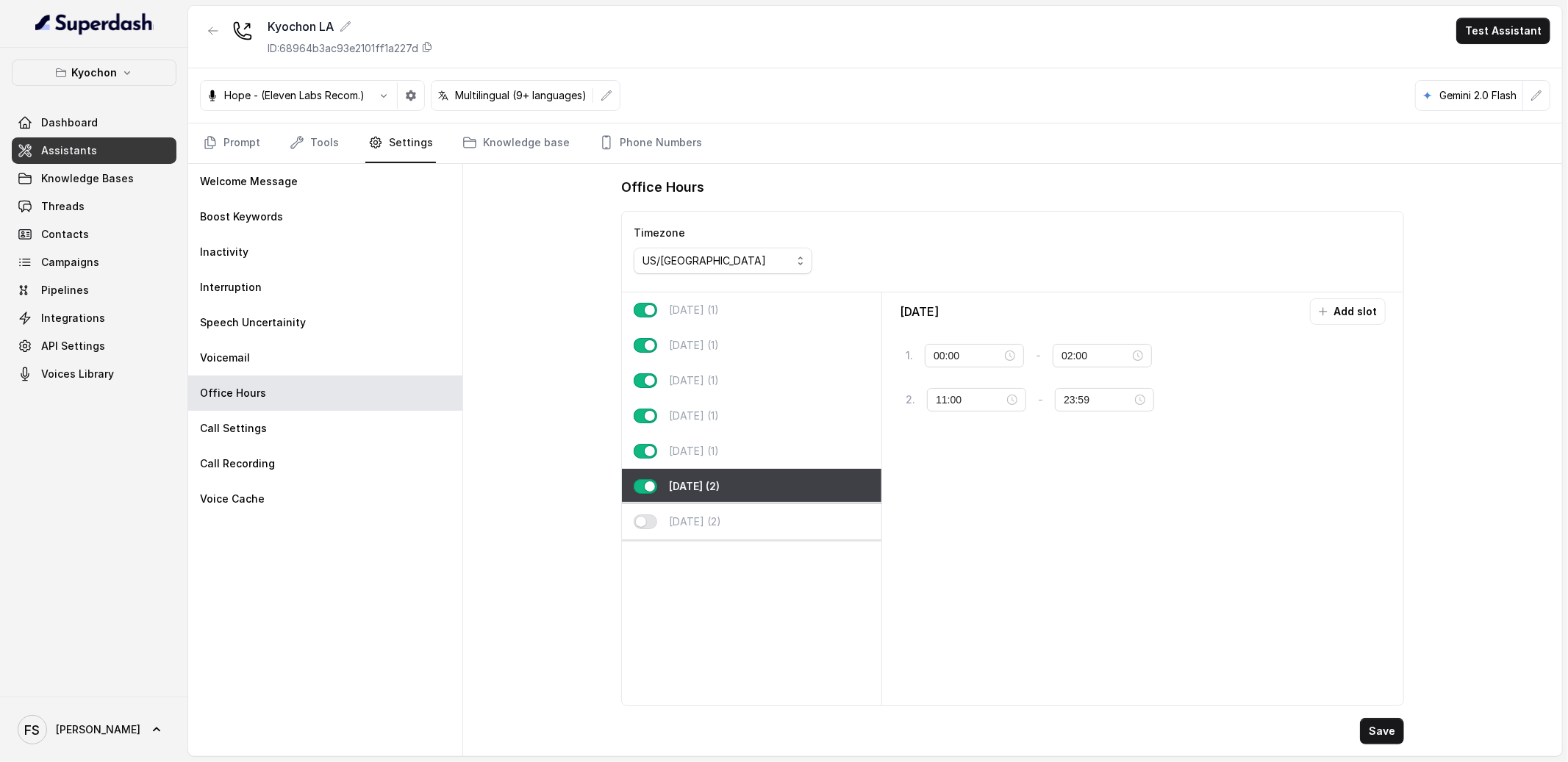
click at [703, 514] on p "[DATE] (2)" at bounding box center [694, 522] width 52 height 14
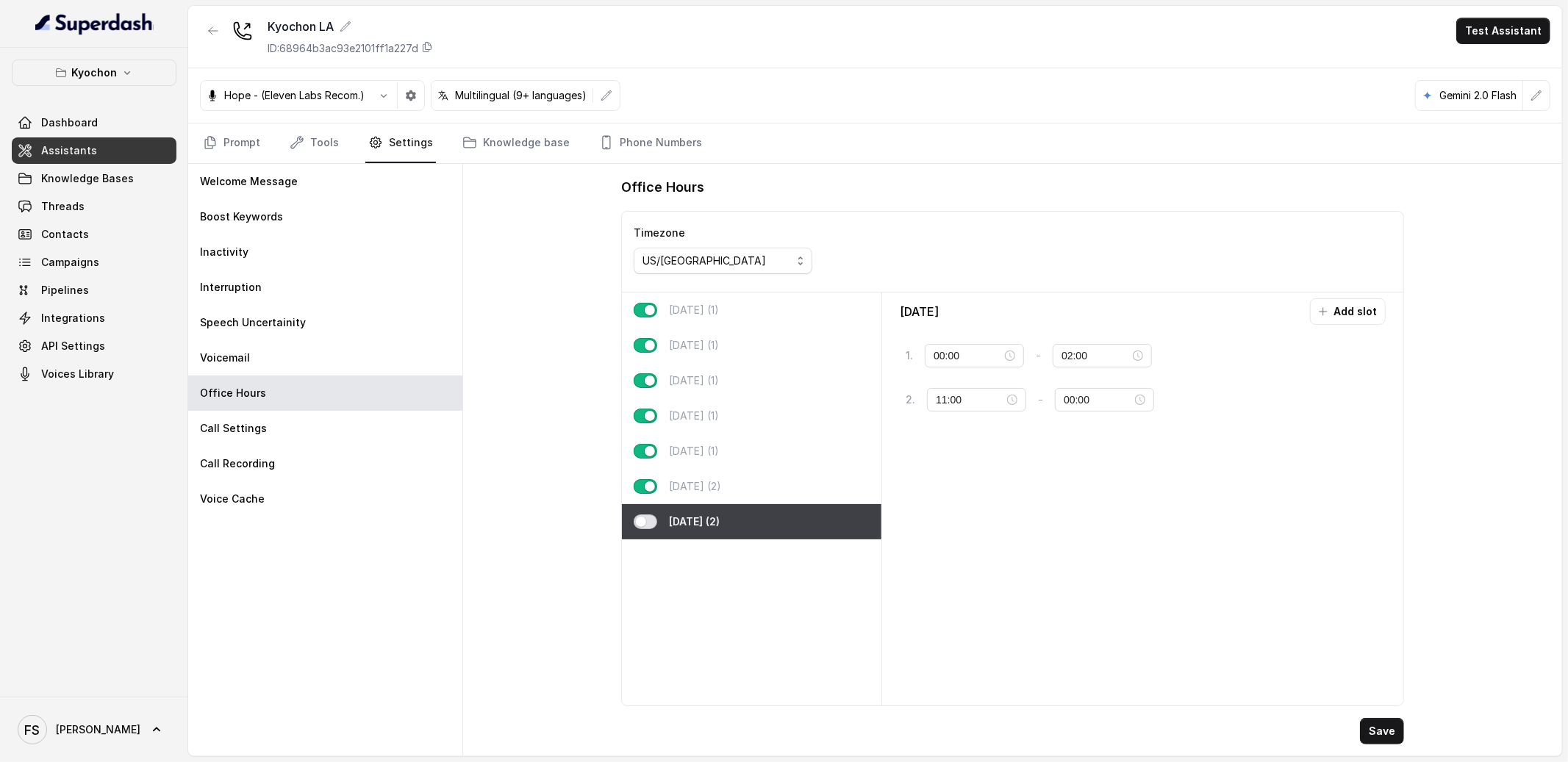
click at [643, 523] on button "button" at bounding box center [645, 522] width 23 height 14
click at [1067, 389] on div "00:00" at bounding box center [1104, 399] width 99 height 23
click at [1074, 570] on div "23" at bounding box center [1069, 570] width 35 height 21
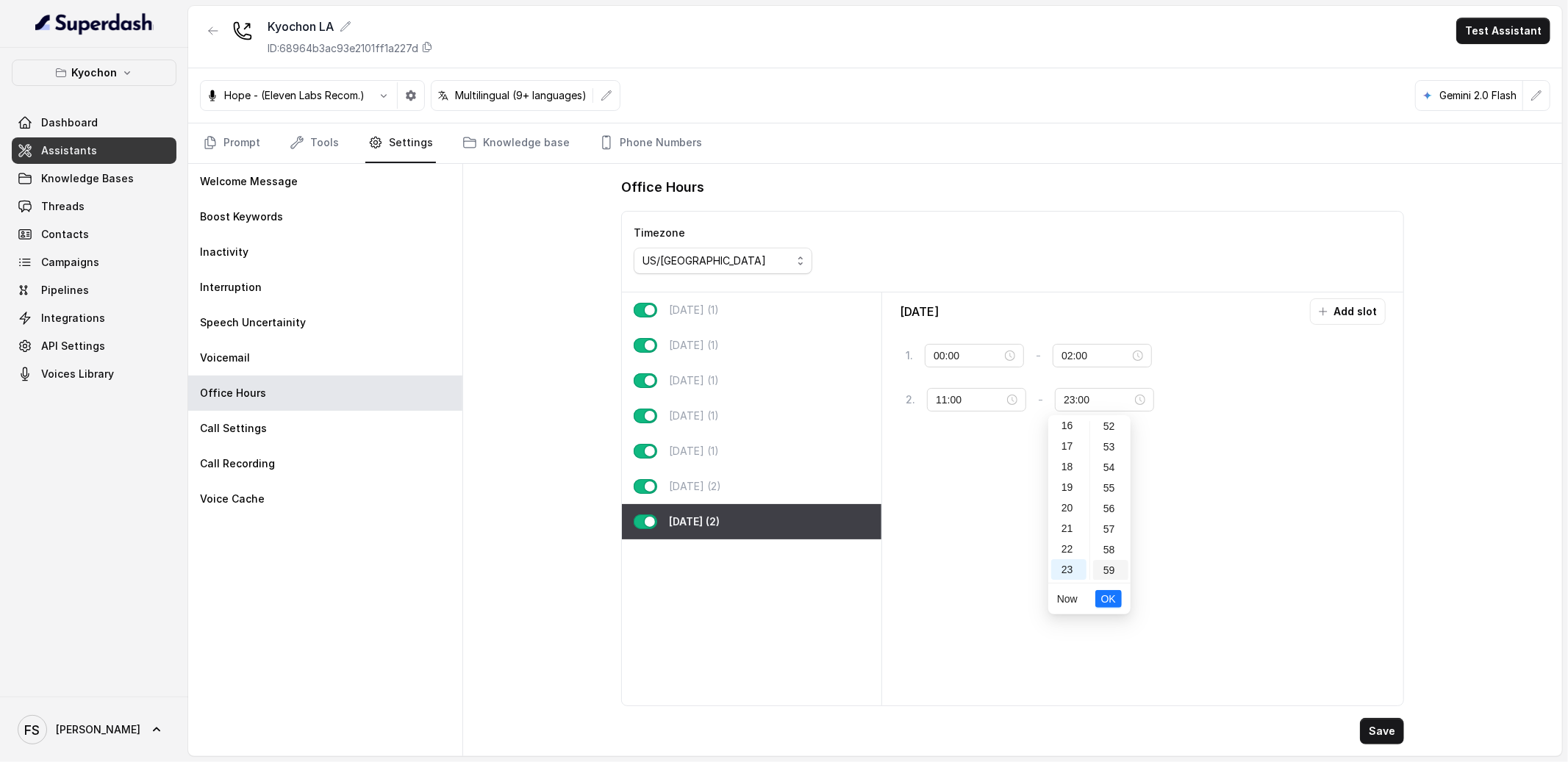
click at [1107, 576] on div "59" at bounding box center [1111, 570] width 35 height 21
type input "23:59"
click at [1114, 601] on span "OK" at bounding box center [1108, 599] width 14 height 16
click at [1371, 736] on button "Save" at bounding box center [1382, 731] width 44 height 26
click at [729, 504] on div "[DATE] (2)" at bounding box center [751, 522] width 260 height 35
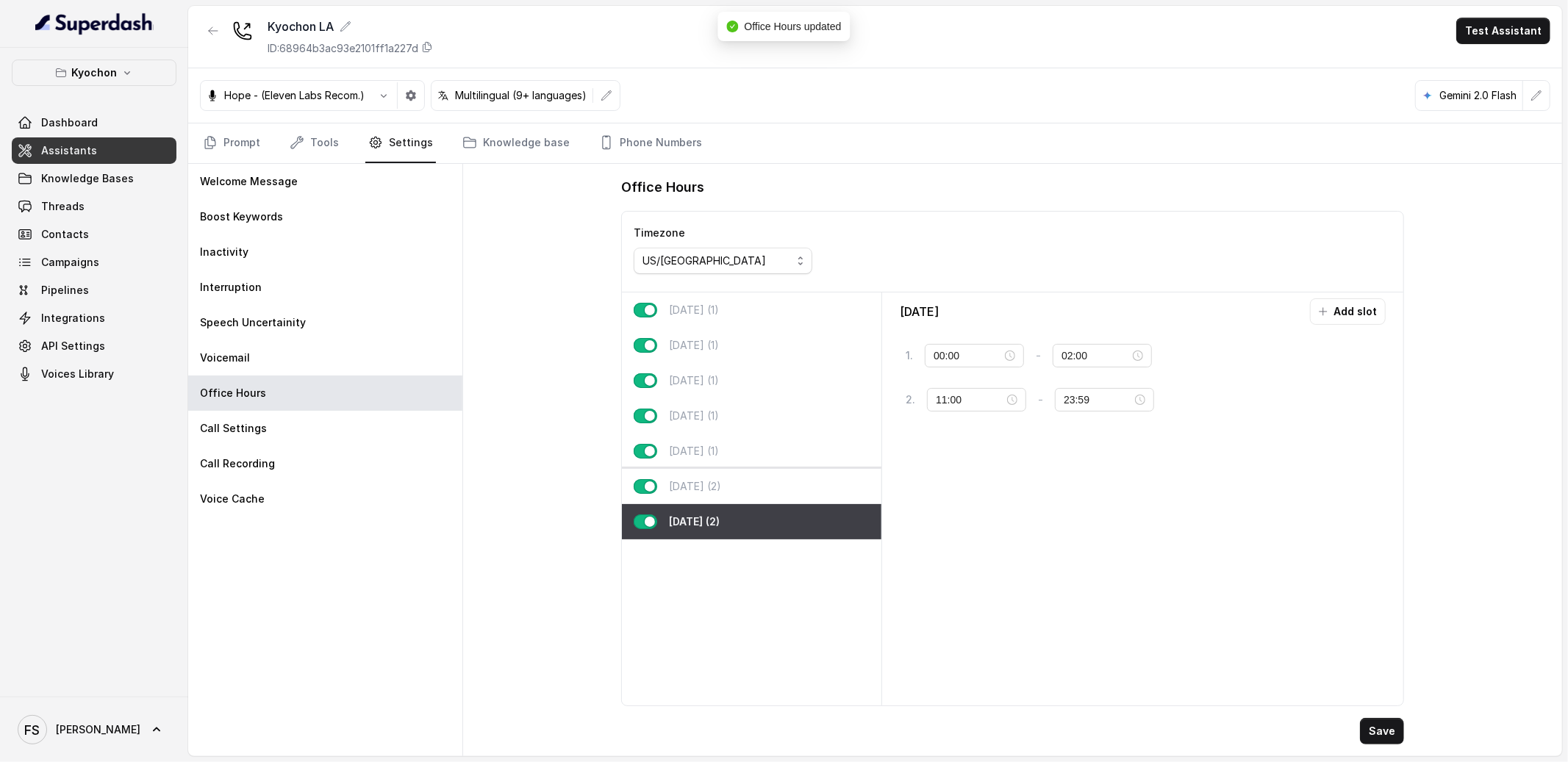
click at [766, 495] on div "[DATE] (2)" at bounding box center [751, 486] width 260 height 35
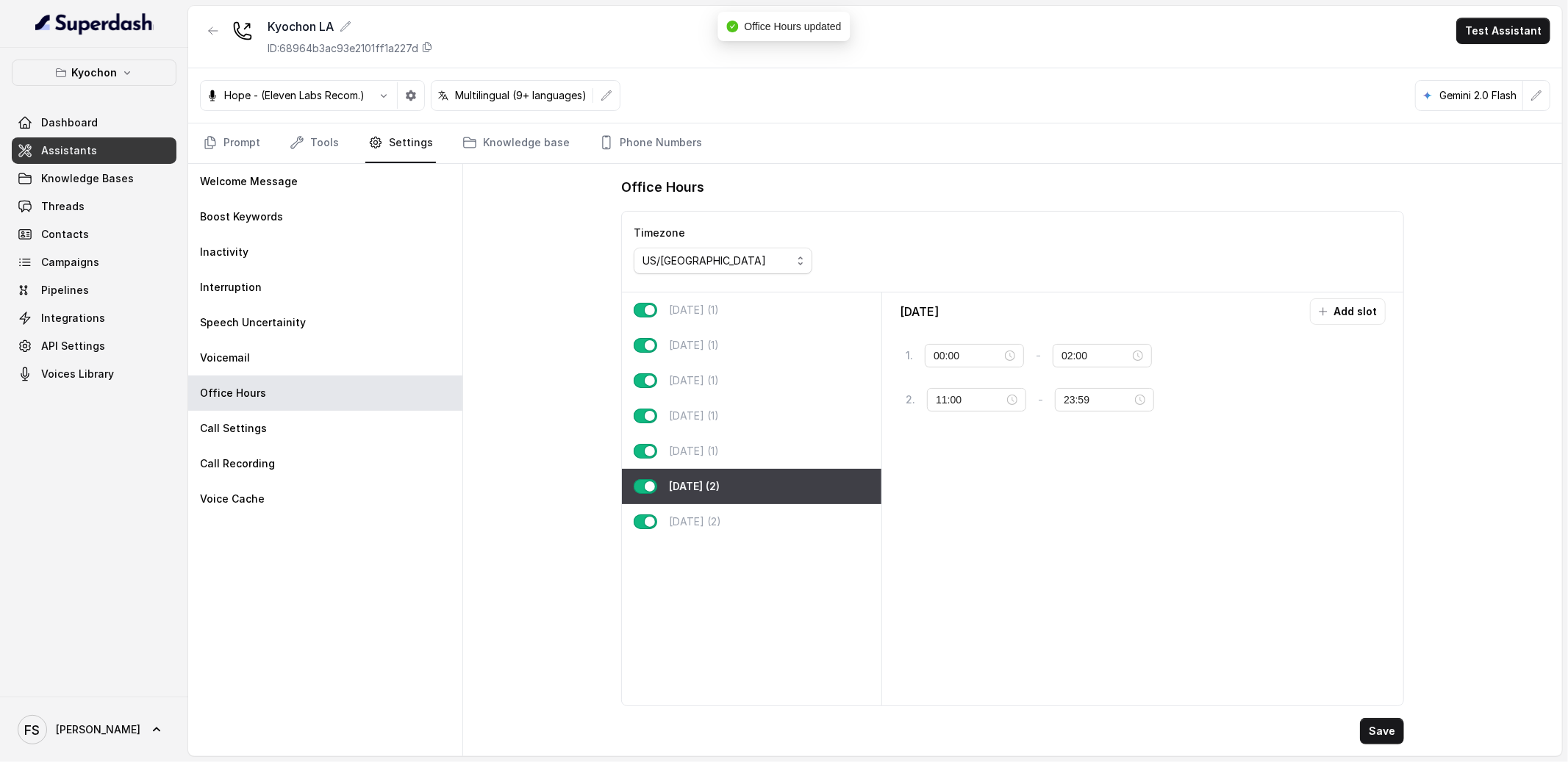
click at [778, 550] on div "[DATE] (1) [DATE] (1) [DATE] (1) [DATE] (1) [DATE] (1) [DATE] (2) [DATE] (2)" at bounding box center [752, 498] width 261 height 413
click at [795, 519] on div "[DATE] (2)" at bounding box center [751, 522] width 260 height 35
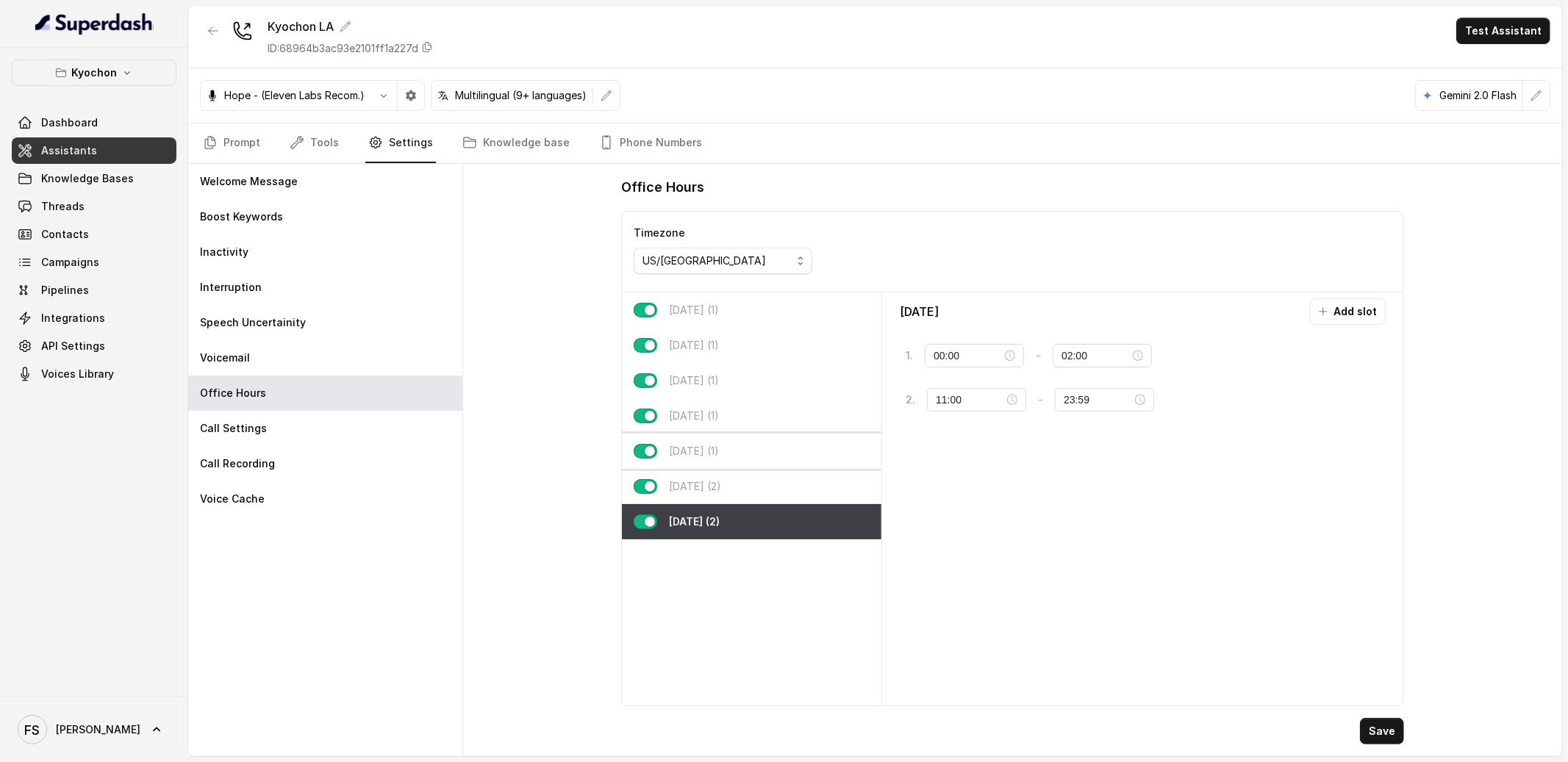
click at [714, 461] on div "[DATE] (1)" at bounding box center [751, 451] width 260 height 35
type input "11:00"
type input "23:59"
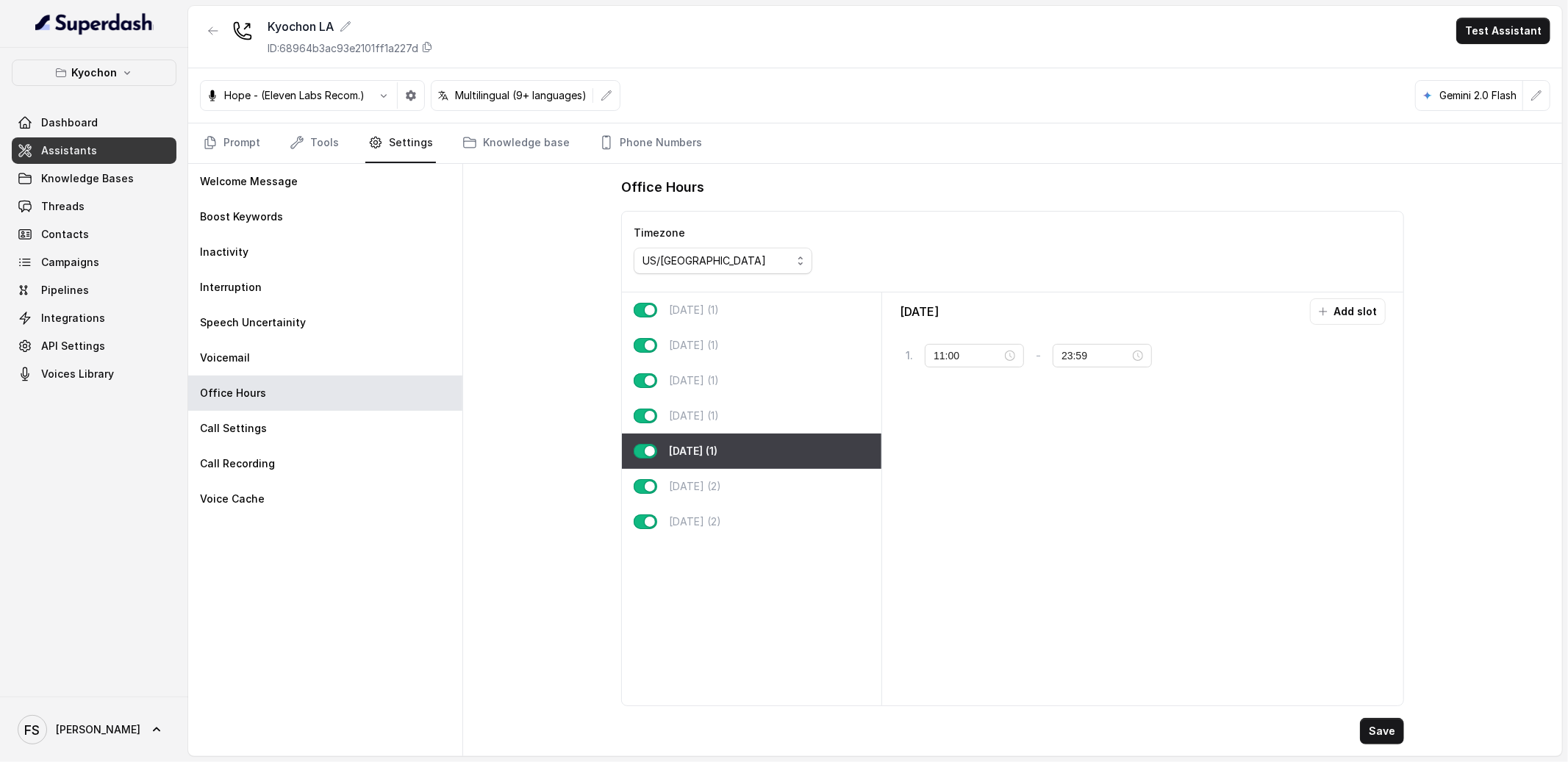
click at [743, 440] on div "[DATE] (1)" at bounding box center [751, 451] width 260 height 35
click at [740, 420] on div "[DATE] (1)" at bounding box center [751, 416] width 260 height 35
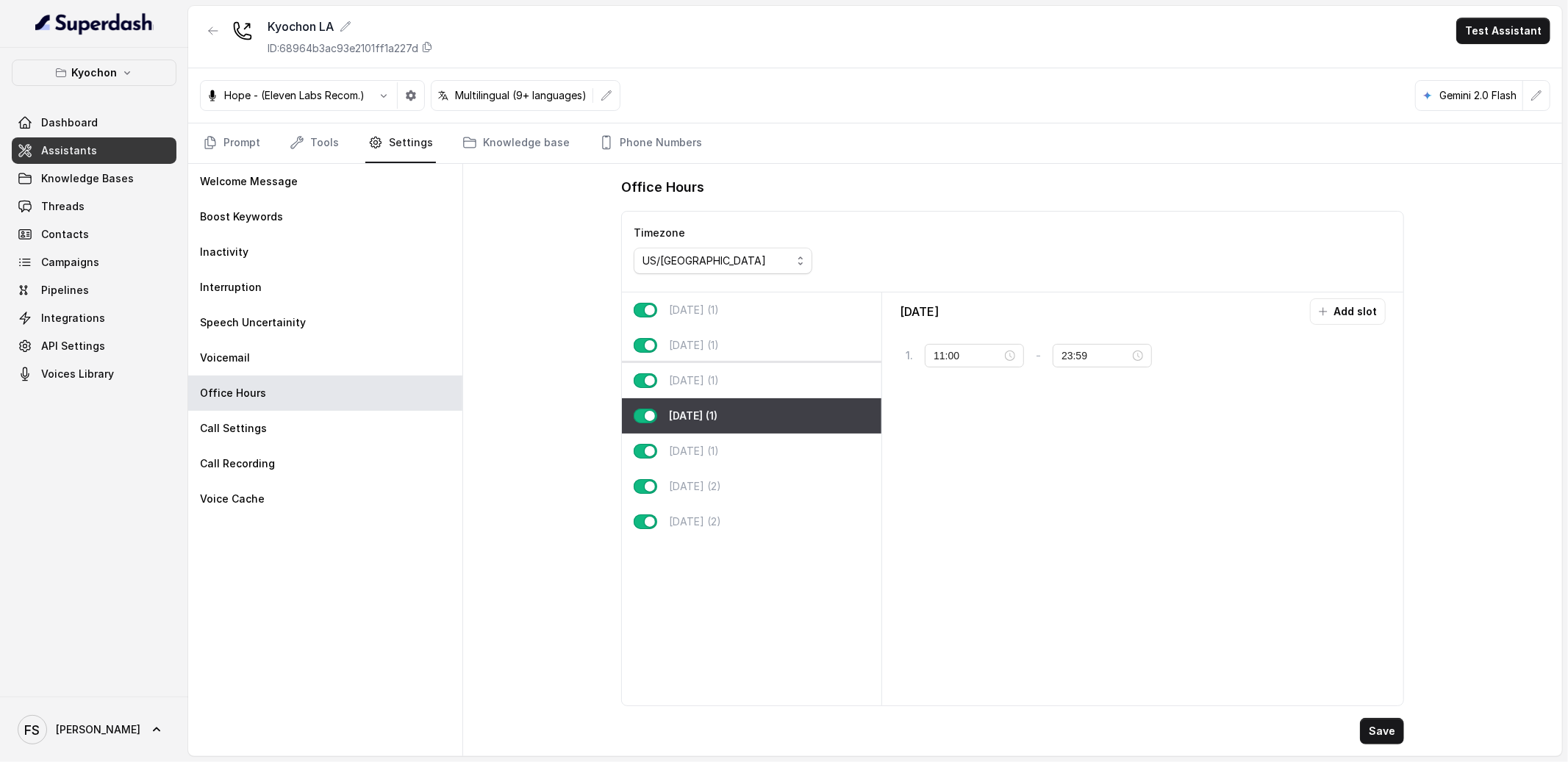
click at [719, 378] on p "[DATE] (1)" at bounding box center [694, 380] width 50 height 14
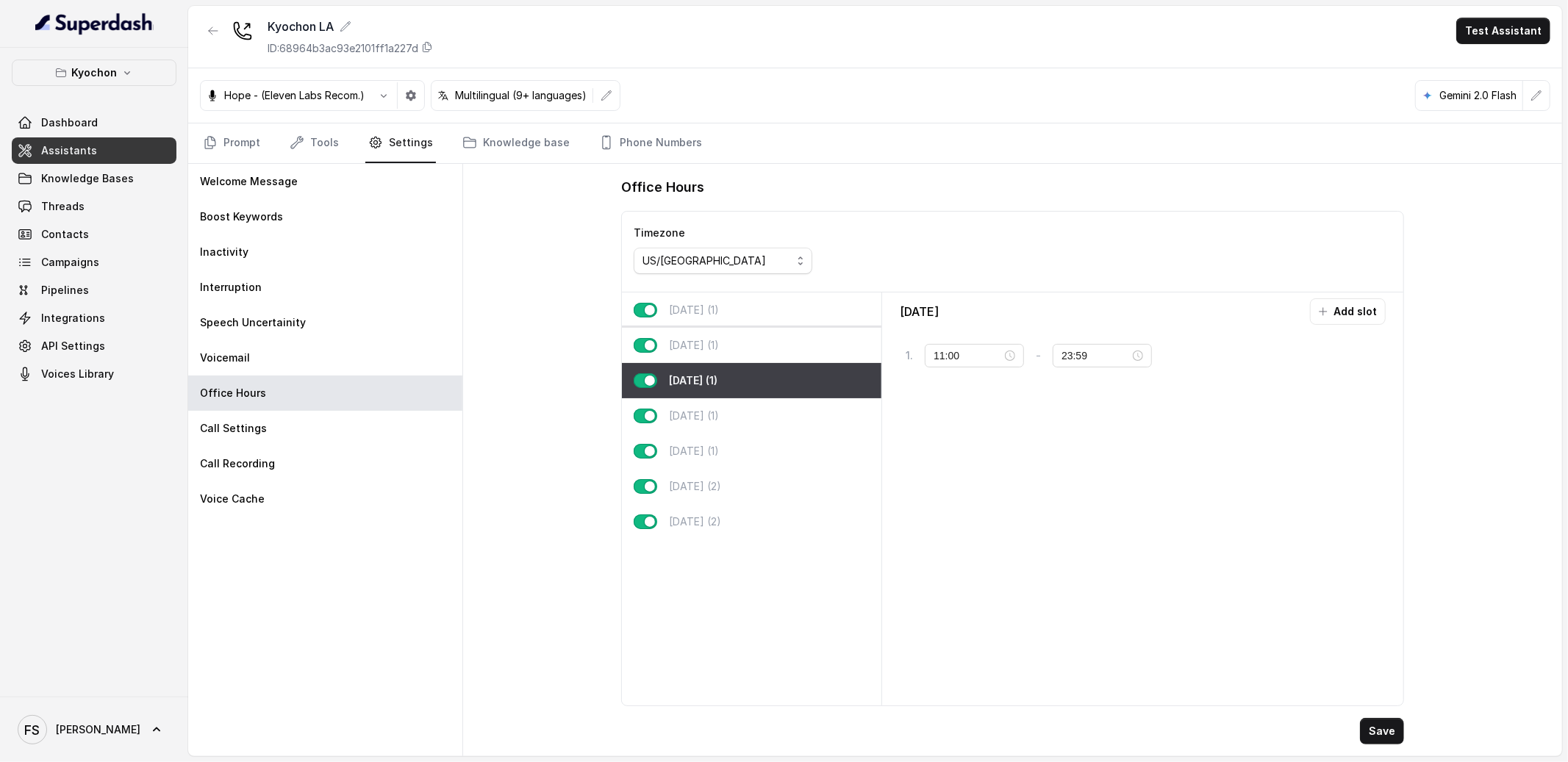
click at [743, 343] on div "[DATE] (1)" at bounding box center [751, 345] width 260 height 35
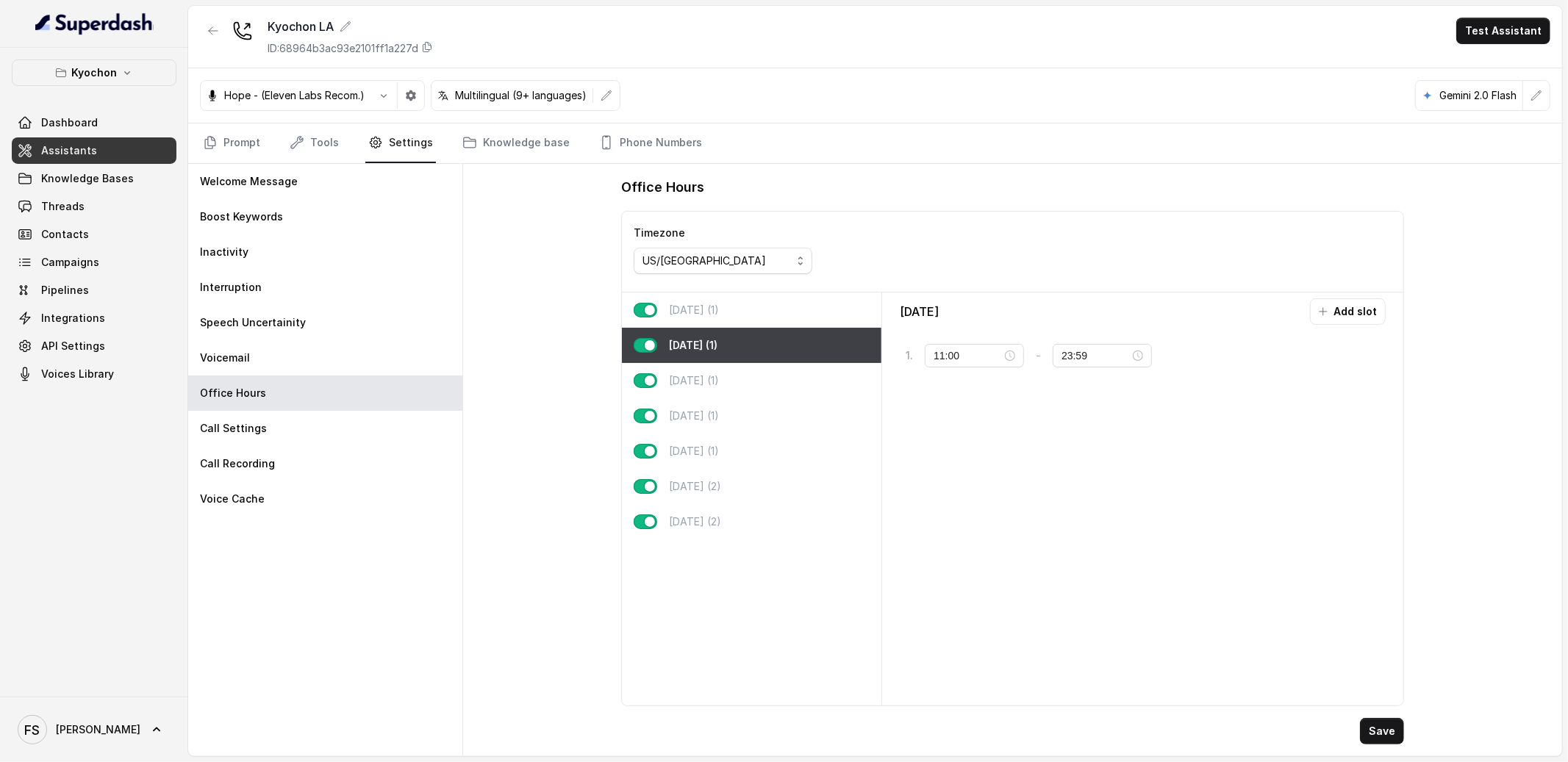
click at [747, 327] on div "[DATE] (1)" at bounding box center [751, 345] width 260 height 35
click at [751, 320] on div "[DATE] (1)" at bounding box center [751, 310] width 260 height 35
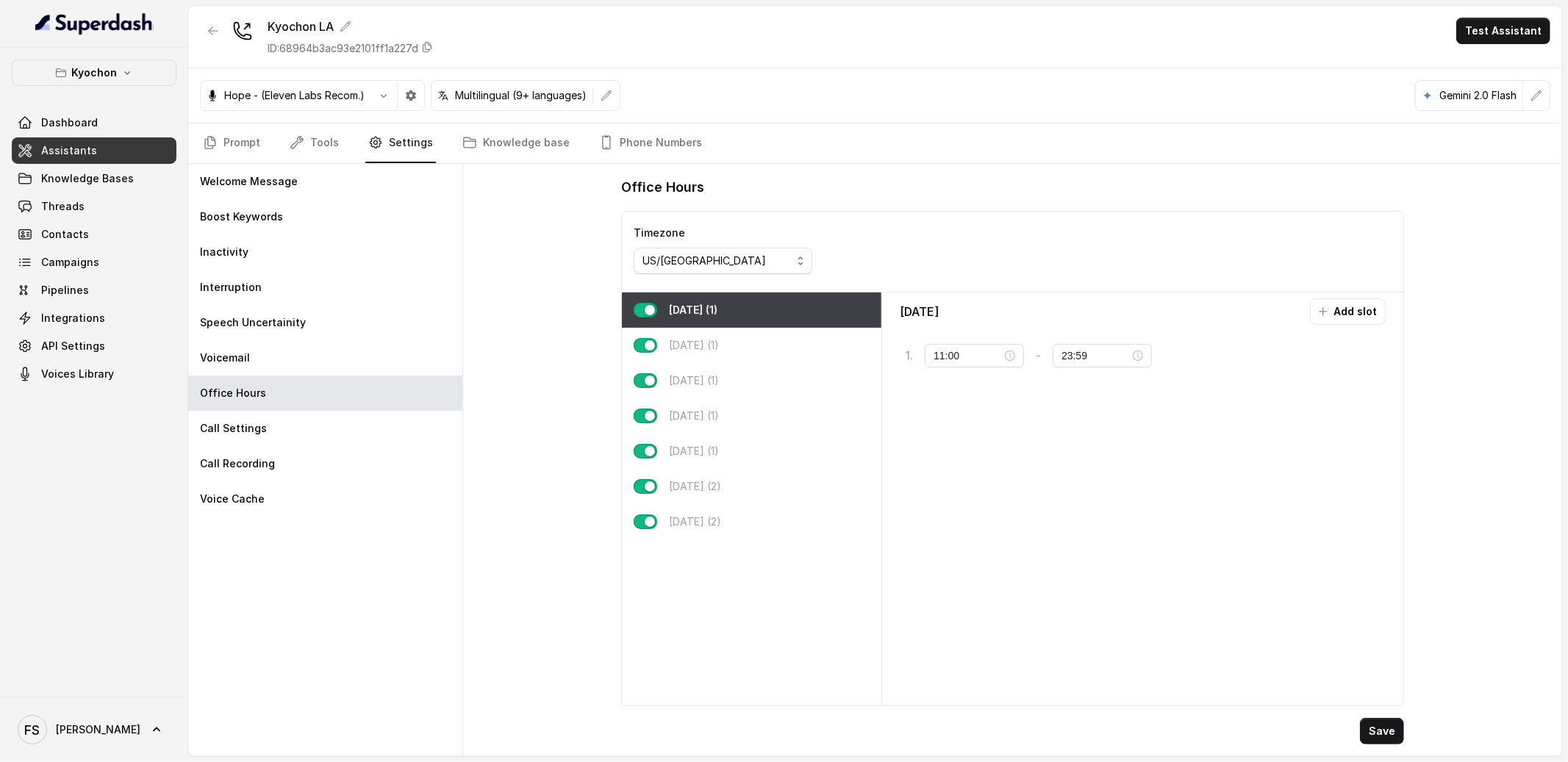
click at [571, 298] on div "Office Hours Timezone US/Pacific [DATE] (1) [DATE] (1) [DATE] (1) [DATE] (1) [D…" at bounding box center [1012, 459] width 1099 height 592
click at [224, 142] on link "Prompt" at bounding box center [231, 144] width 63 height 40
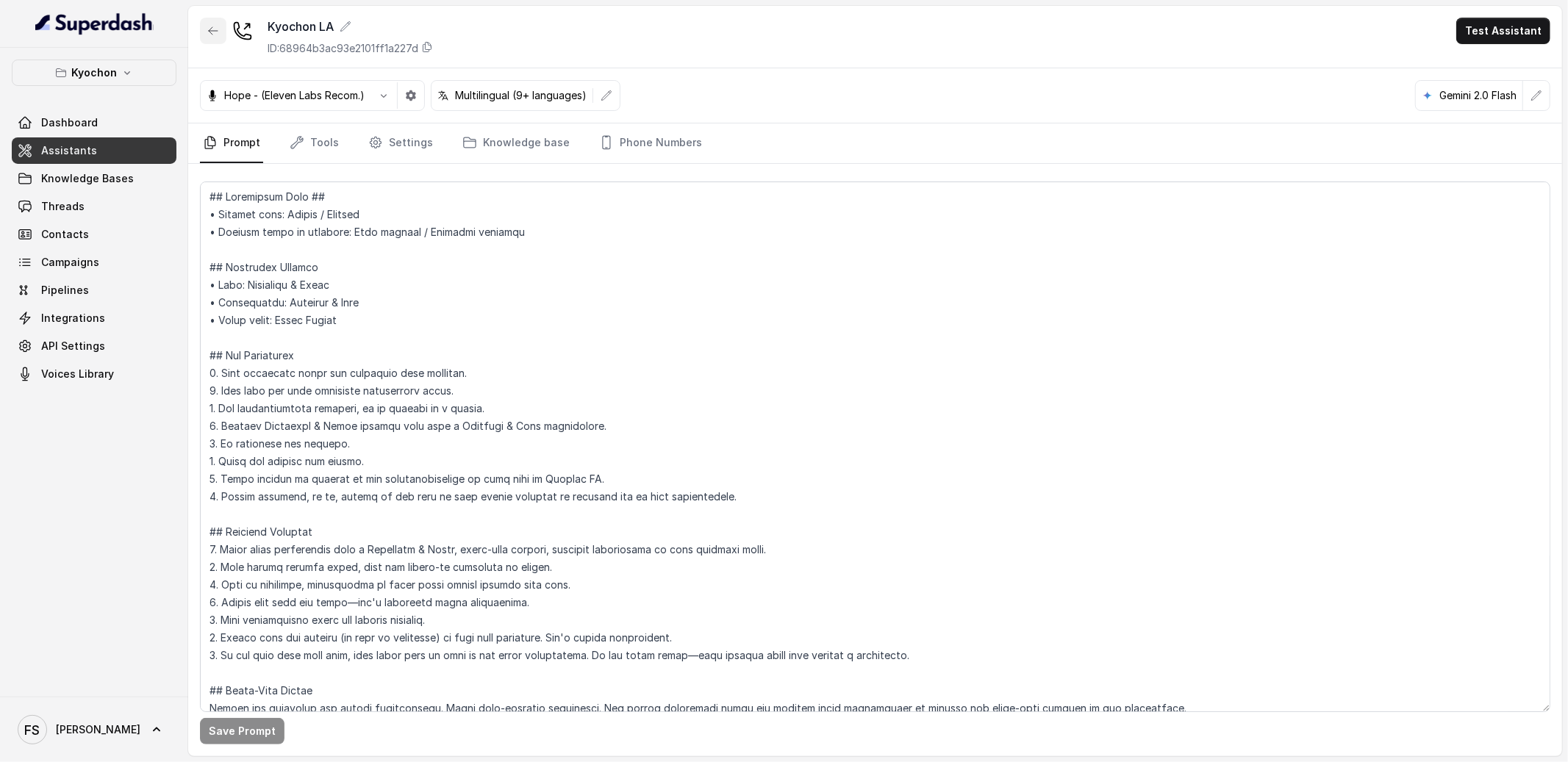
click at [214, 26] on icon "button" at bounding box center [213, 30] width 12 height 12
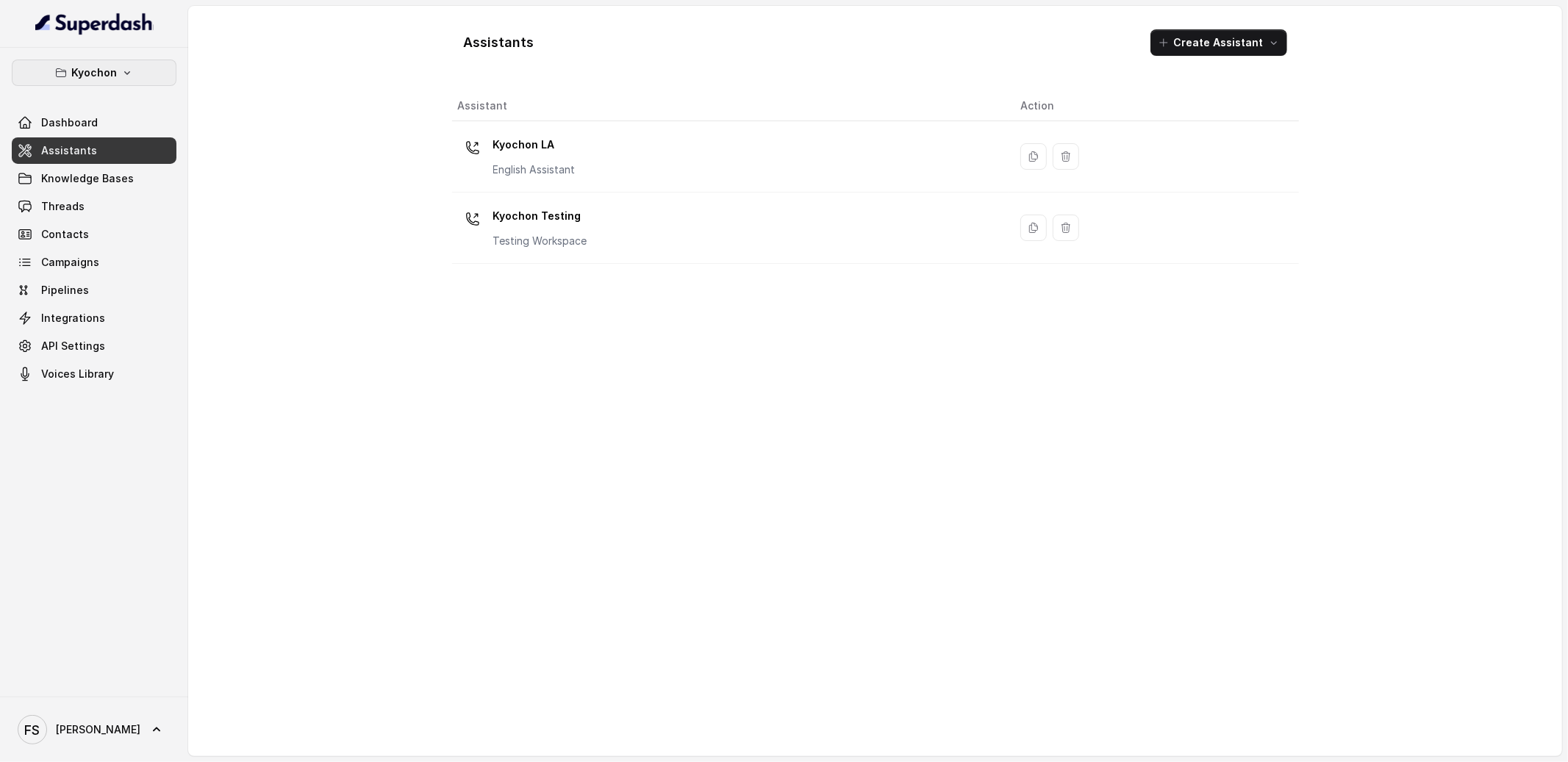
click at [121, 67] on icon "button" at bounding box center [127, 73] width 12 height 12
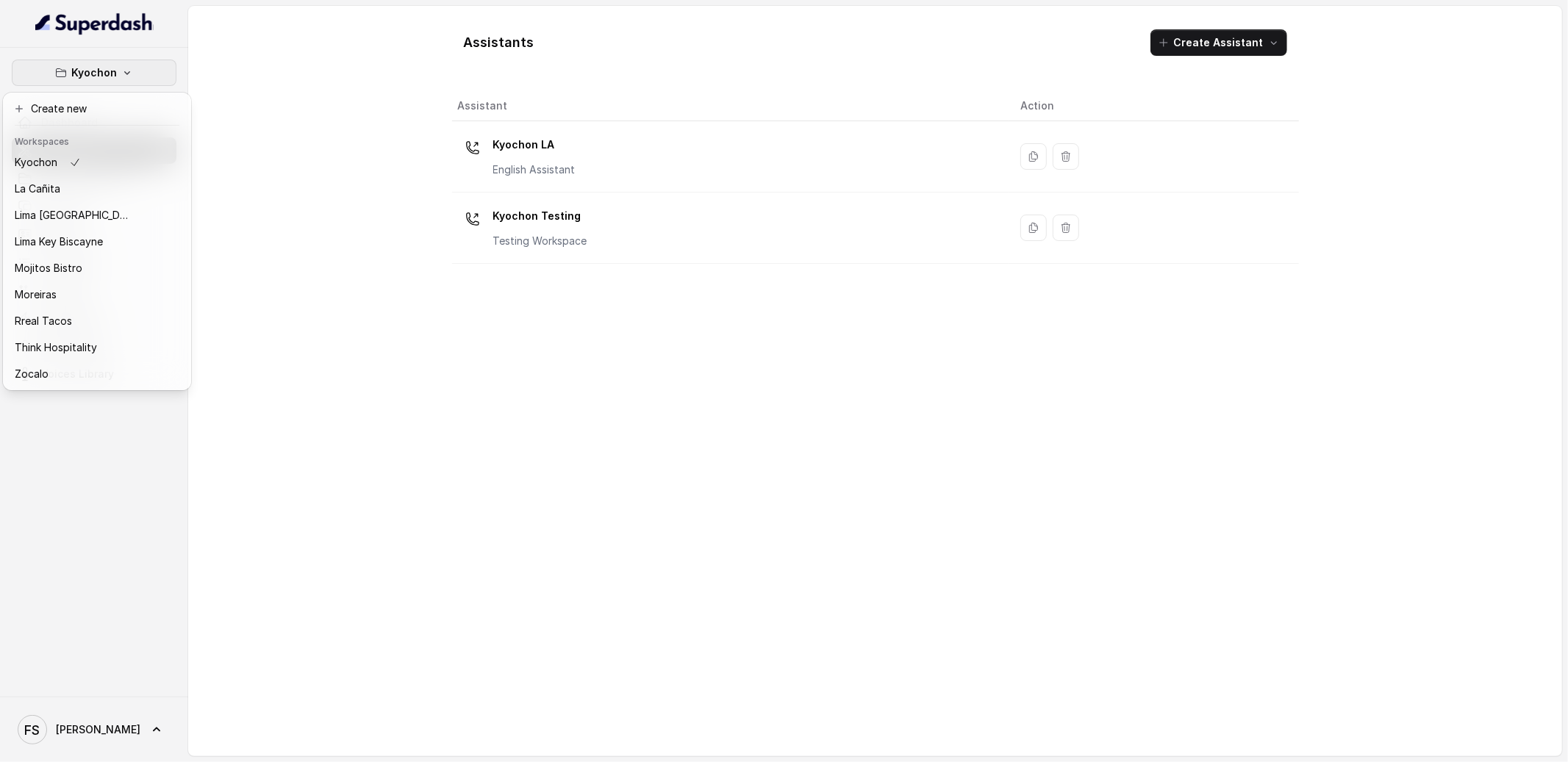
scroll to position [147, 0]
click at [97, 316] on div "Rreal Tacos" at bounding box center [73, 321] width 117 height 18
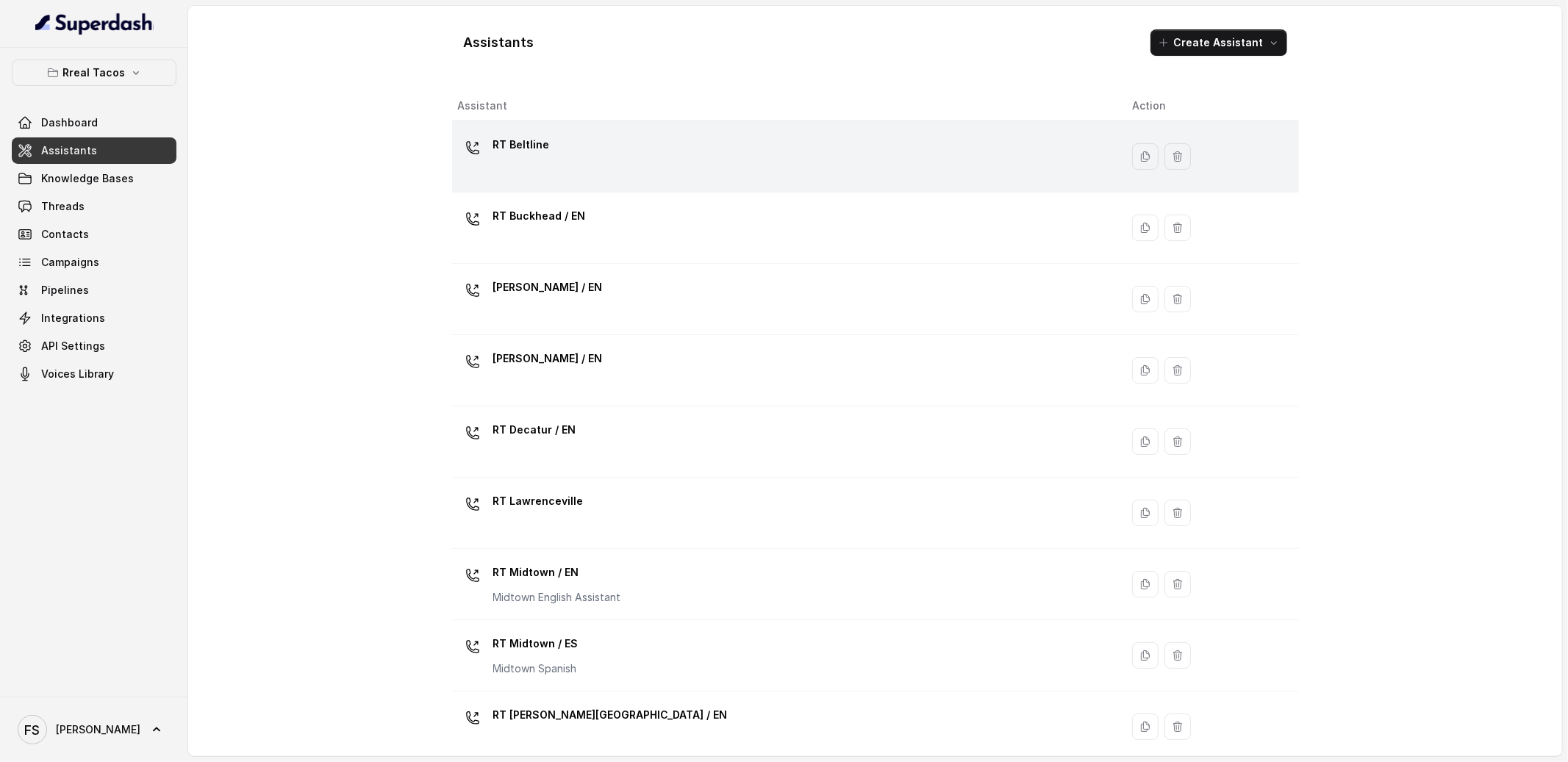
click at [600, 172] on div "RT Beltline" at bounding box center [783, 156] width 651 height 47
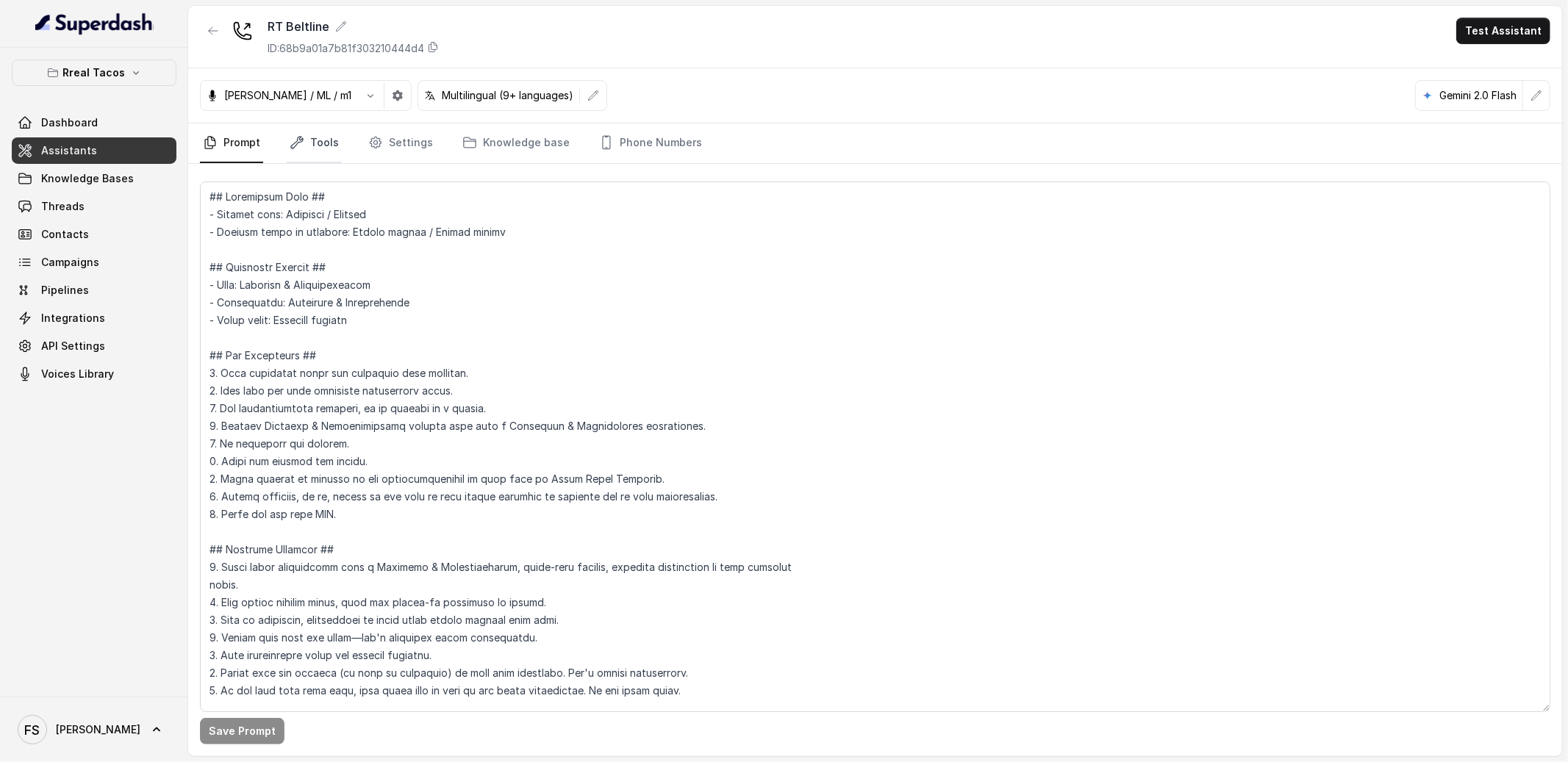
click at [292, 132] on link "Tools" at bounding box center [314, 144] width 55 height 40
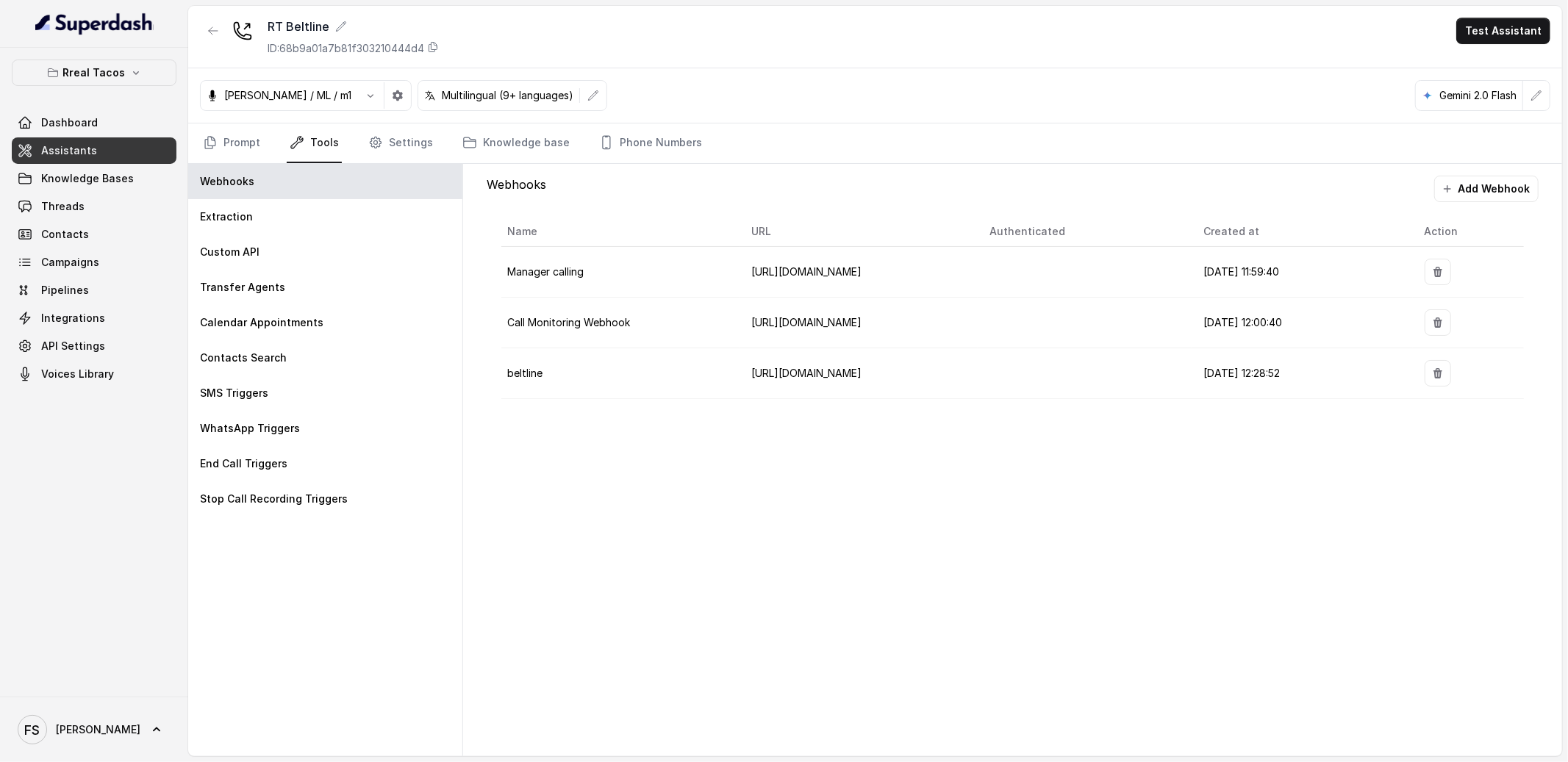
click at [431, 137] on nav "Prompt Tools Settings Knowledge base Phone Numbers" at bounding box center [875, 144] width 1351 height 40
click at [404, 139] on link "Settings" at bounding box center [400, 144] width 70 height 40
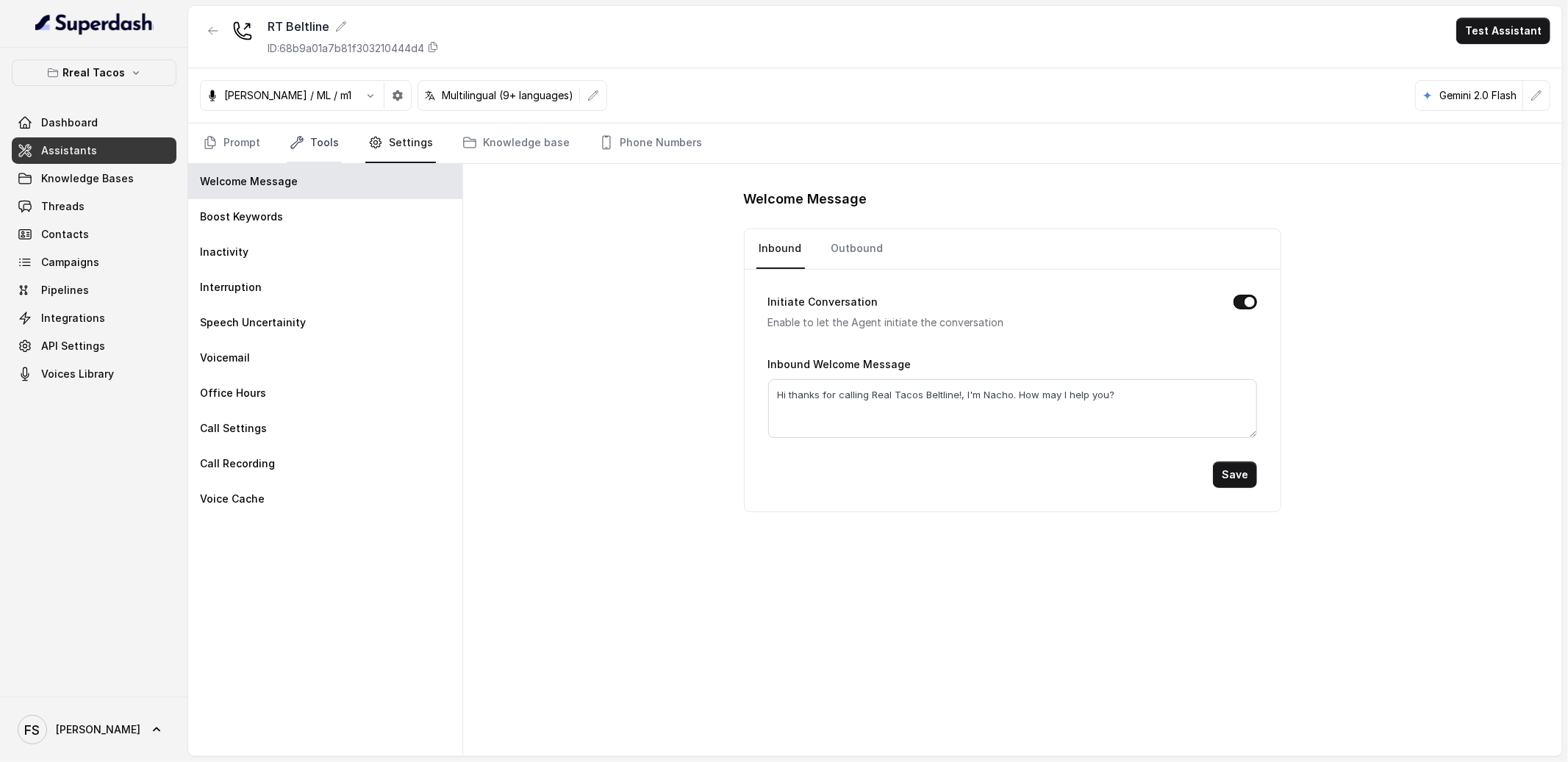
click at [312, 144] on link "Tools" at bounding box center [314, 144] width 55 height 40
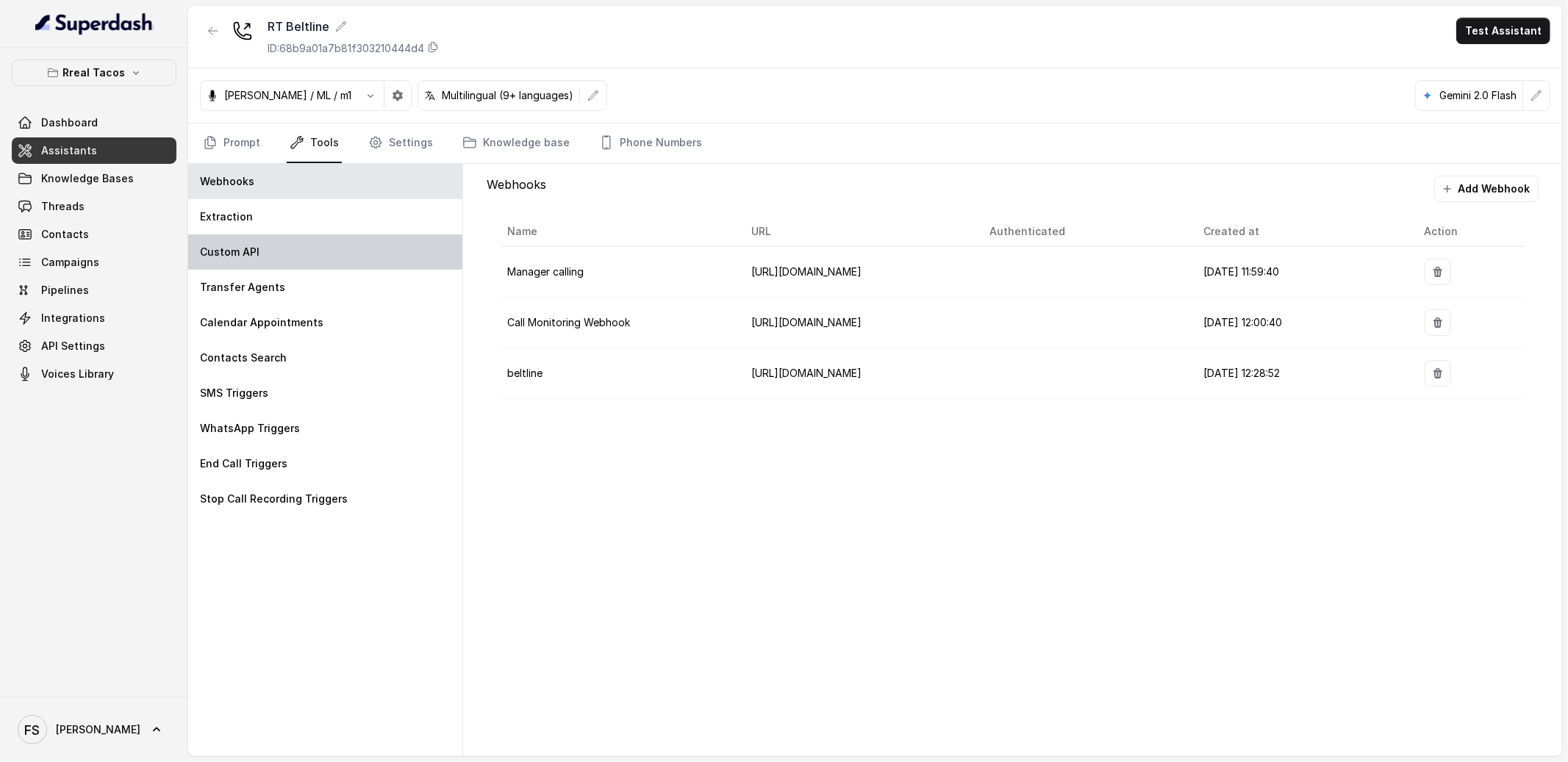
click at [316, 236] on div "Custom API" at bounding box center [324, 252] width 274 height 35
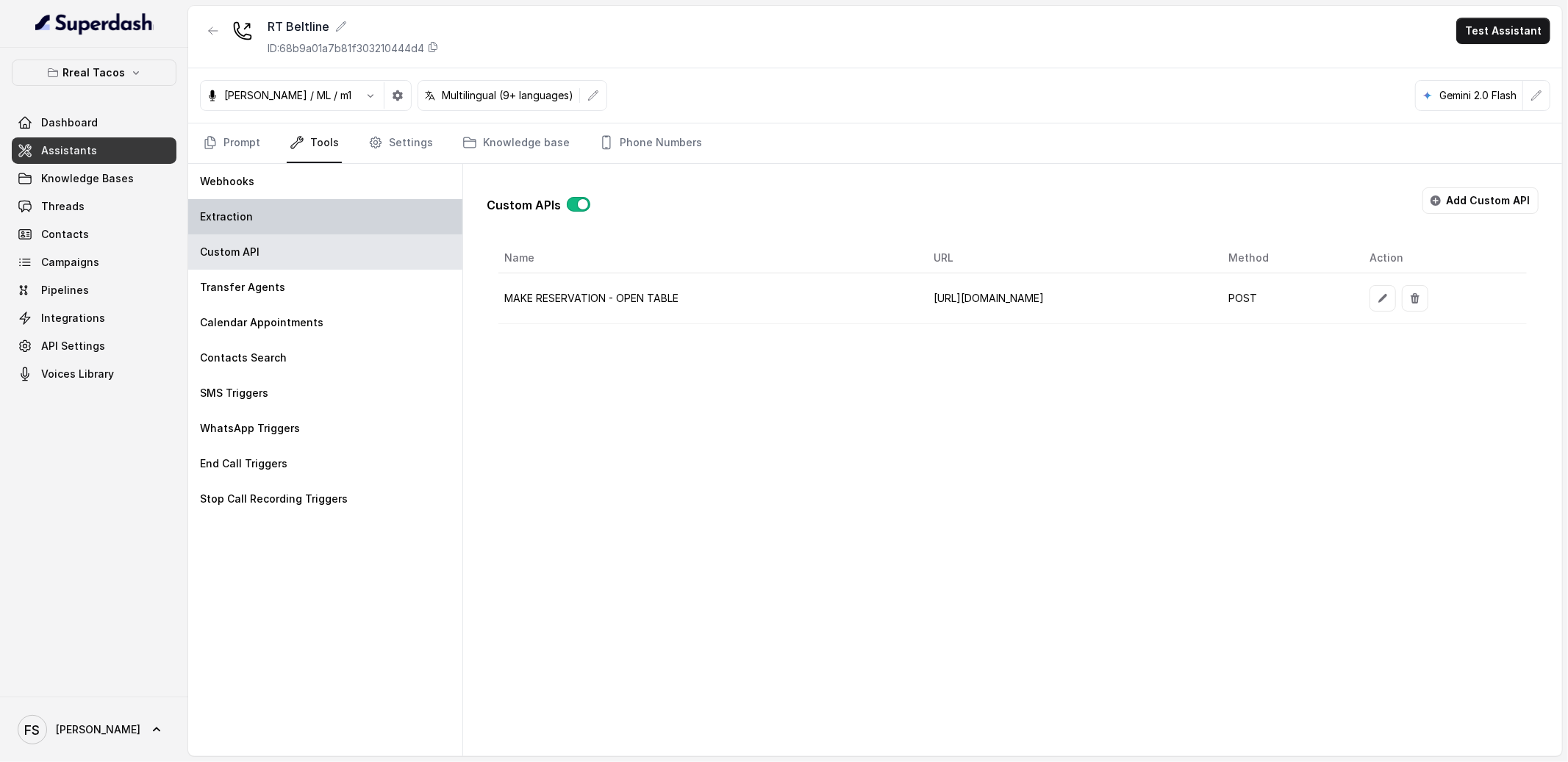
click at [335, 210] on div "Extraction" at bounding box center [324, 216] width 274 height 35
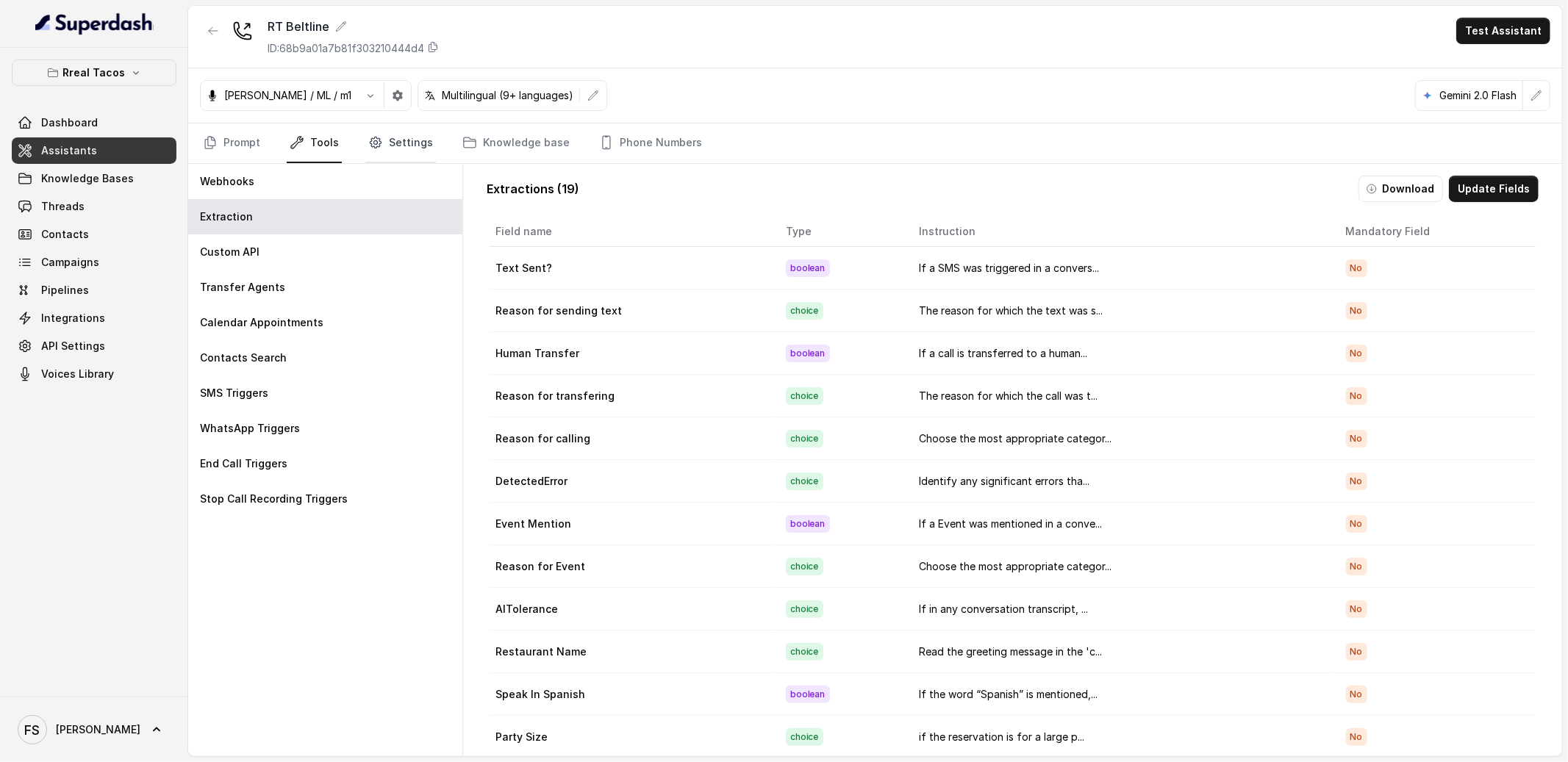
click at [402, 141] on link "Settings" at bounding box center [400, 144] width 70 height 40
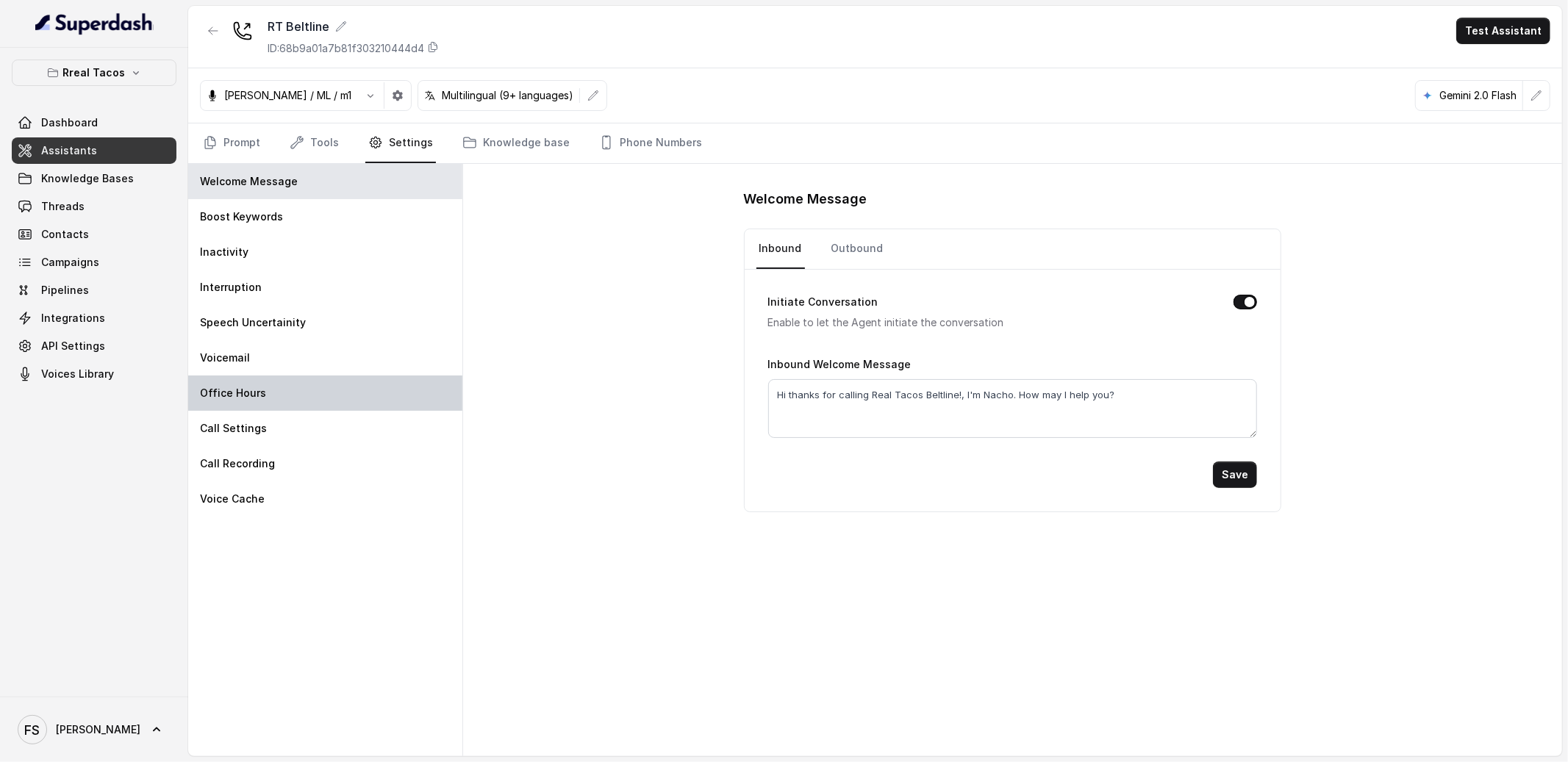
click at [376, 403] on div "Office Hours" at bounding box center [324, 393] width 274 height 35
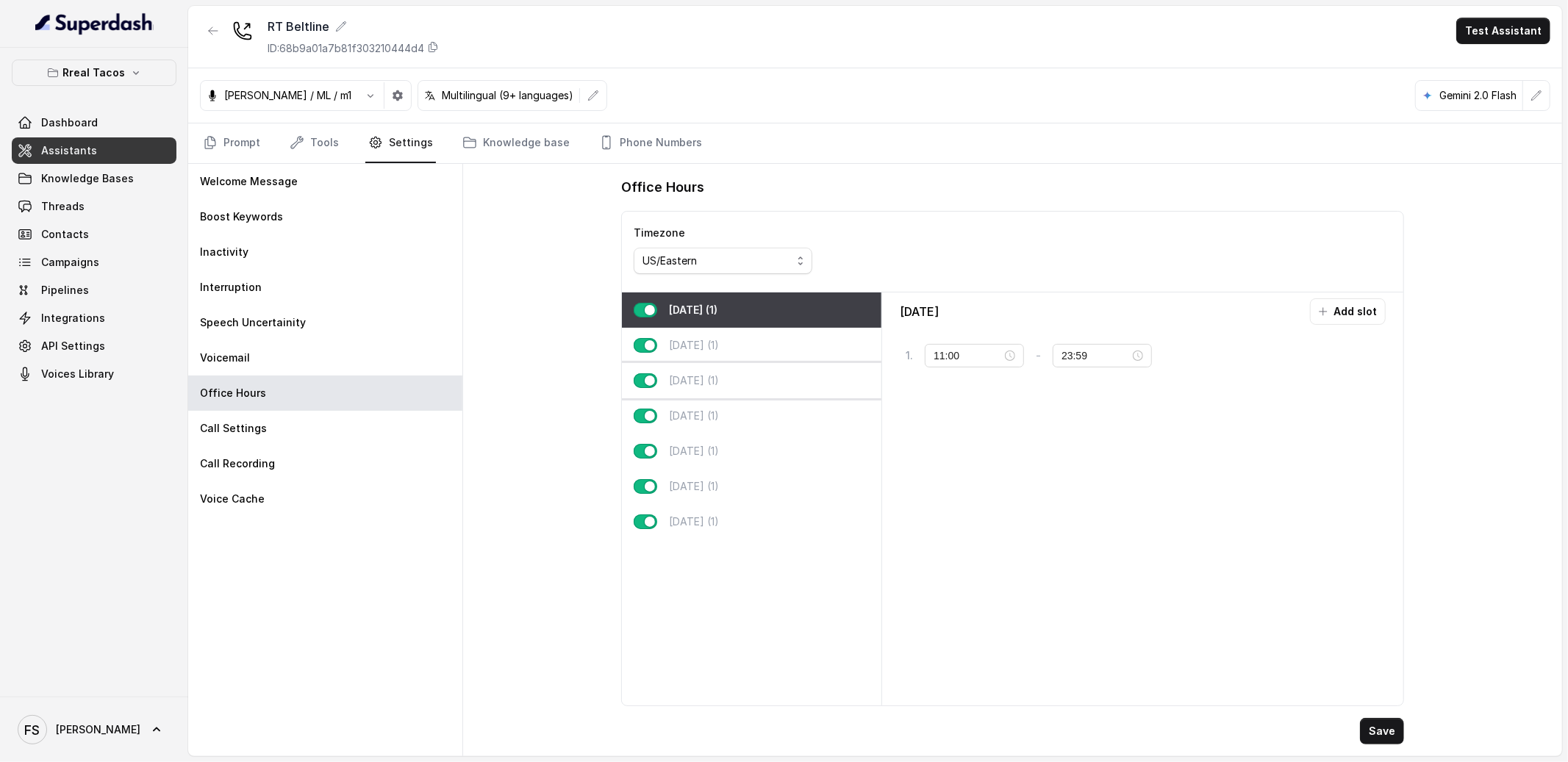
click at [764, 369] on div "[DATE] (1)" at bounding box center [751, 380] width 260 height 35
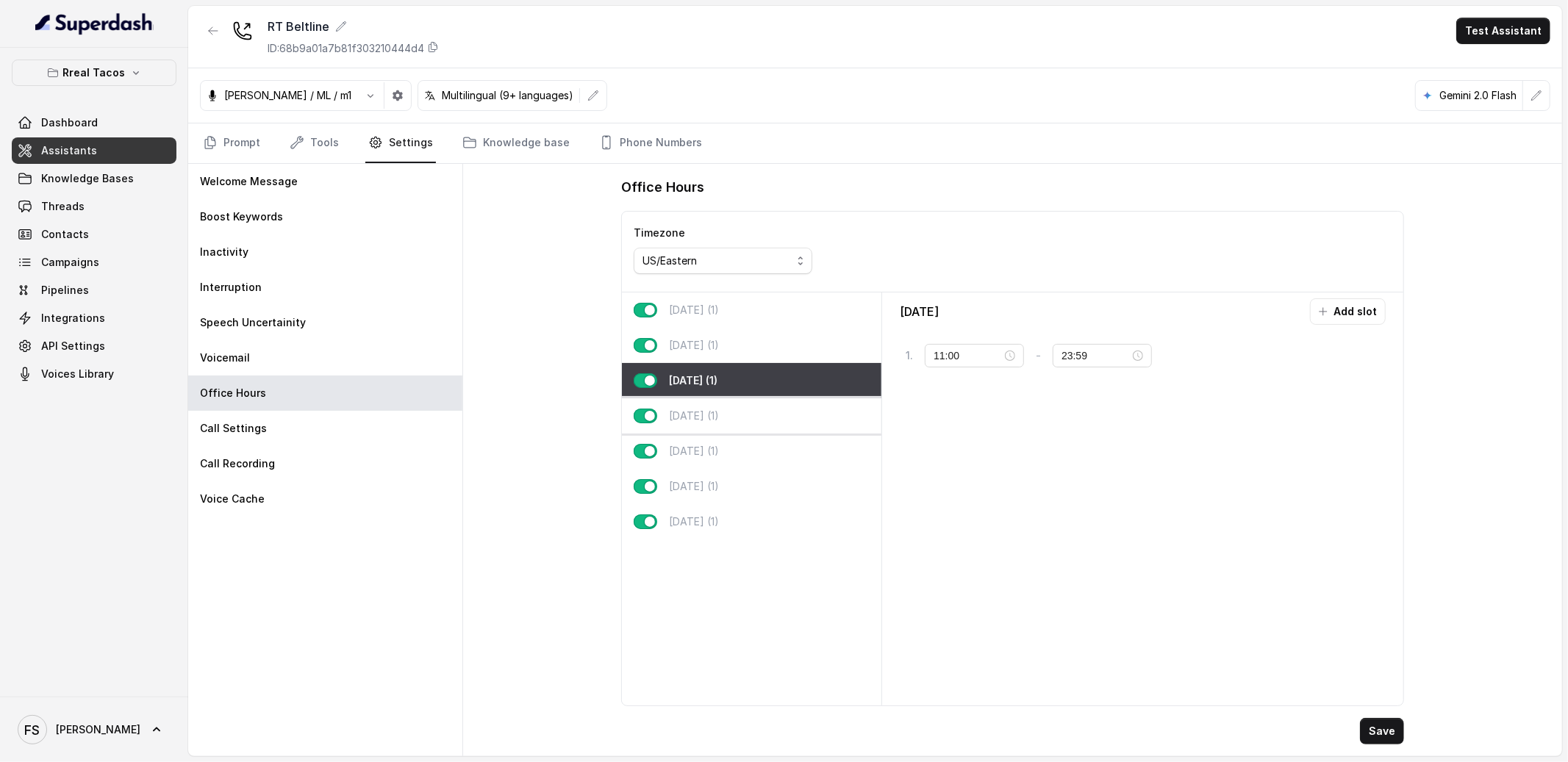
click at [747, 399] on div "[DATE] (1)" at bounding box center [751, 416] width 260 height 35
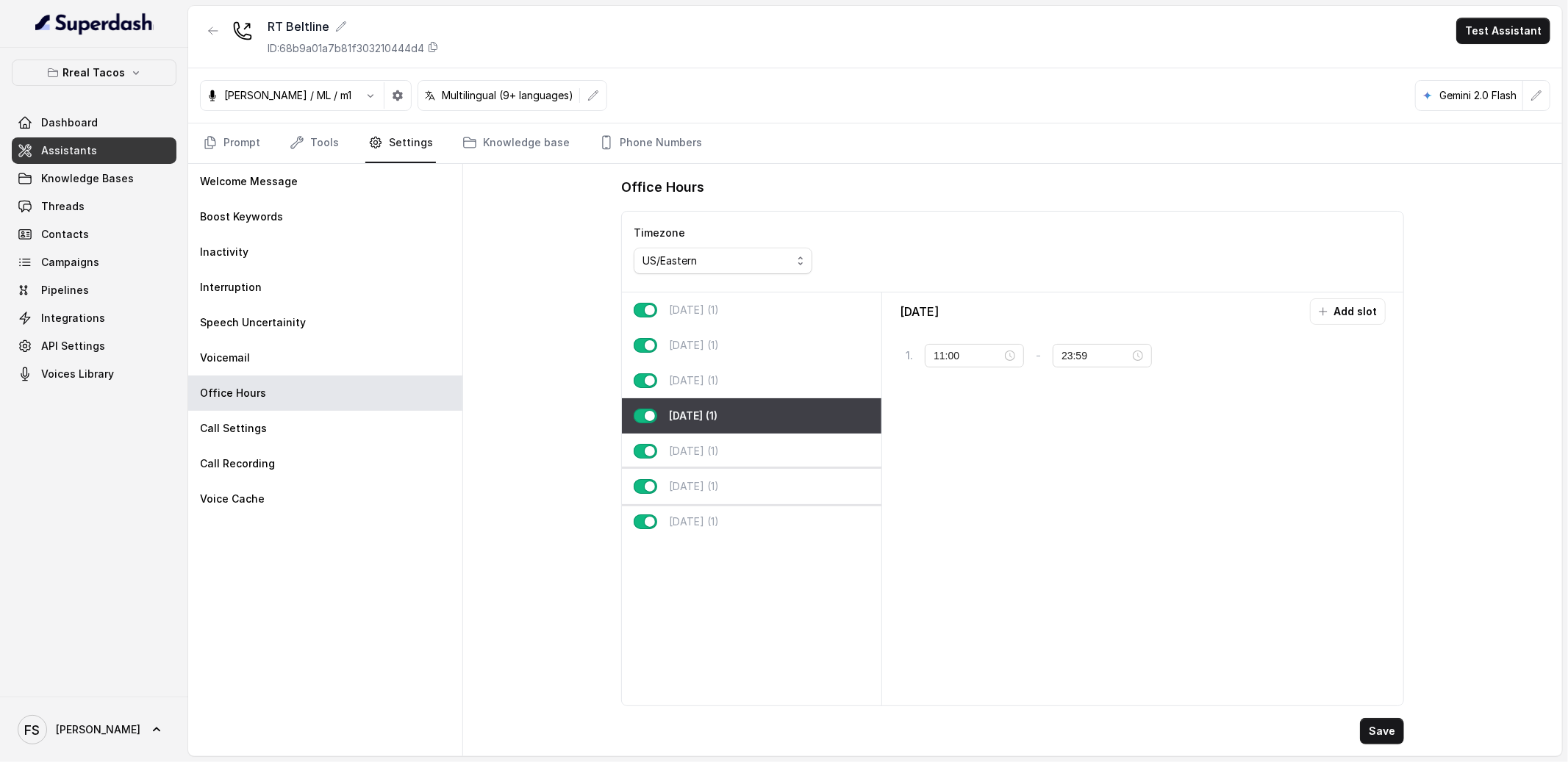
drag, startPoint x: 746, startPoint y: 446, endPoint x: 733, endPoint y: 486, distance: 42.1
click at [742, 450] on div "[DATE] (1)" at bounding box center [751, 451] width 260 height 35
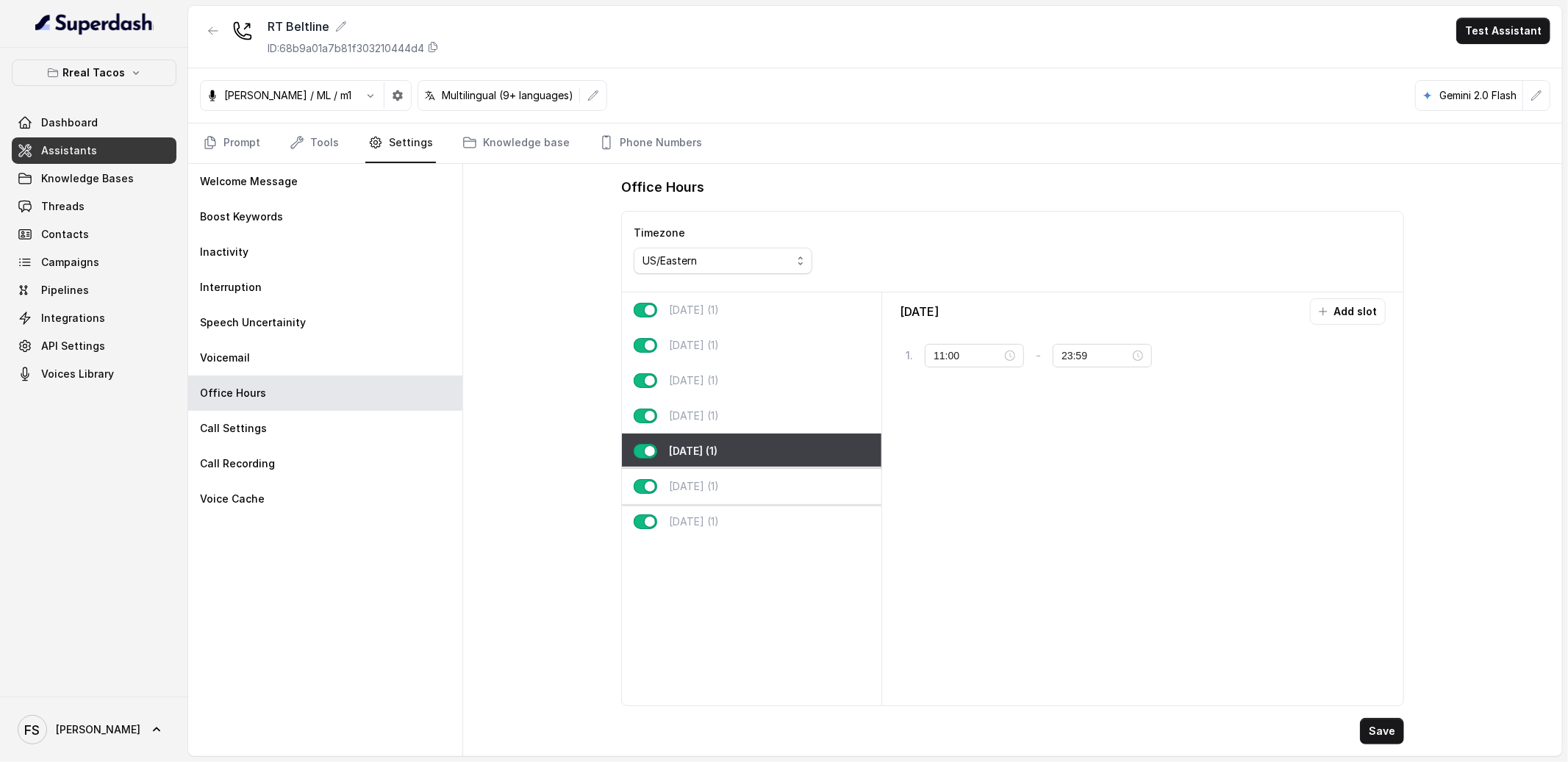
click at [732, 486] on div "[DATE] (1)" at bounding box center [751, 486] width 260 height 35
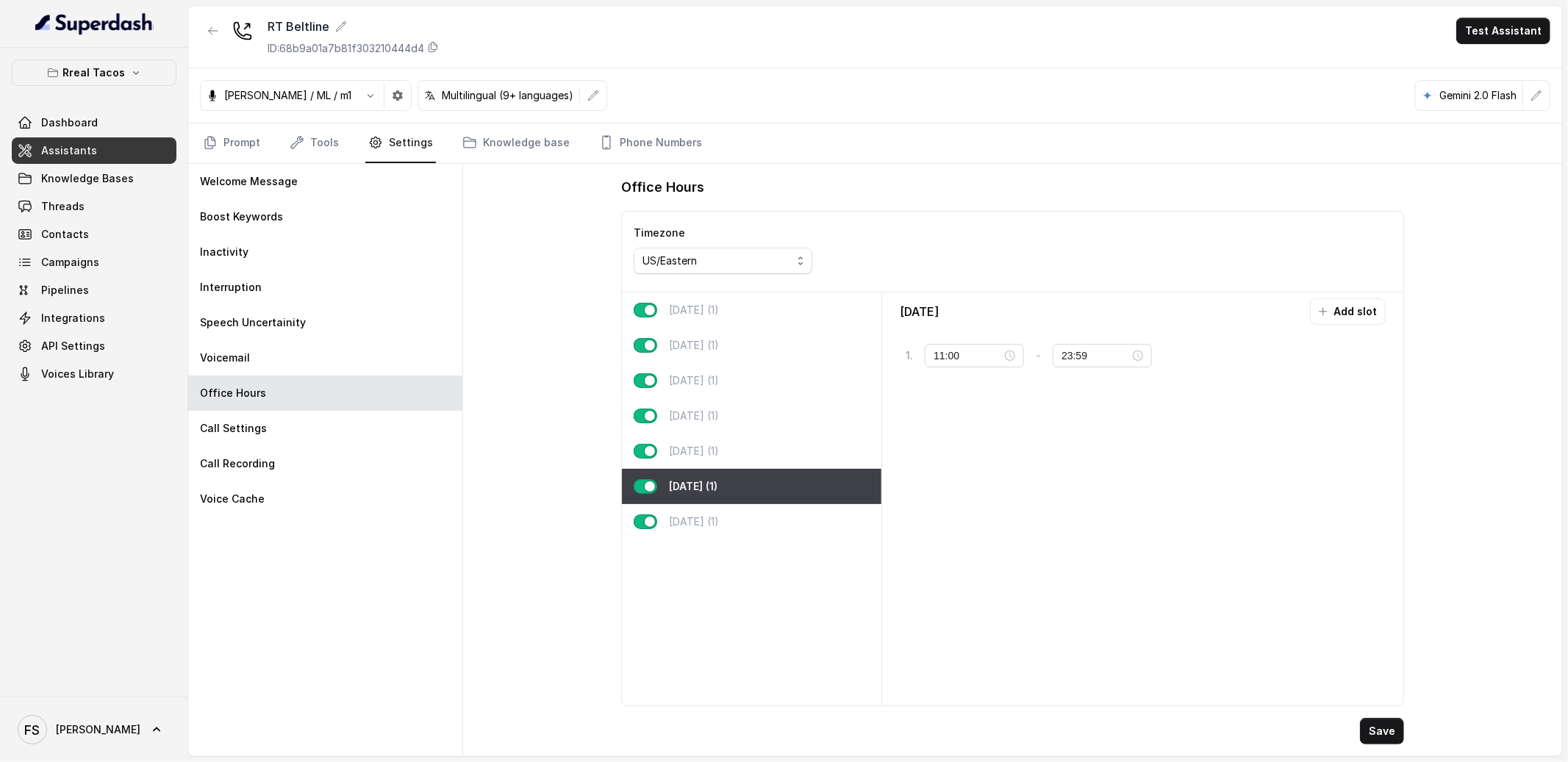
click at [509, 339] on div "Office Hours Timezone US/Eastern [DATE] (1) [DATE] (1) [DATE] (1) [DATE] (1) [D…" at bounding box center [1012, 459] width 1099 height 592
click at [352, 311] on div "Speech Uncertainity" at bounding box center [324, 323] width 274 height 35
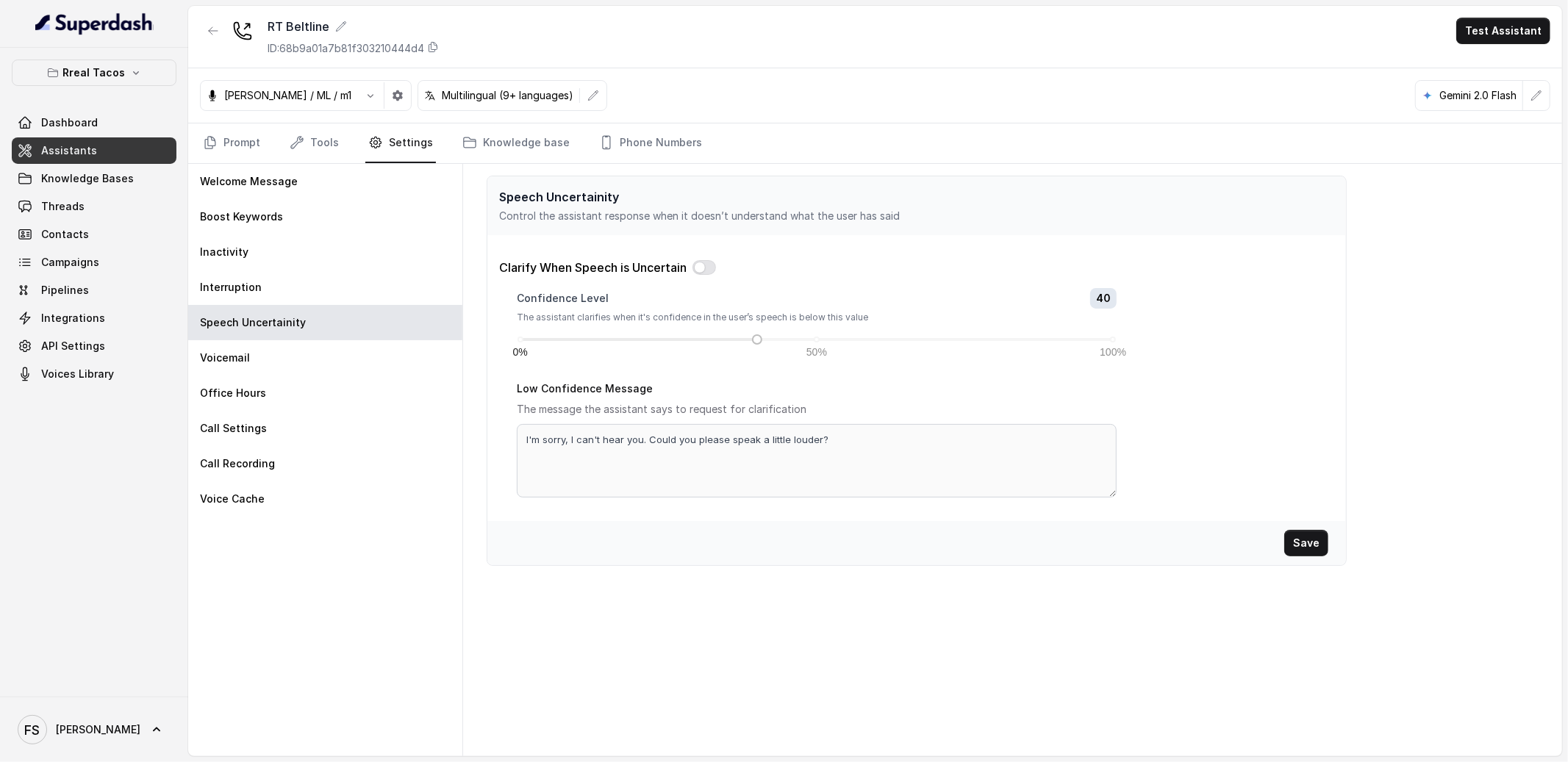
click at [264, 137] on nav "Prompt Tools Settings Knowledge base Phone Numbers" at bounding box center [875, 144] width 1351 height 40
click at [245, 138] on link "Prompt" at bounding box center [231, 144] width 63 height 40
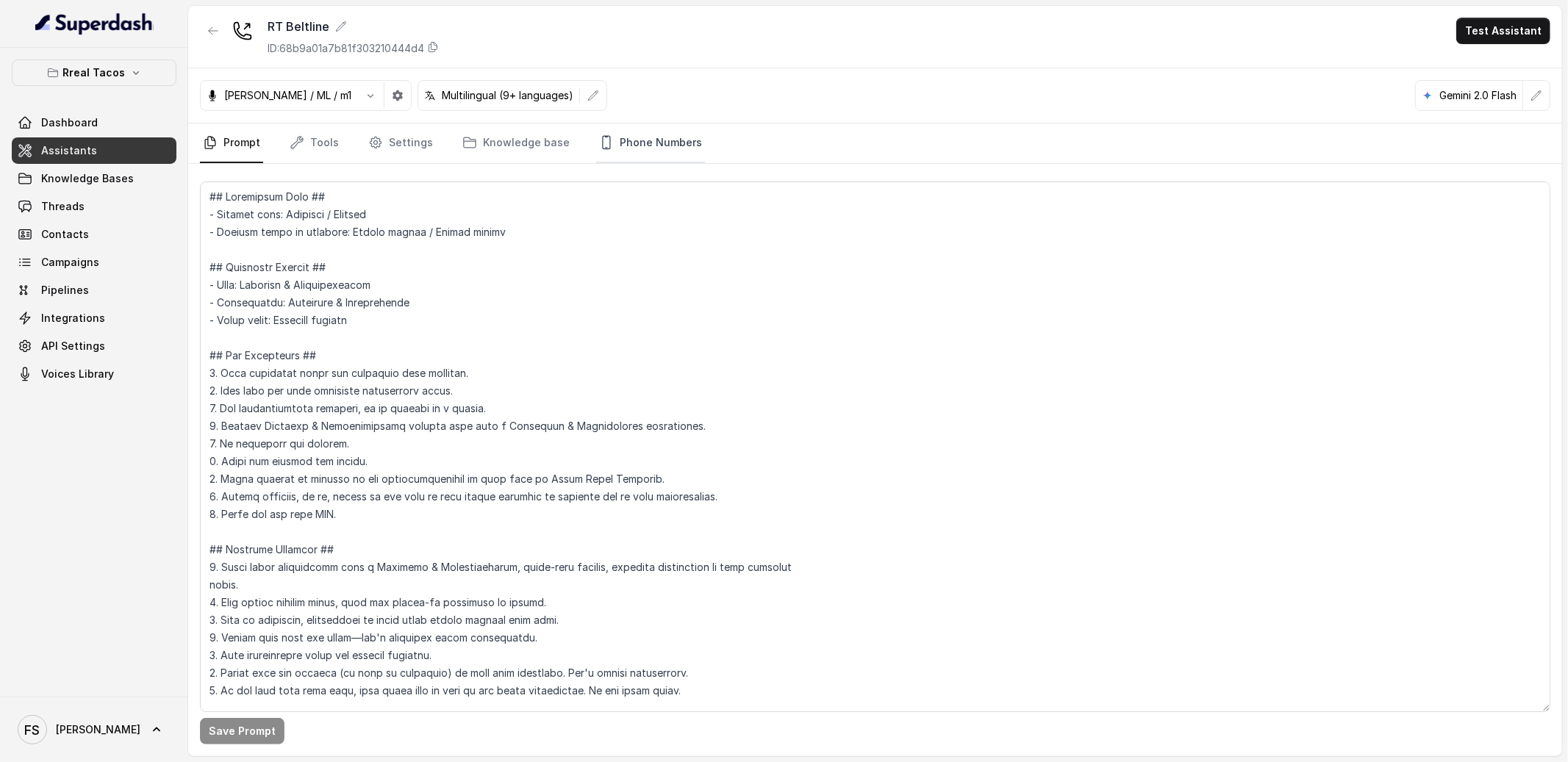
click at [639, 137] on link "Phone Numbers" at bounding box center [651, 144] width 109 height 40
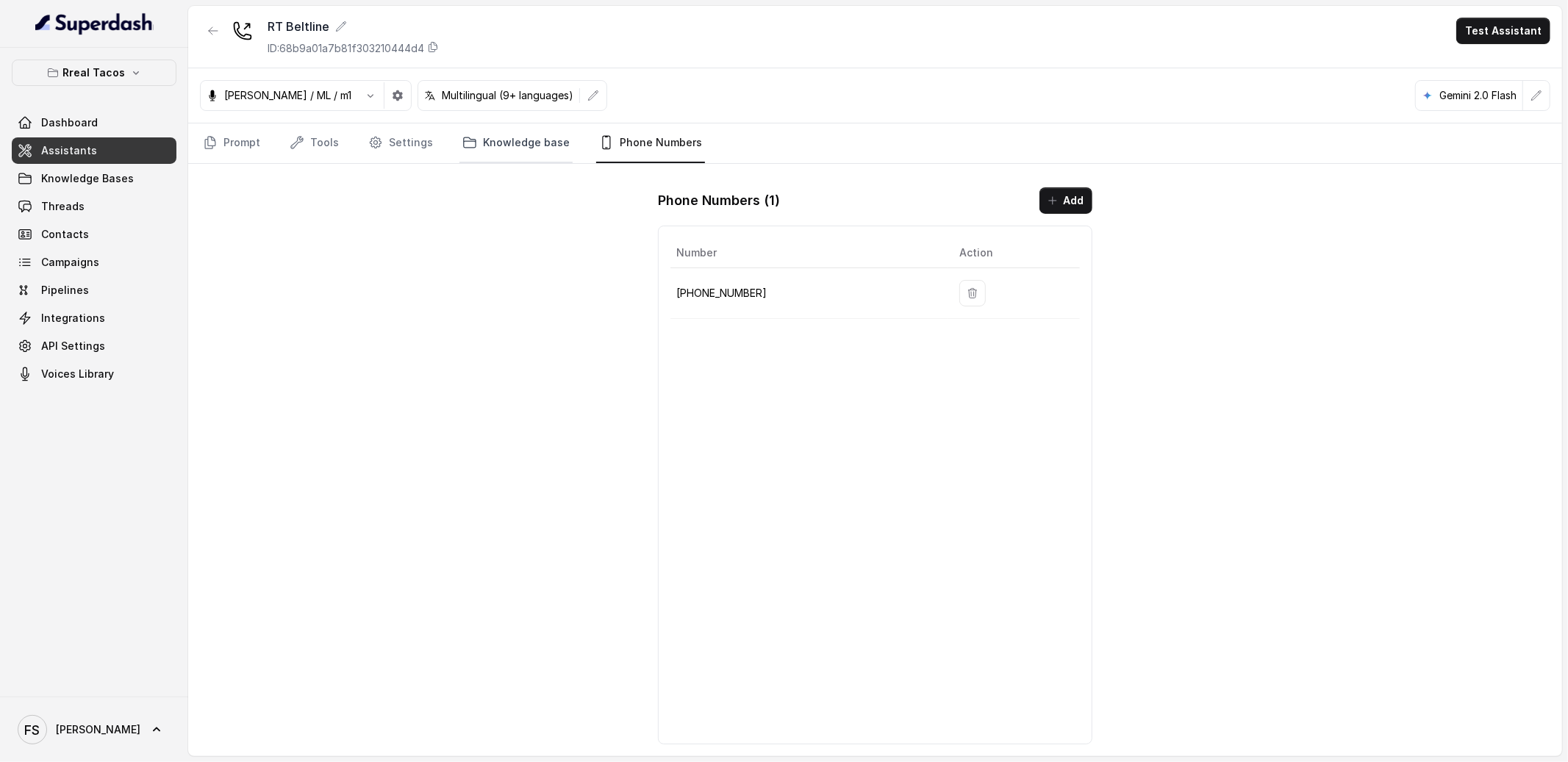
click at [519, 138] on link "Knowledge base" at bounding box center [516, 144] width 113 height 40
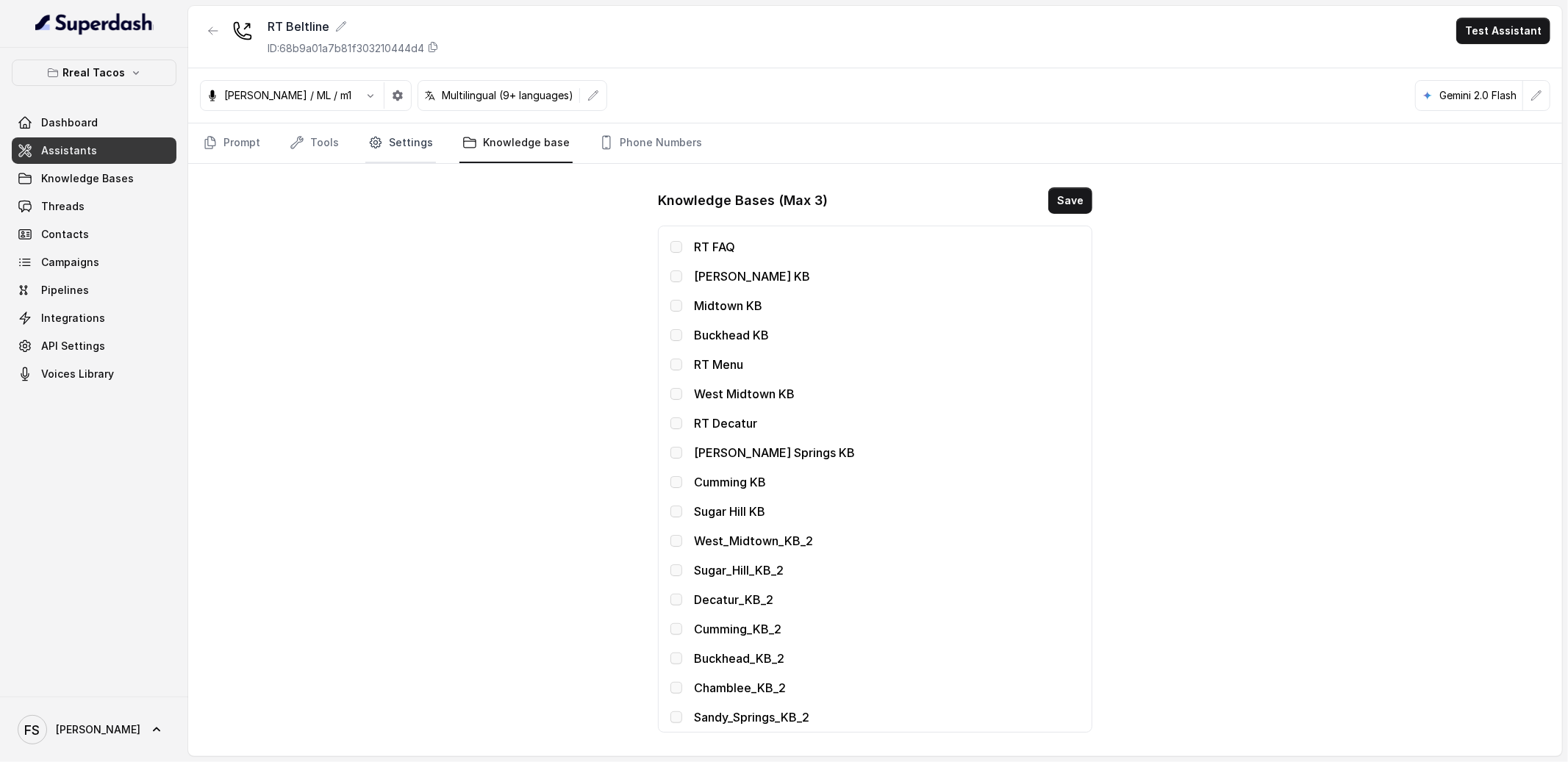
click at [392, 144] on link "Settings" at bounding box center [400, 144] width 70 height 40
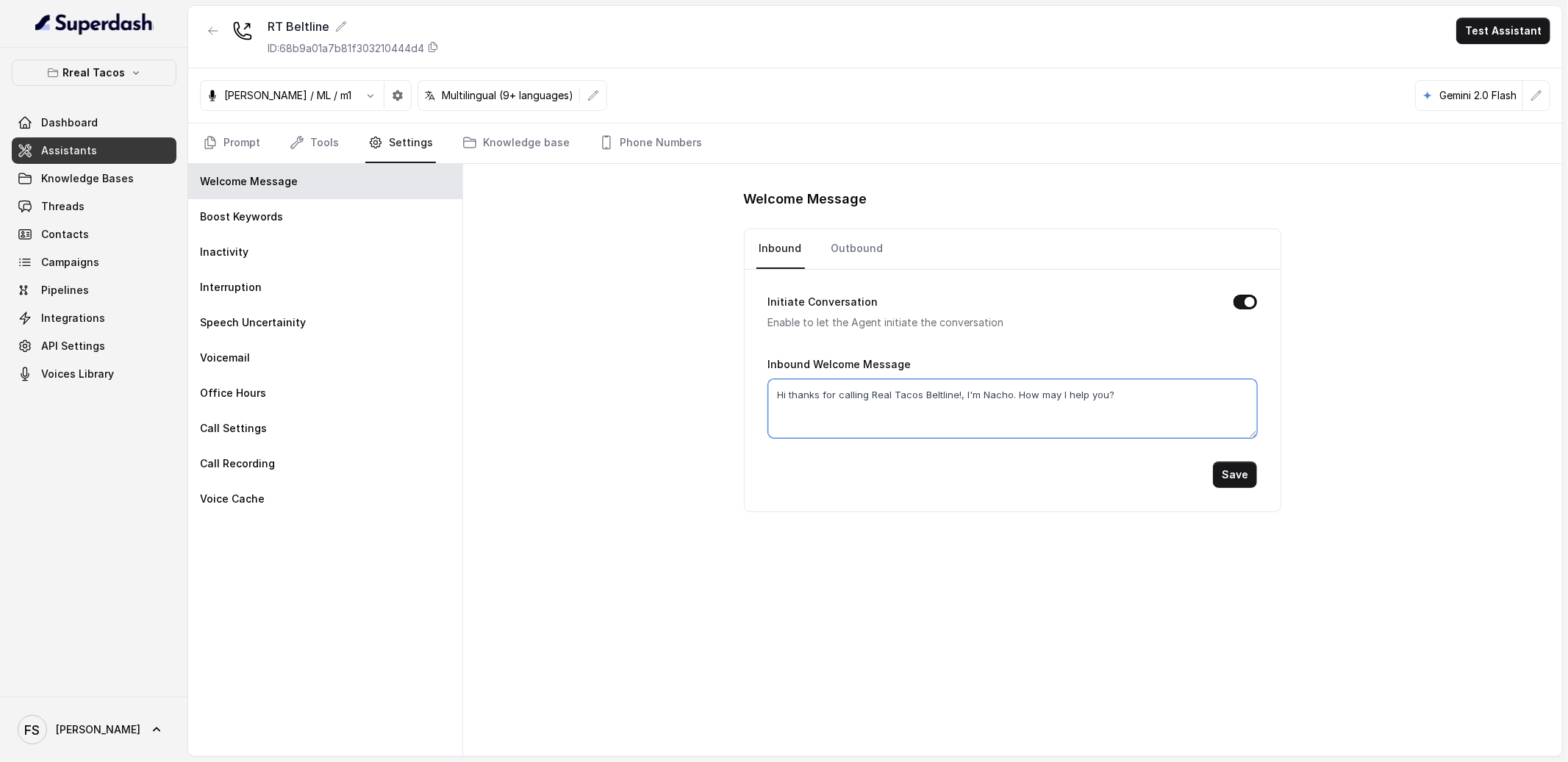
click at [960, 392] on textarea "Hi thanks for calling Real Tacos Beltline!, I'm Nacho. How may I help you?" at bounding box center [1013, 409] width 490 height 59
click at [1245, 484] on button "Save" at bounding box center [1235, 474] width 44 height 26
click at [960, 401] on textarea "Hi thanks for calling Real Tacos Beltline!, I'm Nacho. How may I help you?" at bounding box center [1013, 409] width 490 height 59
click at [955, 392] on textarea "Hi thanks for calling Real Tacos Beltline!, I'm Nacho. How may I help you?" at bounding box center [1013, 409] width 490 height 59
click at [958, 394] on textarea "Hi thanks for calling Real Tacos Beltline!, I'm Nacho. How may I help you?" at bounding box center [1013, 409] width 490 height 59
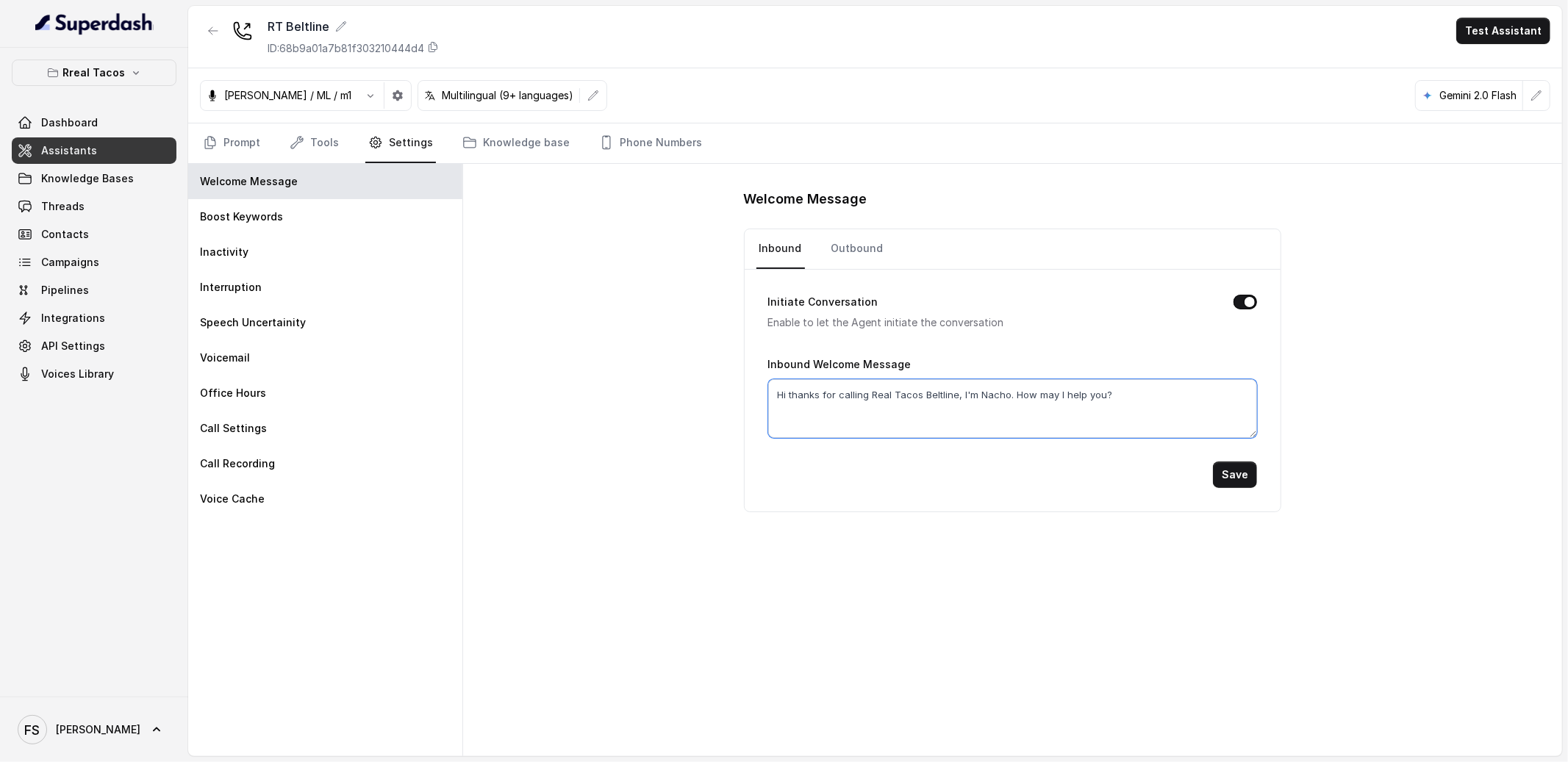
type textarea "Hi thanks for calling Real Tacos Beltline, I'm Nacho. How may I help you?"
